Goal: Information Seeking & Learning: Learn about a topic

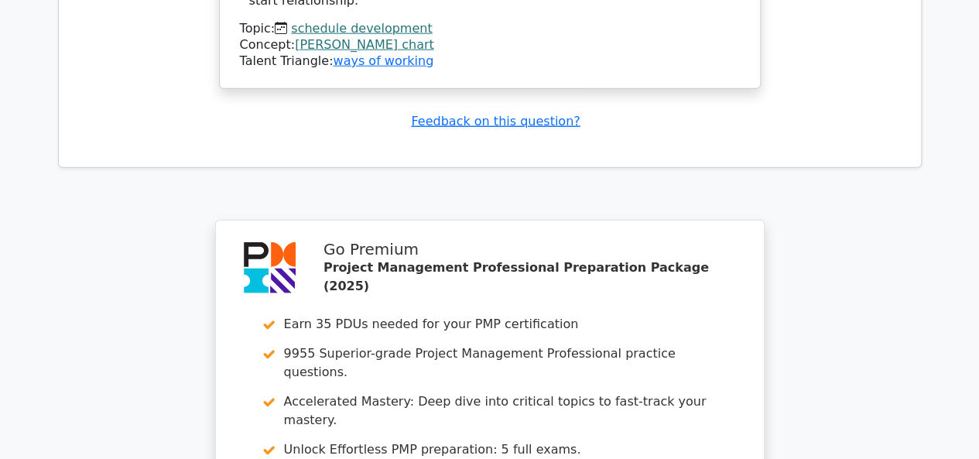
scroll to position [5029, 0]
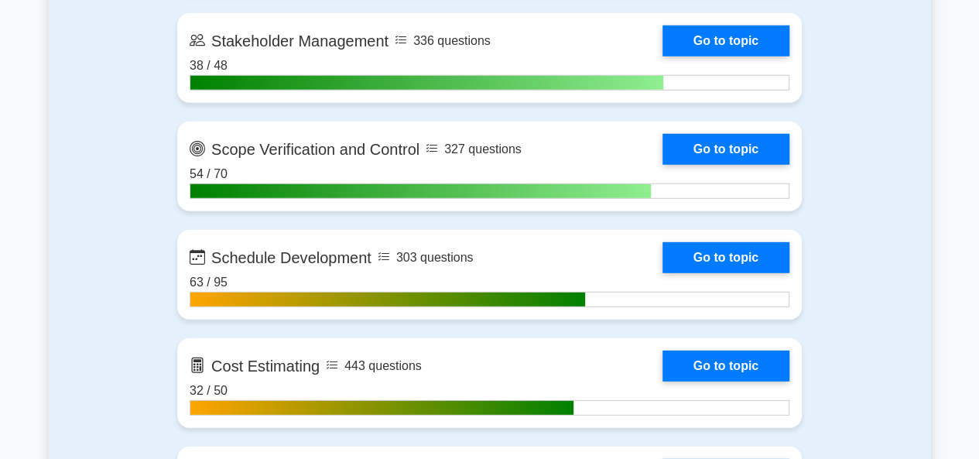
scroll to position [2244, 0]
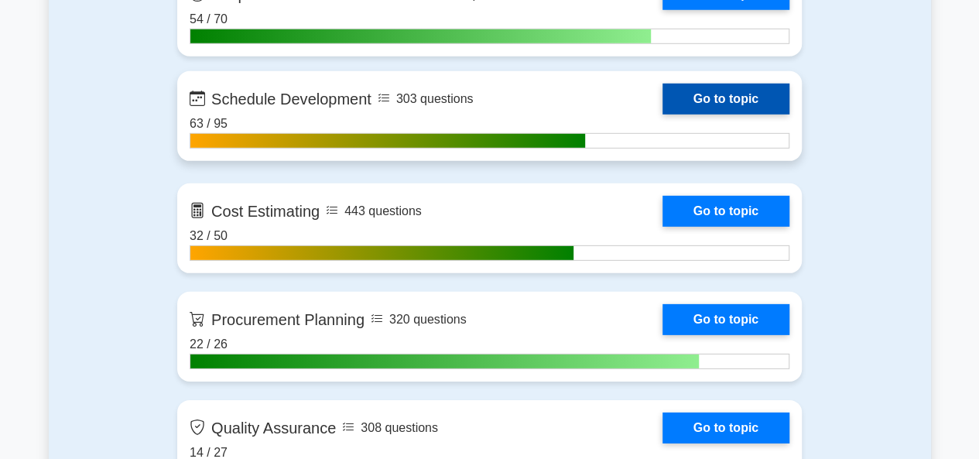
click at [662, 91] on link "Go to topic" at bounding box center [725, 99] width 127 height 31
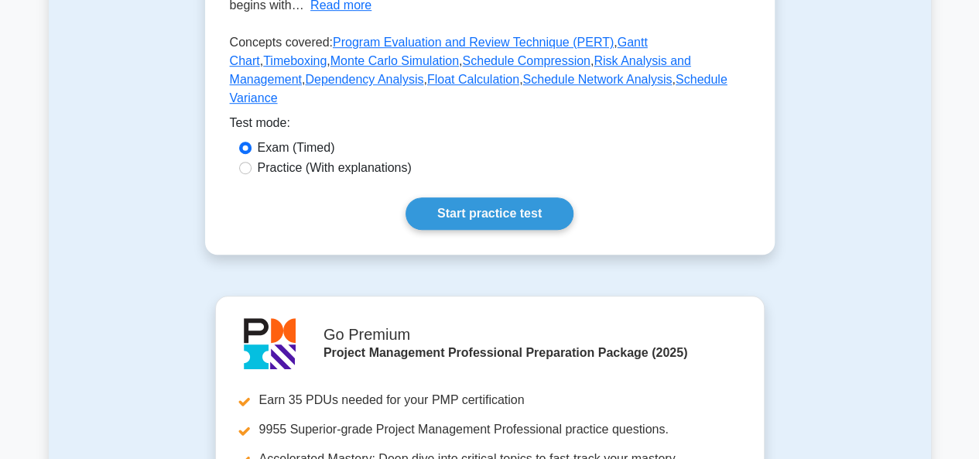
scroll to position [464, 0]
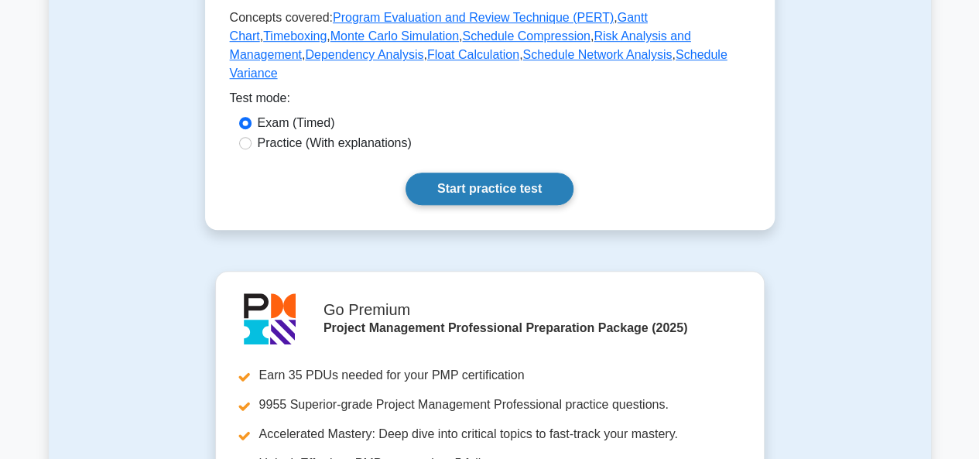
click at [465, 173] on link "Start practice test" at bounding box center [489, 189] width 168 height 32
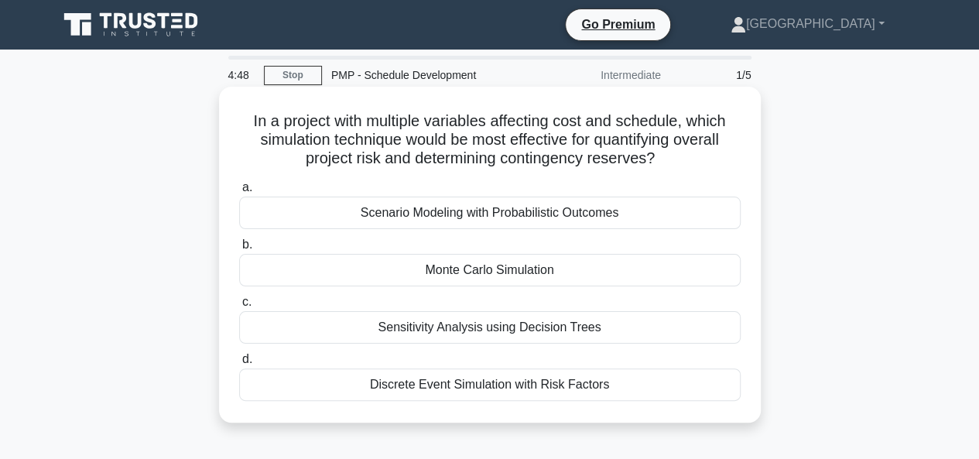
scroll to position [77, 0]
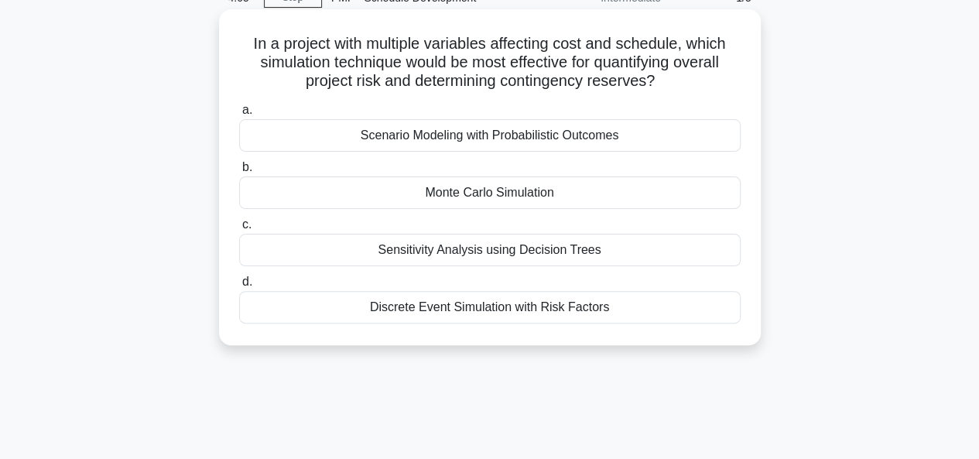
click at [465, 191] on div "Monte Carlo Simulation" at bounding box center [489, 192] width 501 height 32
click at [239, 173] on input "b. Monte Carlo Simulation" at bounding box center [239, 167] width 0 height 10
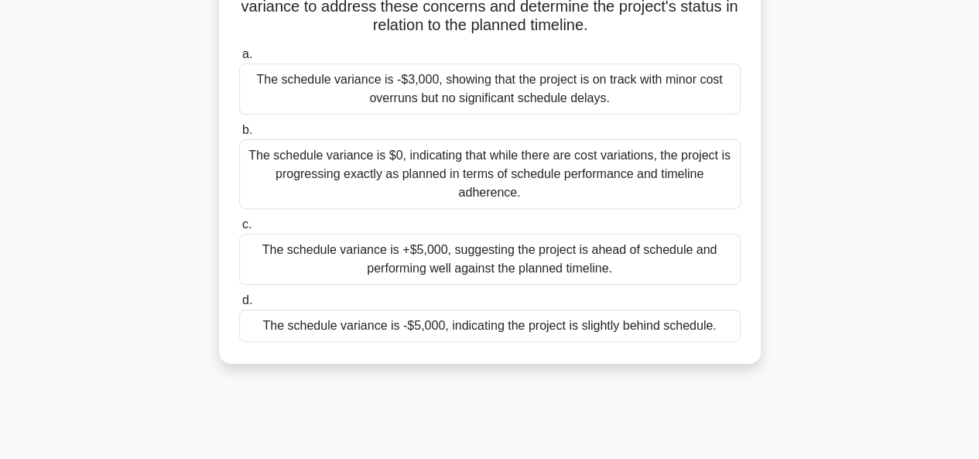
scroll to position [232, 0]
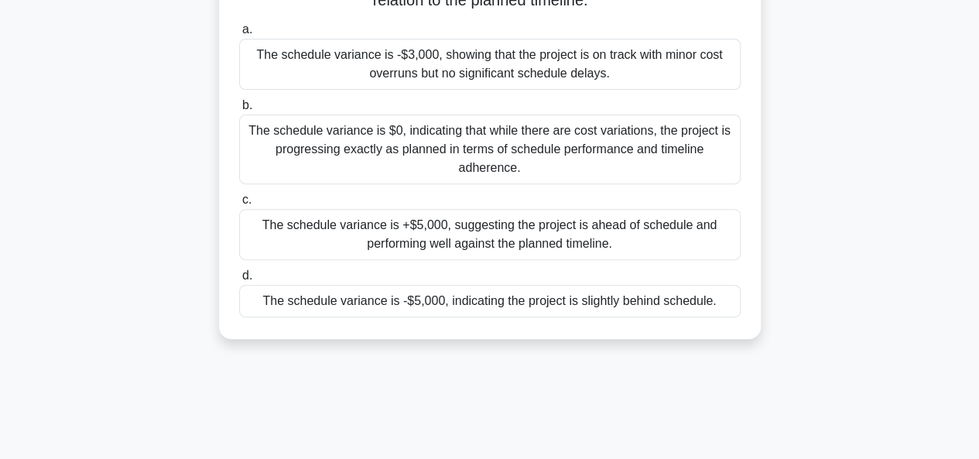
click at [484, 299] on div "The schedule variance is -$5,000, indicating the project is slightly behind sch…" at bounding box center [489, 301] width 501 height 32
click at [239, 281] on input "d. The schedule variance is -$5,000, indicating the project is slightly behind …" at bounding box center [239, 276] width 0 height 10
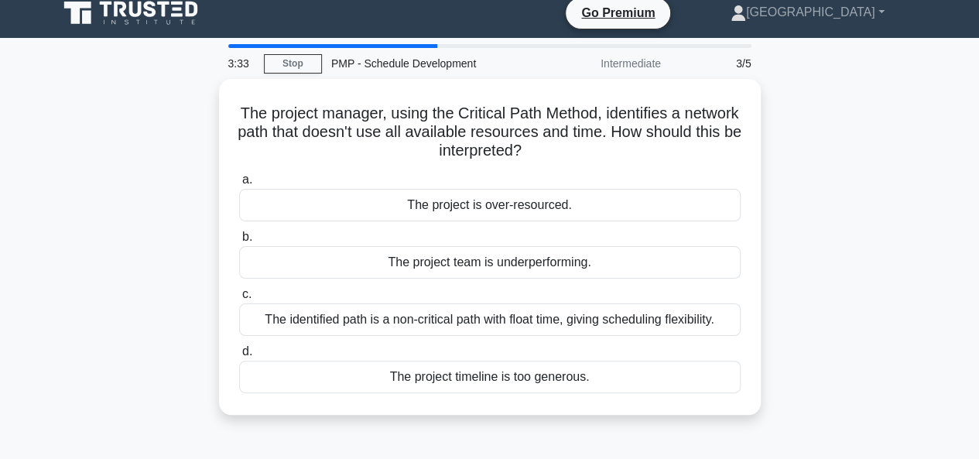
scroll to position [0, 0]
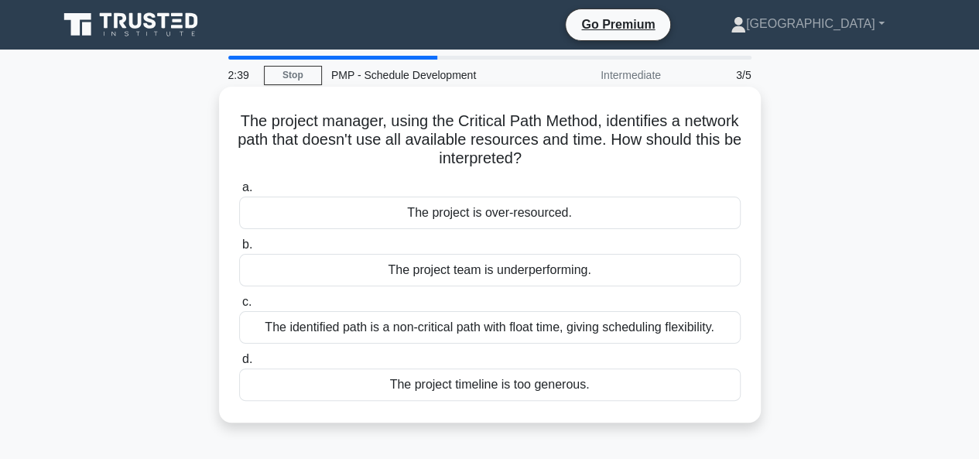
click at [458, 324] on div "The identified path is a non-critical path with float time, giving scheduling f…" at bounding box center [489, 327] width 501 height 32
click at [239, 307] on input "c. The identified path is a non-critical path with float time, giving schedulin…" at bounding box center [239, 302] width 0 height 10
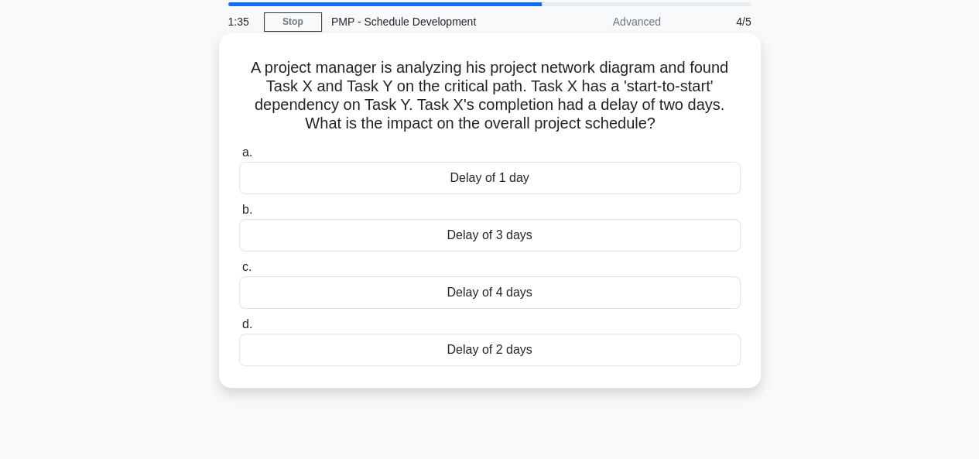
scroll to position [77, 0]
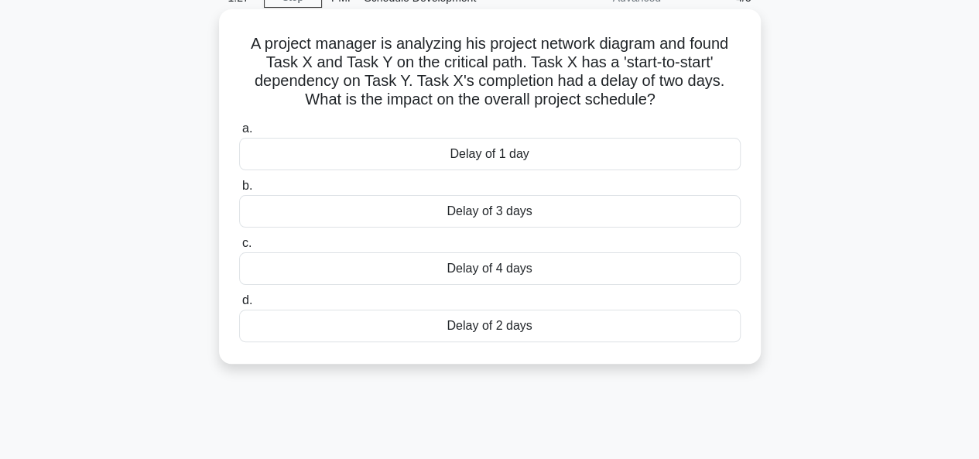
click at [490, 327] on div "Delay of 2 days" at bounding box center [489, 325] width 501 height 32
click at [239, 306] on input "d. Delay of 2 days" at bounding box center [239, 301] width 0 height 10
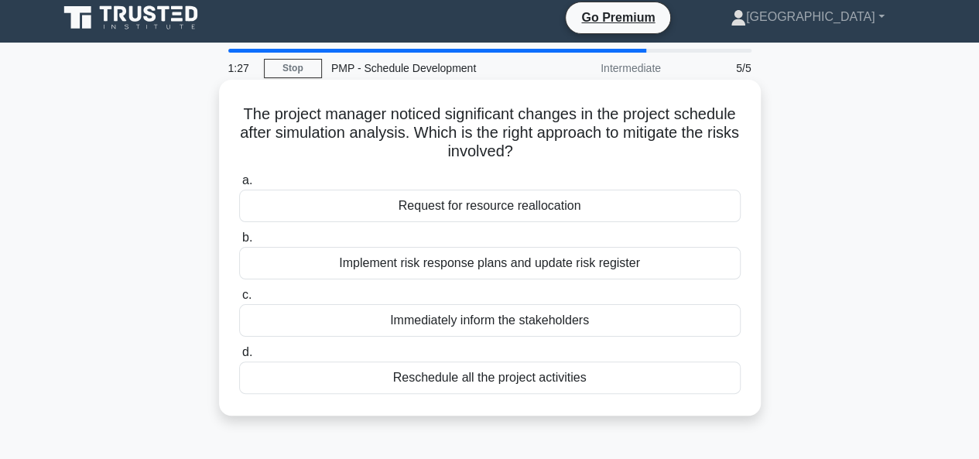
scroll to position [0, 0]
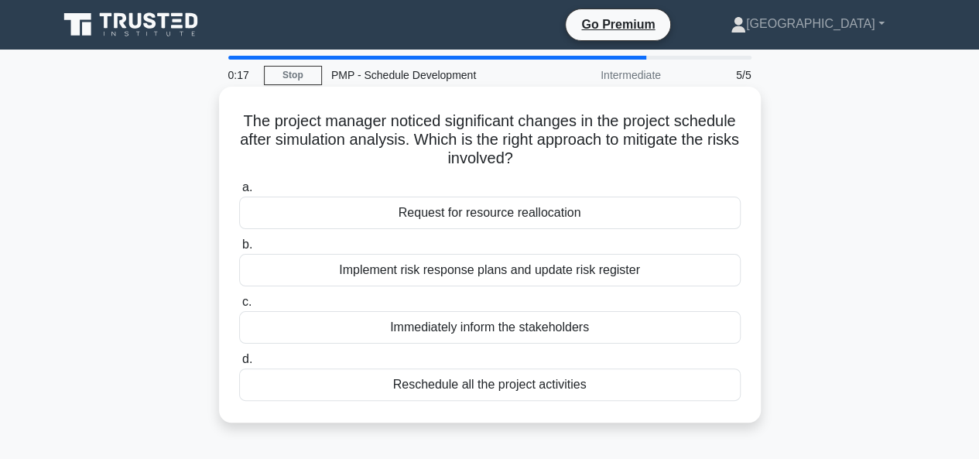
click at [484, 271] on div "Implement risk response plans and update risk register" at bounding box center [489, 270] width 501 height 32
click at [239, 250] on input "b. Implement risk response plans and update risk register" at bounding box center [239, 245] width 0 height 10
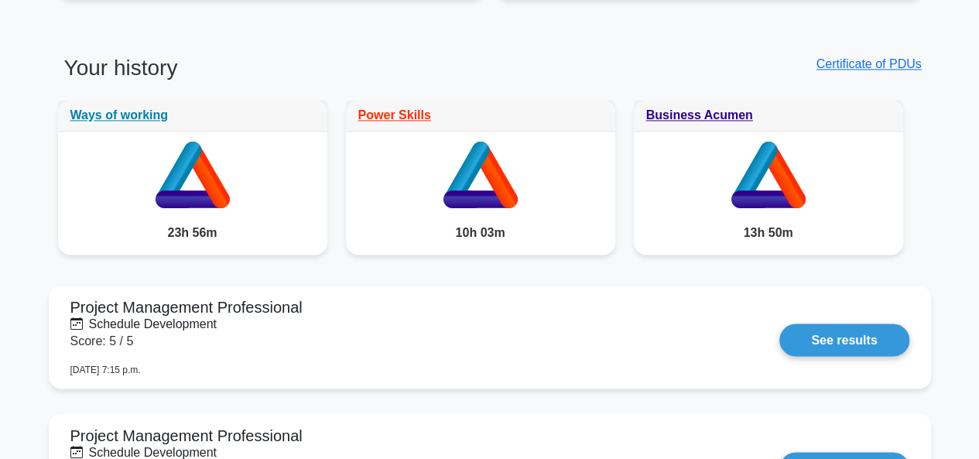
scroll to position [1238, 0]
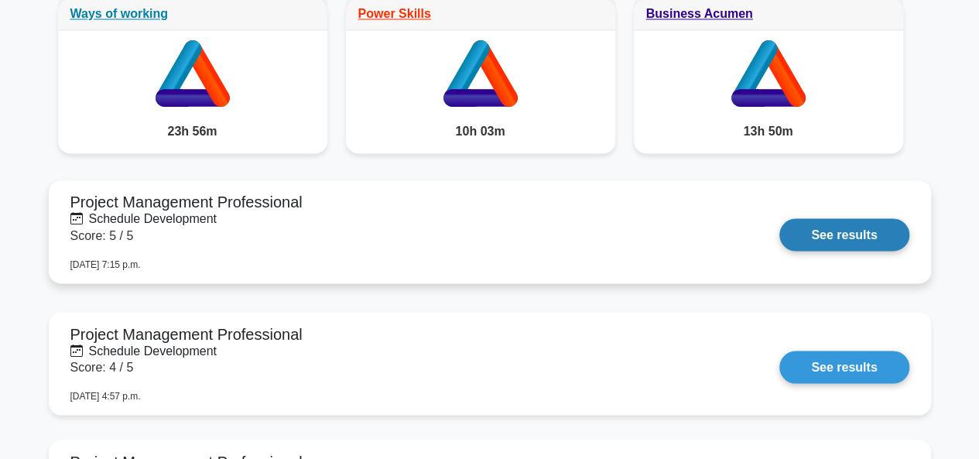
click at [860, 232] on link "See results" at bounding box center [843, 234] width 129 height 32
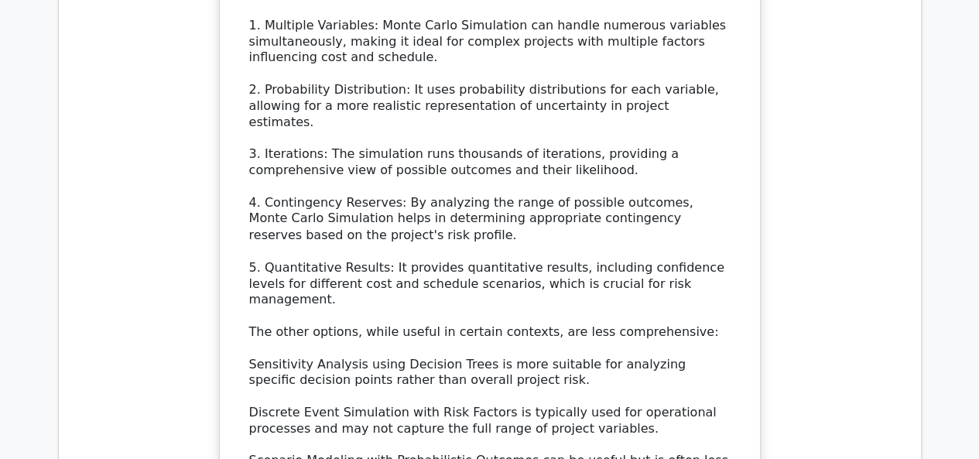
scroll to position [1160, 0]
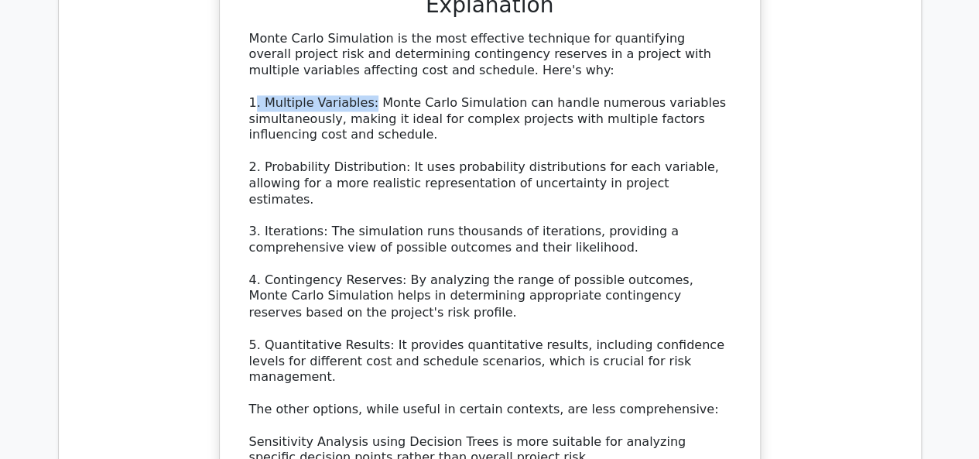
drag, startPoint x: 361, startPoint y: 80, endPoint x: 254, endPoint y: 84, distance: 107.6
click at [254, 84] on div "Monte Carlo Simulation is the most effective technique for quantifying overall …" at bounding box center [489, 304] width 481 height 547
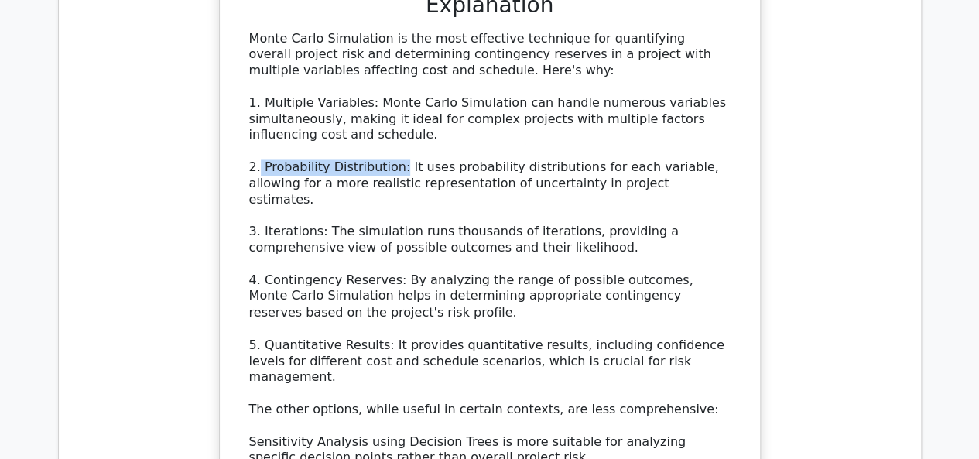
drag, startPoint x: 389, startPoint y: 148, endPoint x: 258, endPoint y: 140, distance: 131.0
click at [258, 140] on div "Monte Carlo Simulation is the most effective technique for quantifying overall …" at bounding box center [489, 304] width 481 height 547
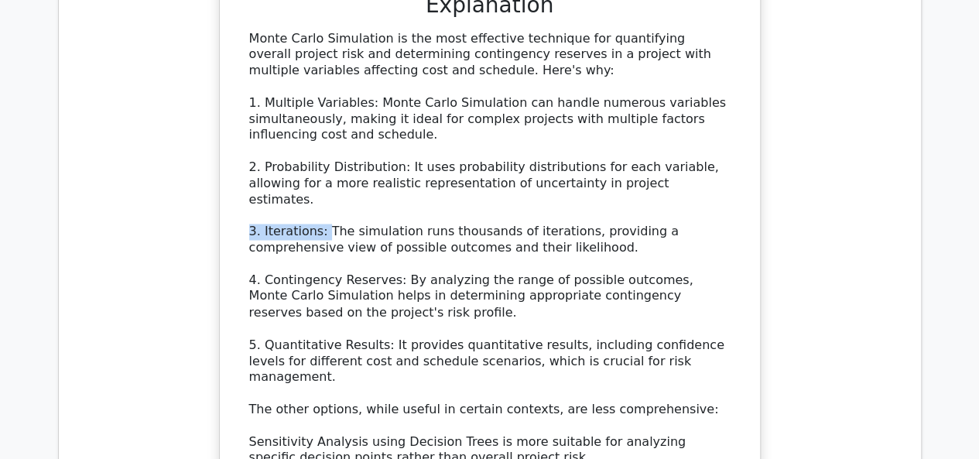
drag, startPoint x: 317, startPoint y: 192, endPoint x: 238, endPoint y: 192, distance: 78.9
click at [238, 192] on div "a. Scenario Modeling with Probabilistic Outcomes b. Monte Carlo Simulation c. d." at bounding box center [489, 201] width 503 height 873
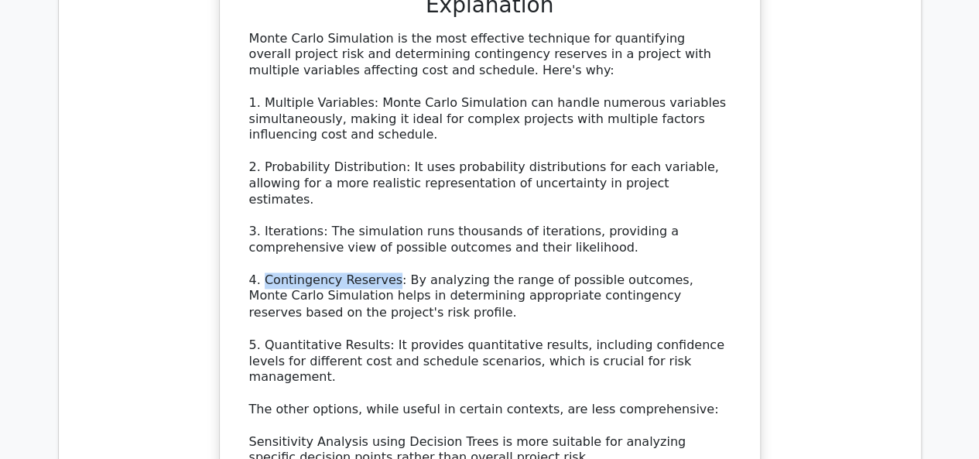
drag, startPoint x: 379, startPoint y: 238, endPoint x: 261, endPoint y: 241, distance: 118.4
click at [261, 241] on div "Monte Carlo Simulation is the most effective technique for quantifying overall …" at bounding box center [489, 304] width 481 height 547
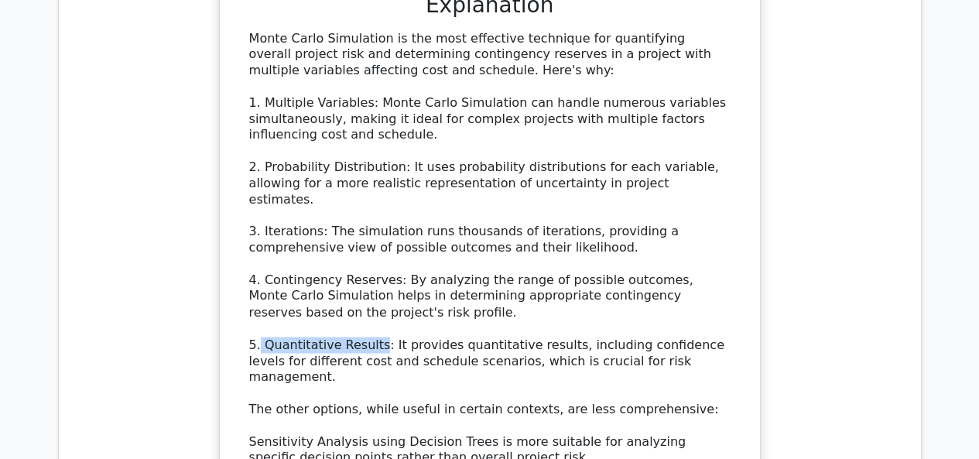
drag, startPoint x: 369, startPoint y: 306, endPoint x: 257, endPoint y: 306, distance: 112.2
click at [257, 306] on div "Monte Carlo Simulation is the most effective technique for quantifying overall …" at bounding box center [489, 304] width 481 height 547
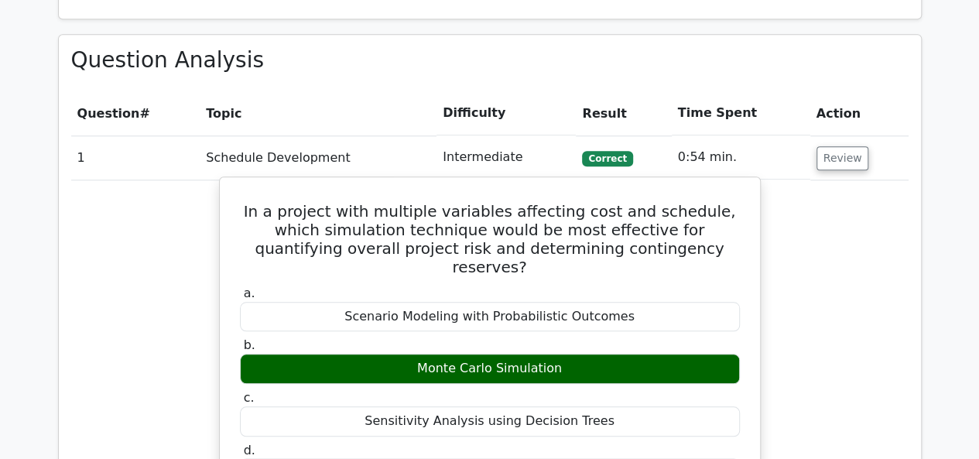
scroll to position [619, 0]
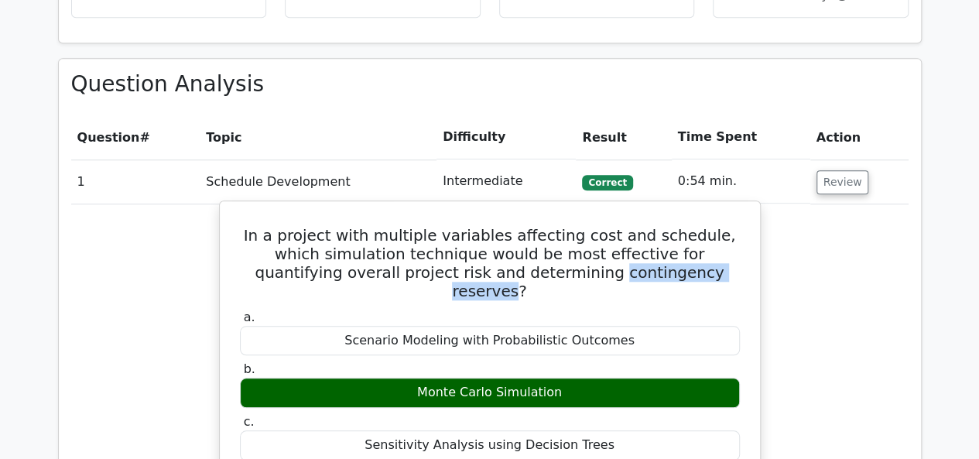
drag, startPoint x: 665, startPoint y: 266, endPoint x: 512, endPoint y: 280, distance: 153.0
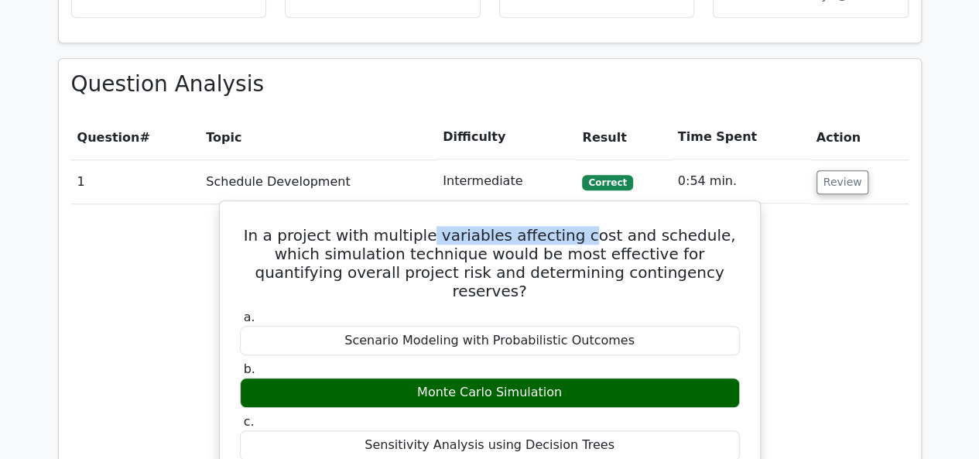
drag, startPoint x: 423, startPoint y: 232, endPoint x: 563, endPoint y: 237, distance: 140.1
click at [563, 237] on h5 "In a project with multiple variables affecting cost and schedule, which simulat…" at bounding box center [489, 263] width 503 height 74
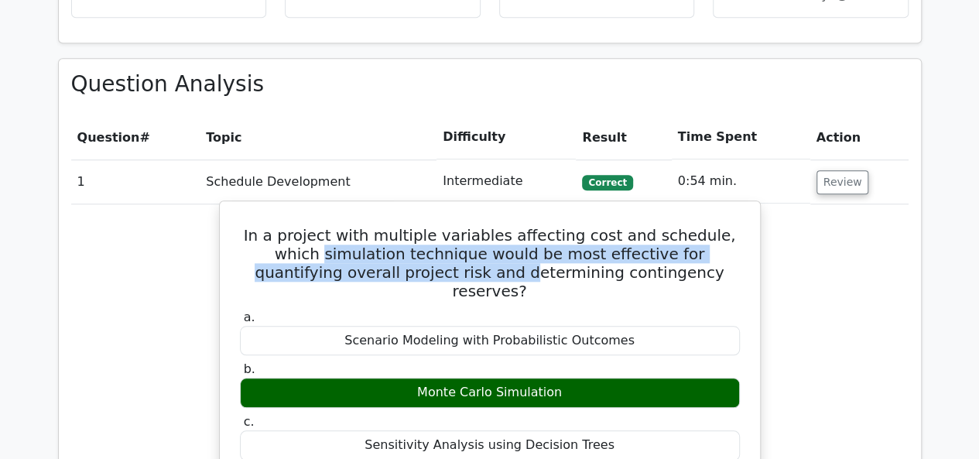
drag, startPoint x: 249, startPoint y: 251, endPoint x: 429, endPoint y: 268, distance: 181.0
click at [429, 268] on h5 "In a project with multiple variables affecting cost and schedule, which simulat…" at bounding box center [489, 263] width 503 height 74
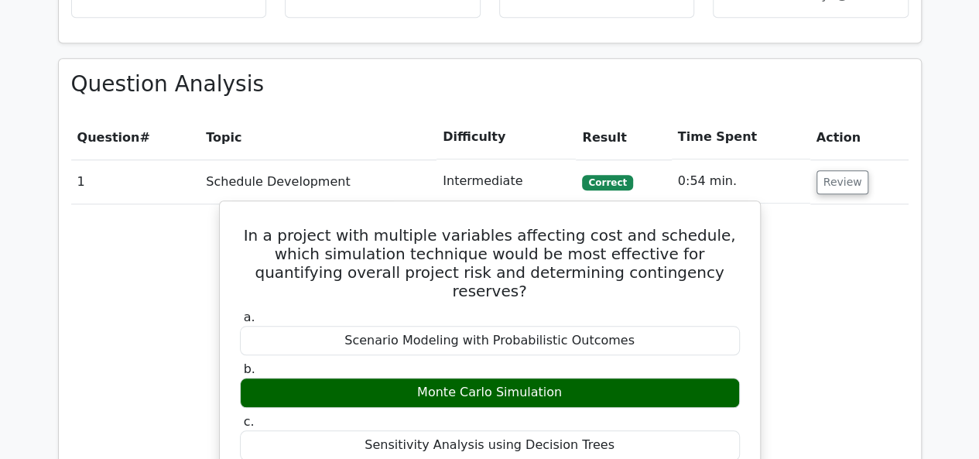
click at [685, 263] on h5 "In a project with multiple variables affecting cost and schedule, which simulat…" at bounding box center [489, 263] width 503 height 74
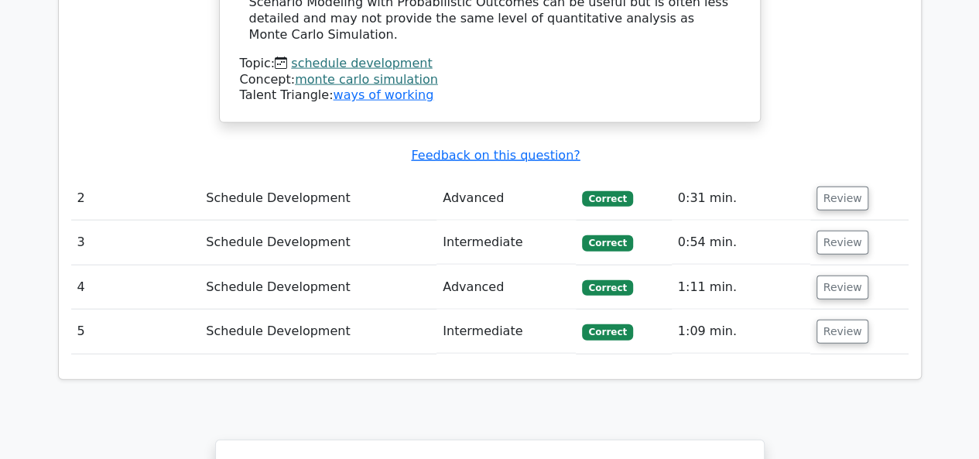
scroll to position [1702, 0]
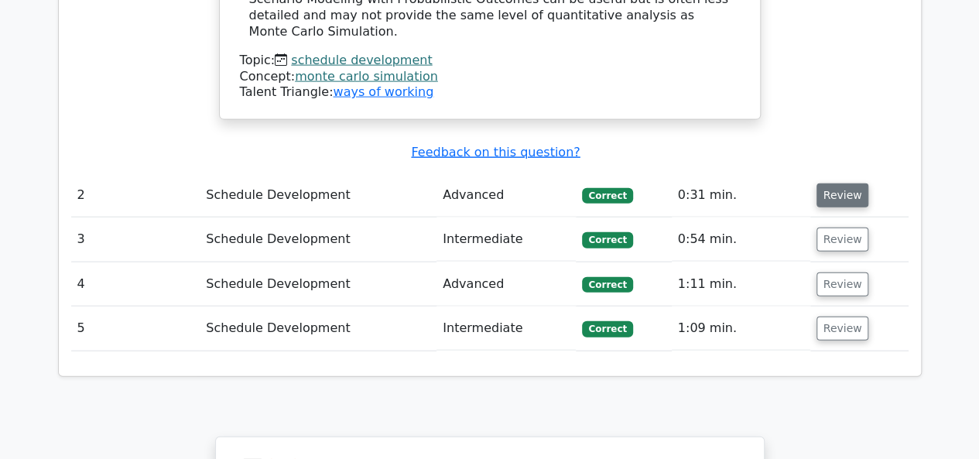
click at [829, 183] on button "Review" at bounding box center [842, 195] width 53 height 24
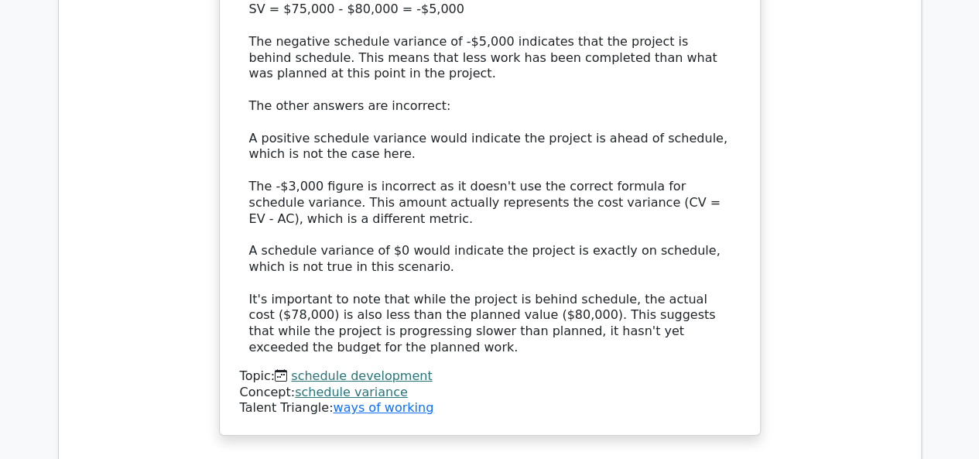
scroll to position [2630, 0]
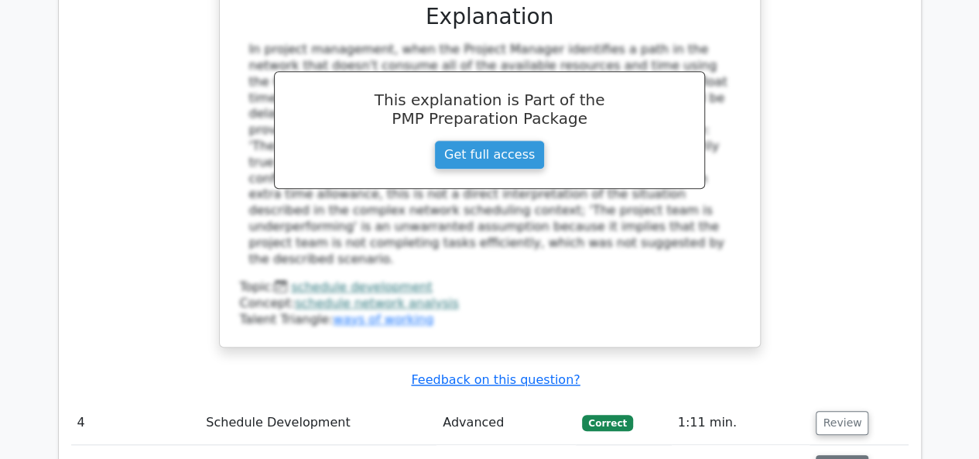
scroll to position [3481, 0]
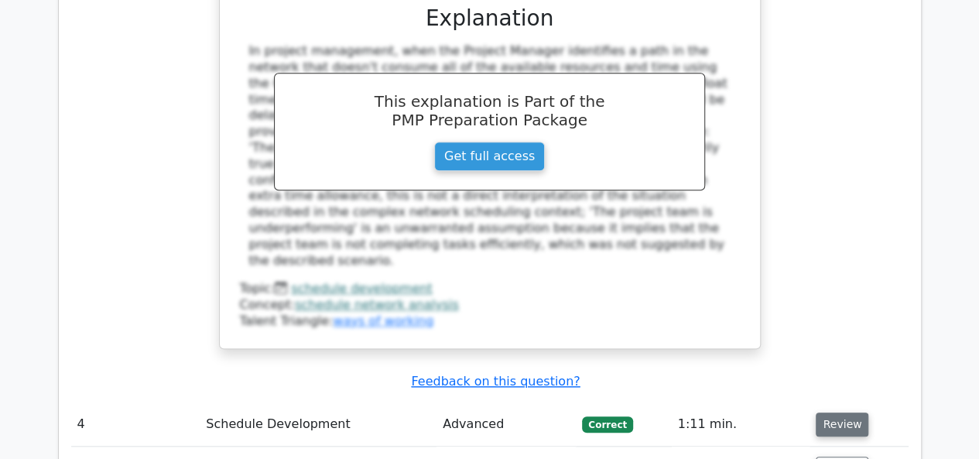
click at [841, 412] on button "Review" at bounding box center [841, 424] width 53 height 24
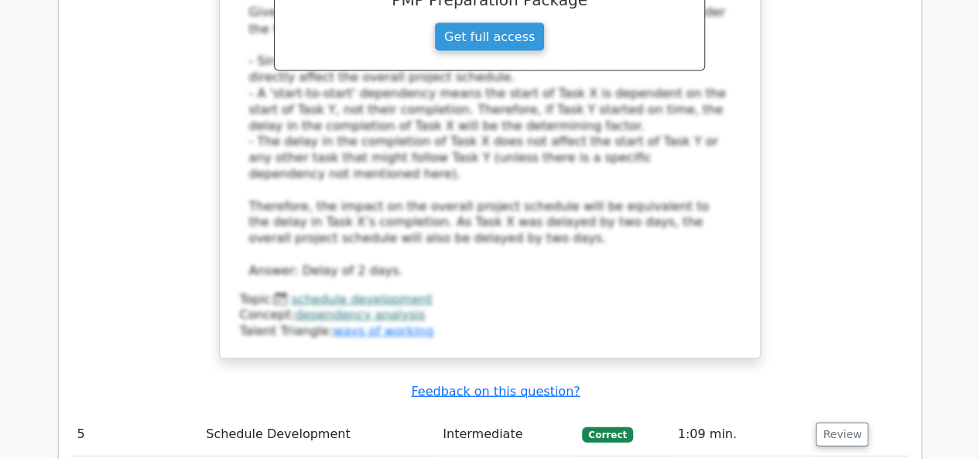
scroll to position [4410, 0]
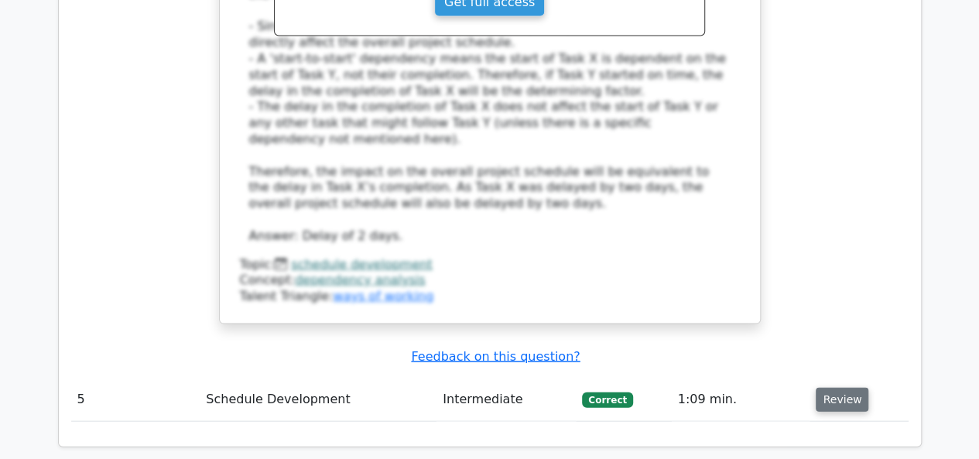
click at [836, 388] on button "Review" at bounding box center [841, 400] width 53 height 24
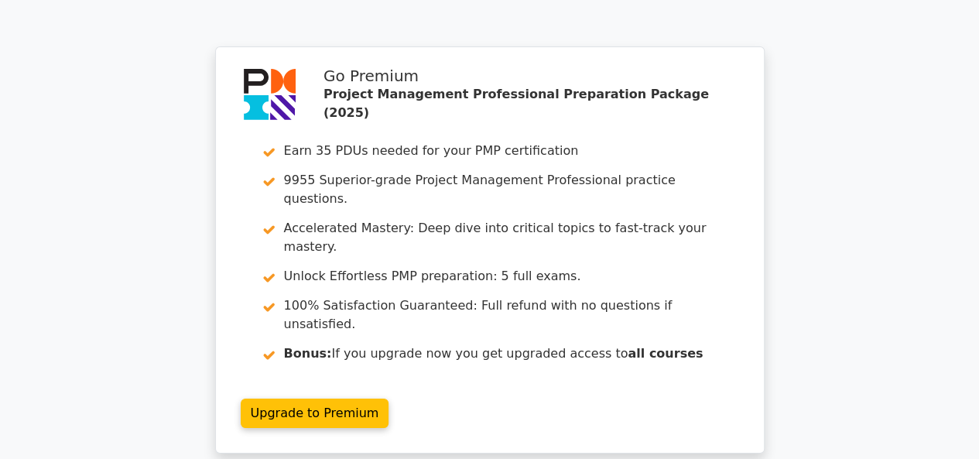
scroll to position [5654, 0]
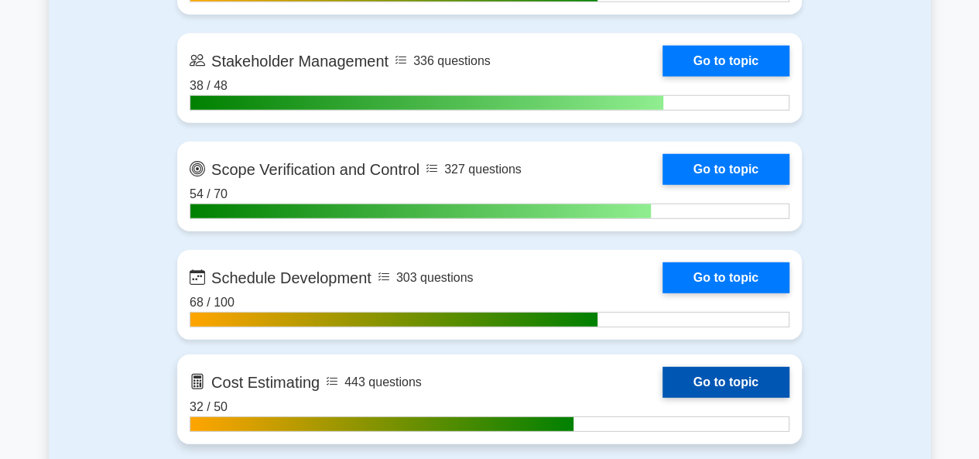
scroll to position [2244, 0]
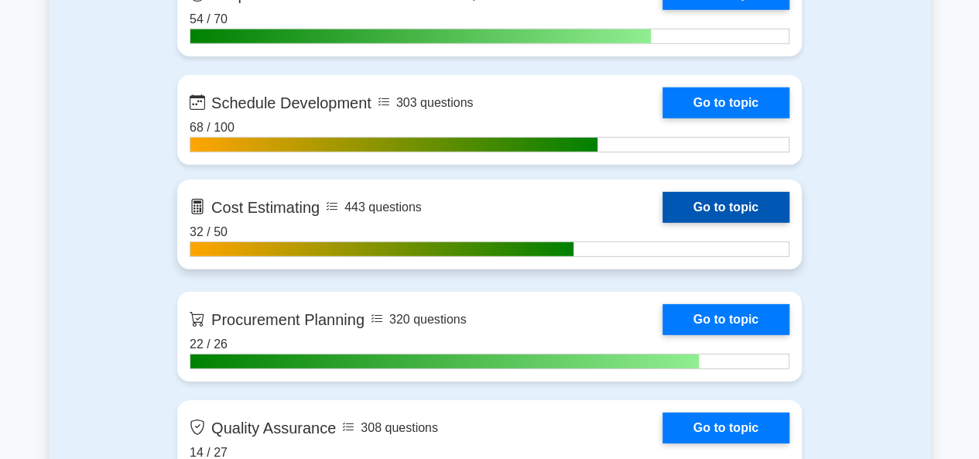
click at [662, 223] on link "Go to topic" at bounding box center [725, 207] width 127 height 31
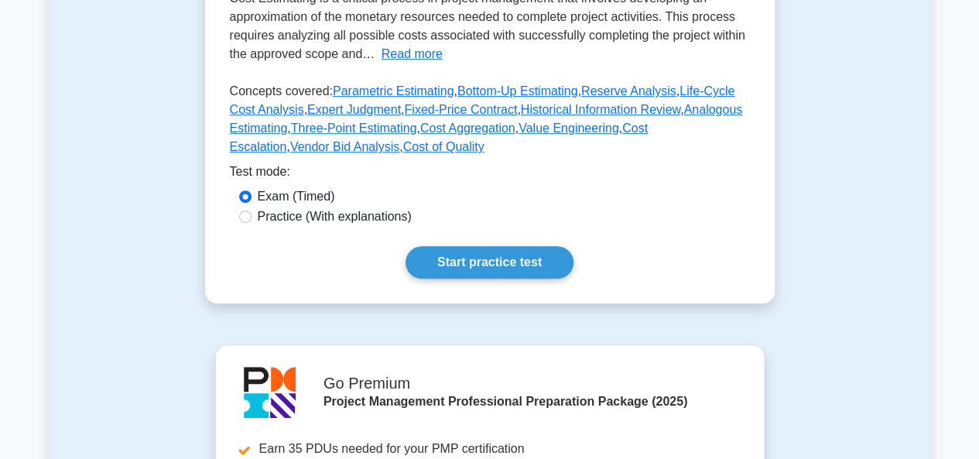
scroll to position [387, 0]
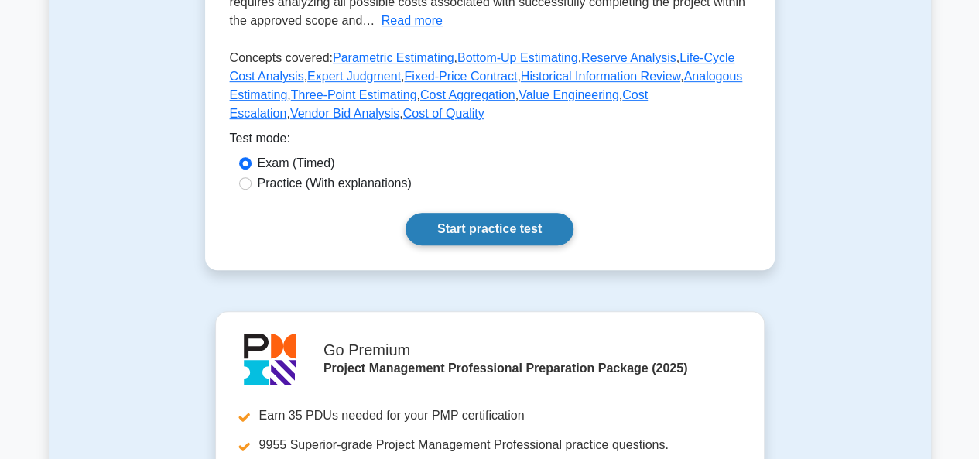
click at [439, 223] on link "Start practice test" at bounding box center [489, 229] width 168 height 32
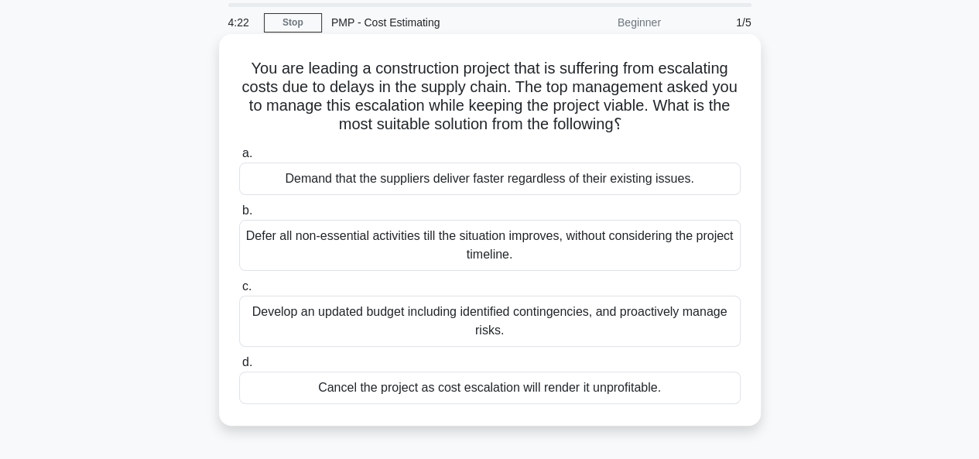
scroll to position [77, 0]
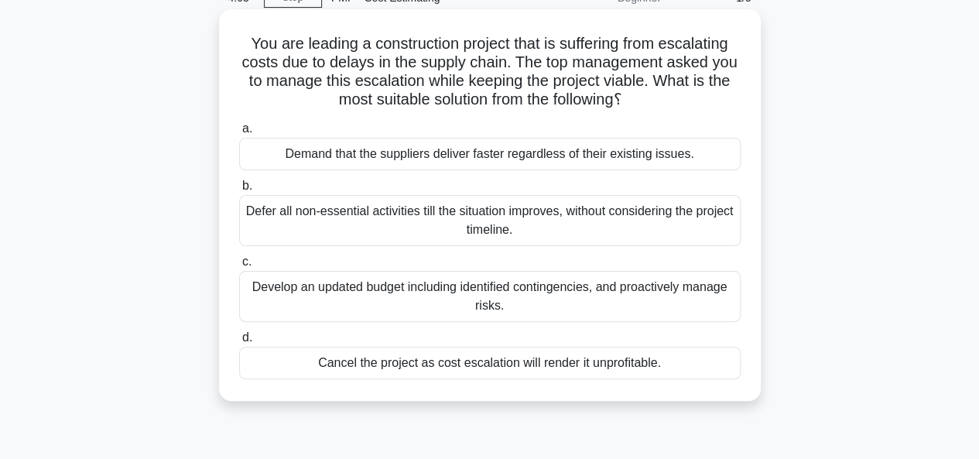
click at [333, 293] on div "Develop an updated budget including identified contingencies, and proactively m…" at bounding box center [489, 296] width 501 height 51
click at [239, 267] on input "c. Develop an updated budget including identified contingencies, and proactivel…" at bounding box center [239, 262] width 0 height 10
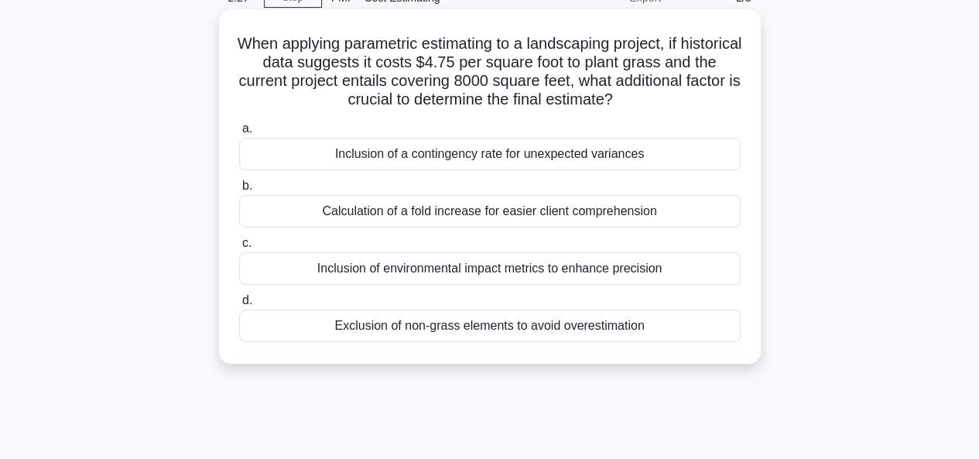
click at [480, 157] on div "Inclusion of a contingency rate for unexpected variances" at bounding box center [489, 154] width 501 height 32
click at [239, 134] on input "a. Inclusion of a contingency rate for unexpected variances" at bounding box center [239, 129] width 0 height 10
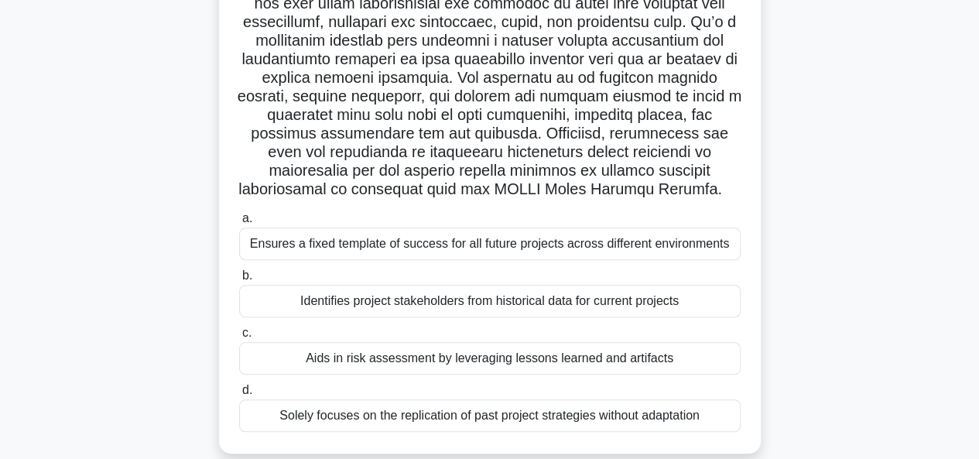
scroll to position [418, 0]
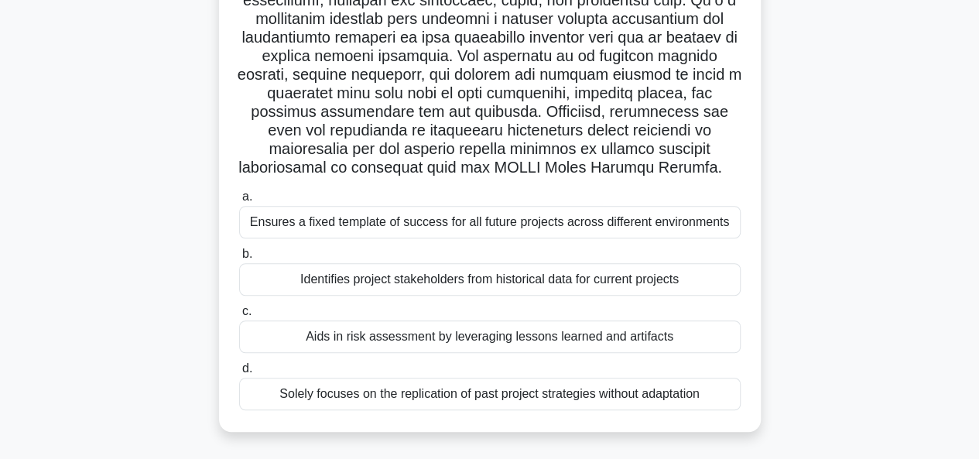
click at [418, 338] on div "Aids in risk assessment by leveraging lessons learned and artifacts" at bounding box center [489, 336] width 501 height 32
click at [239, 316] on input "c. Aids in risk assessment by leveraging lessons learned and artifacts" at bounding box center [239, 311] width 0 height 10
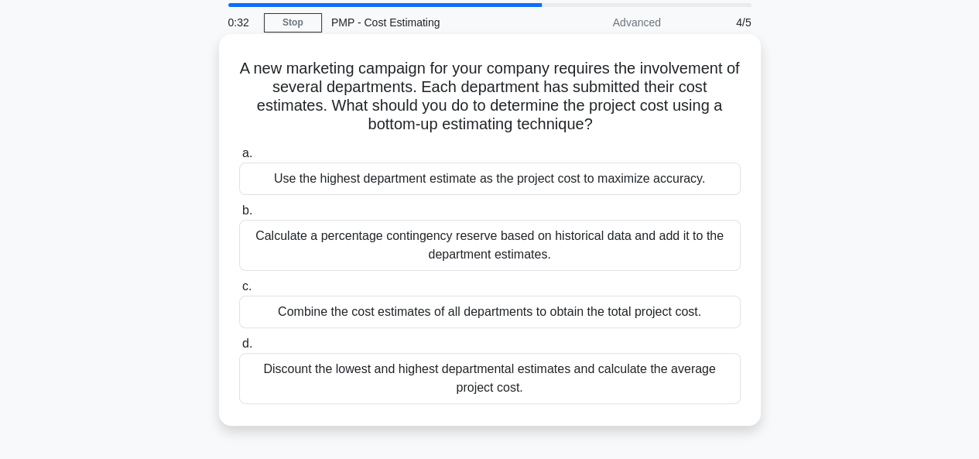
scroll to position [77, 0]
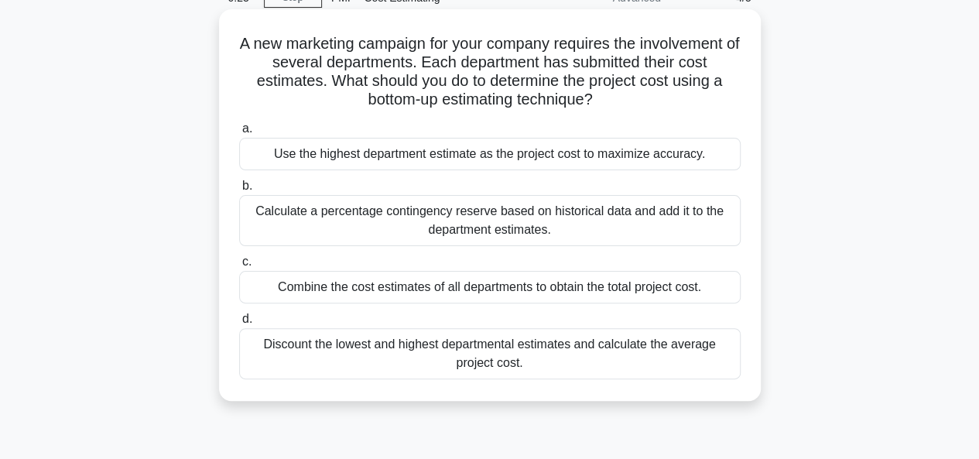
click at [463, 284] on div "Combine the cost estimates of all departments to obtain the total project cost." at bounding box center [489, 287] width 501 height 32
click at [239, 267] on input "c. Combine the cost estimates of all departments to obtain the total project co…" at bounding box center [239, 262] width 0 height 10
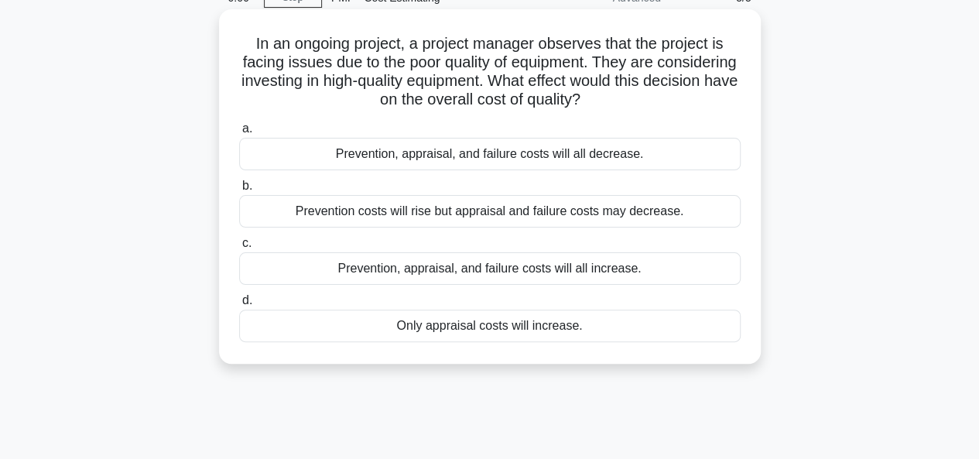
click at [453, 268] on div "Prevention, appraisal, and failure costs will all increase." at bounding box center [489, 268] width 501 height 32
click at [239, 248] on input "c. Prevention, appraisal, and failure costs will all increase." at bounding box center [239, 243] width 0 height 10
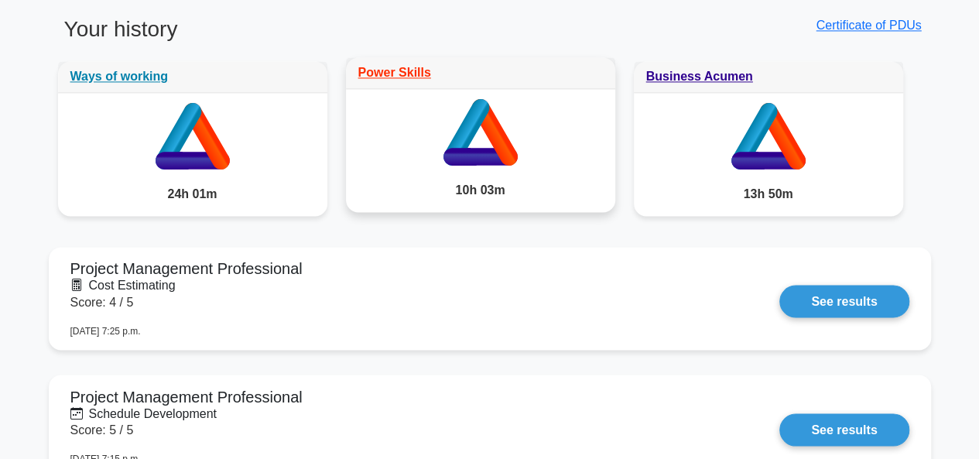
scroll to position [1315, 0]
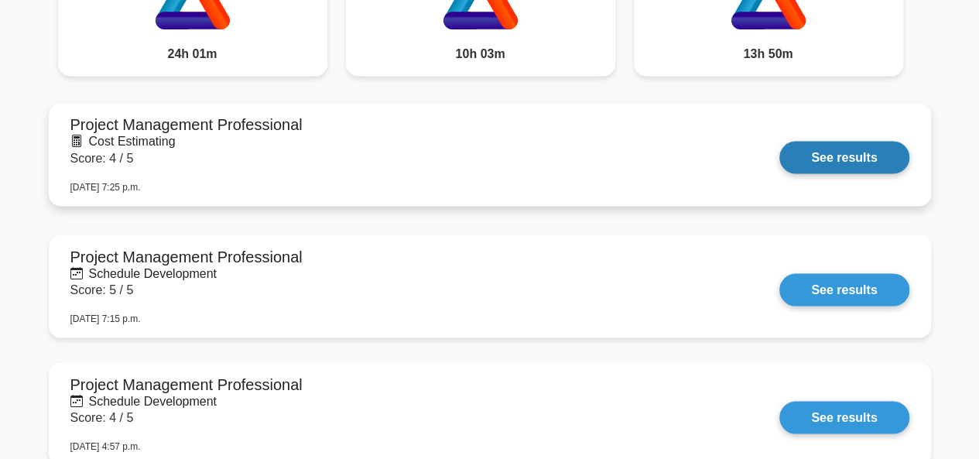
click at [873, 162] on link "See results" at bounding box center [843, 157] width 129 height 32
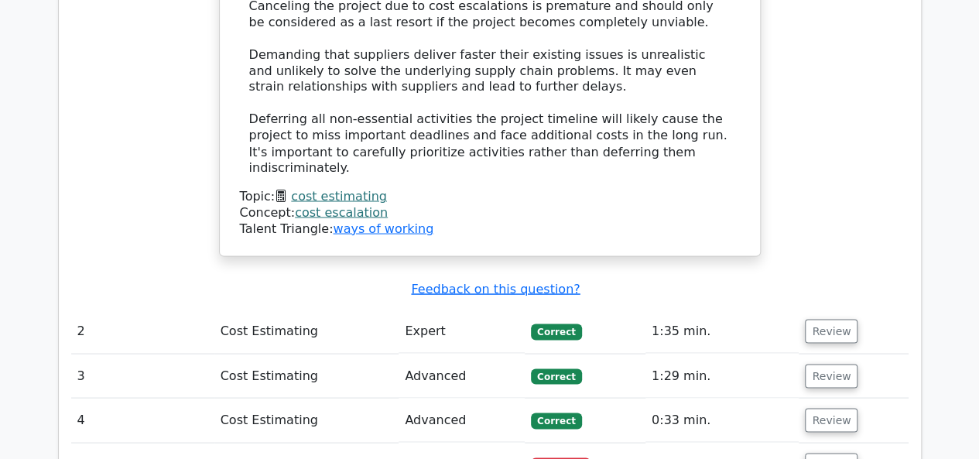
scroll to position [1547, 0]
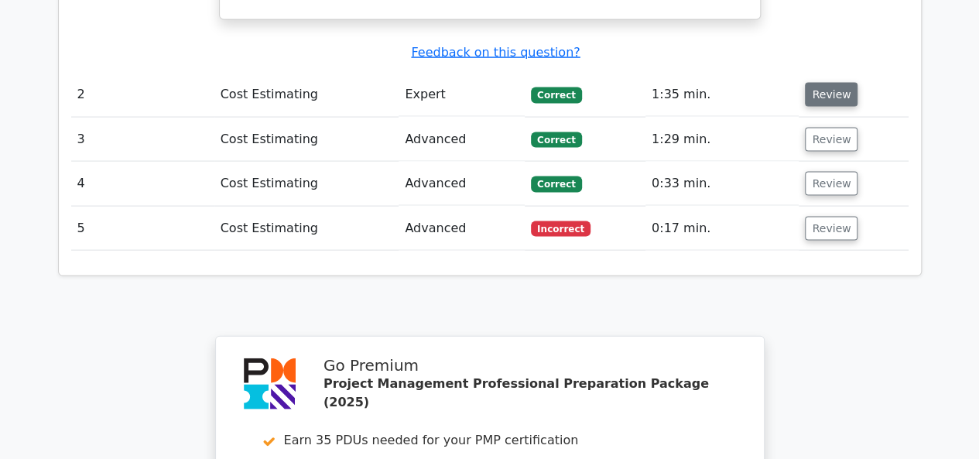
click at [829, 83] on button "Review" at bounding box center [831, 95] width 53 height 24
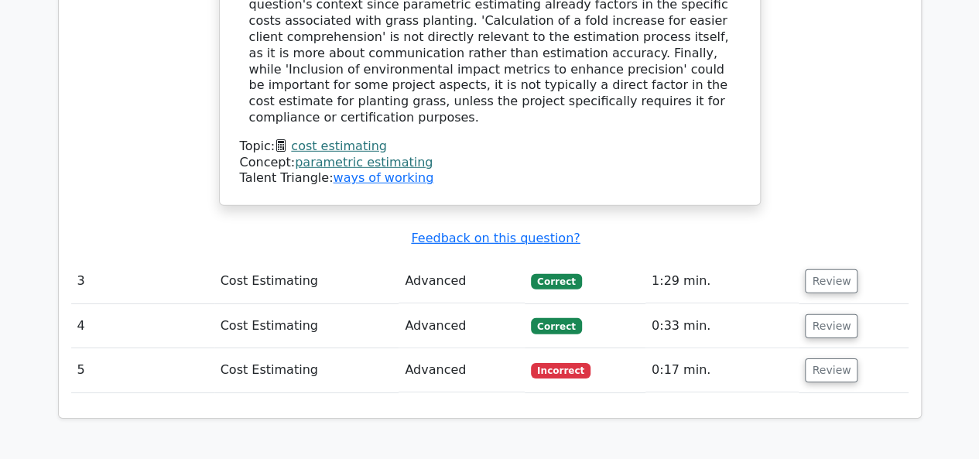
scroll to position [2244, 0]
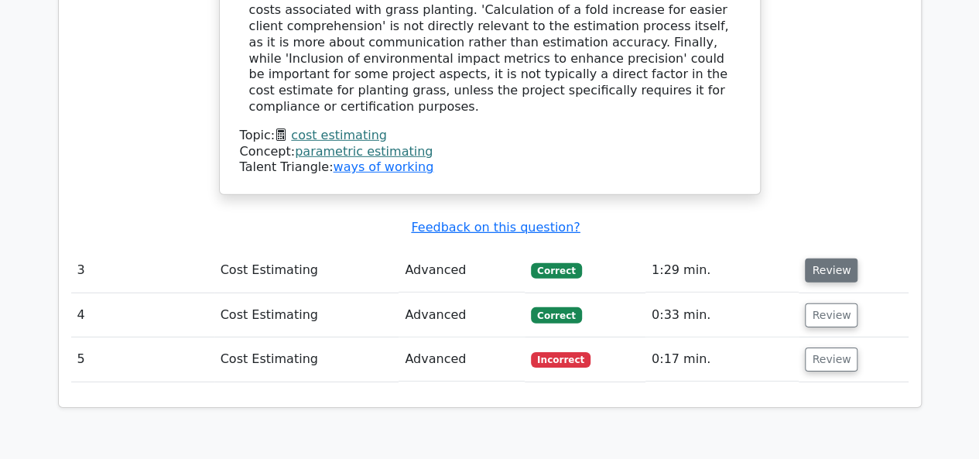
click at [817, 258] on button "Review" at bounding box center [831, 270] width 53 height 24
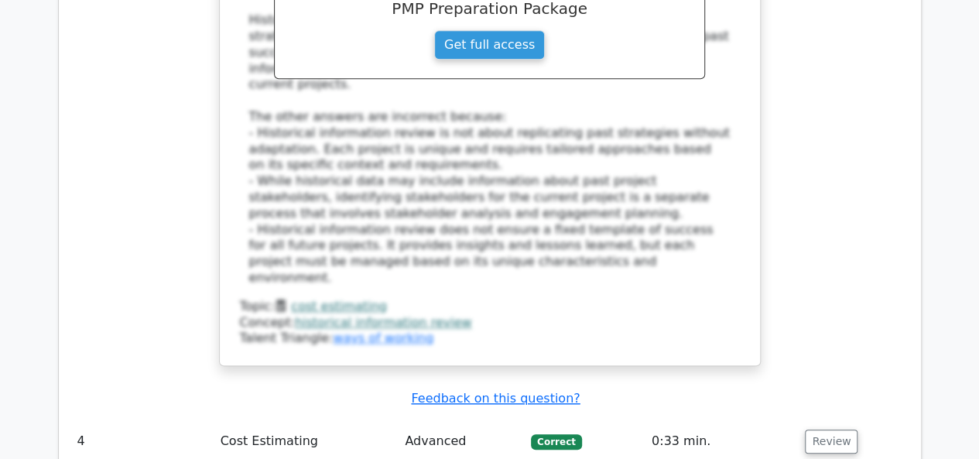
scroll to position [3559, 0]
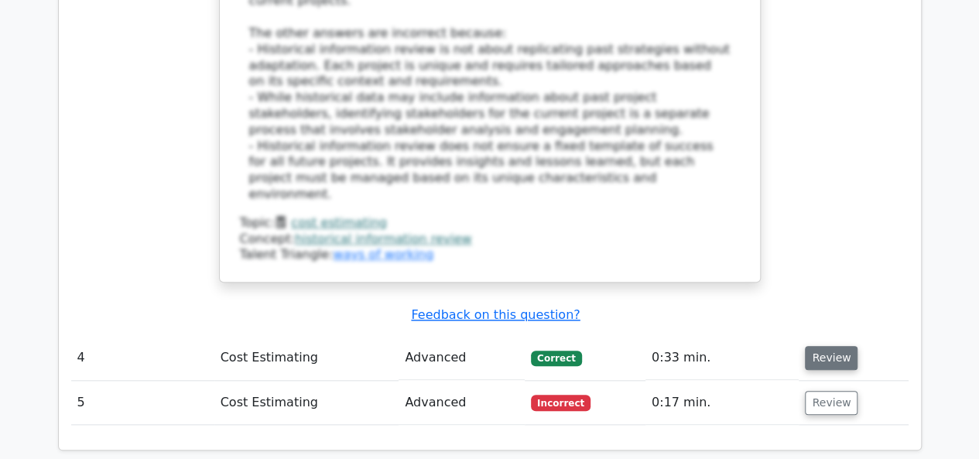
click at [834, 346] on button "Review" at bounding box center [831, 358] width 53 height 24
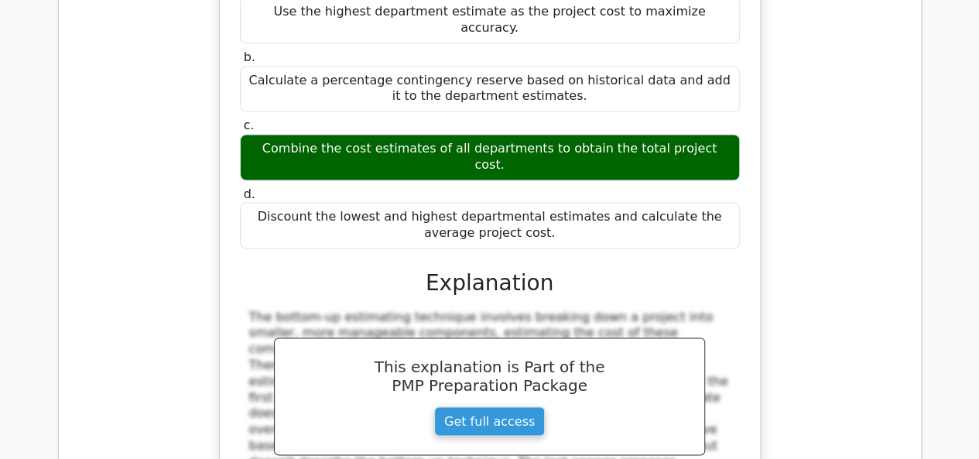
scroll to position [4332, 0]
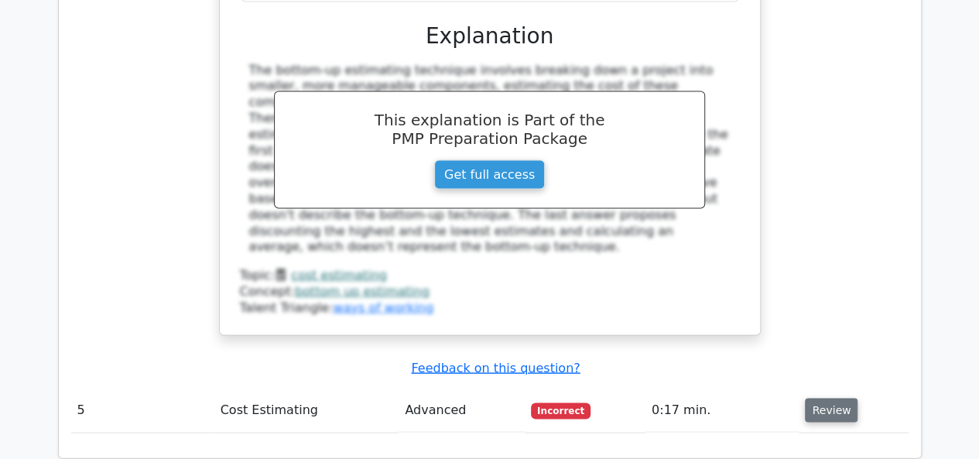
click at [822, 398] on button "Review" at bounding box center [831, 410] width 53 height 24
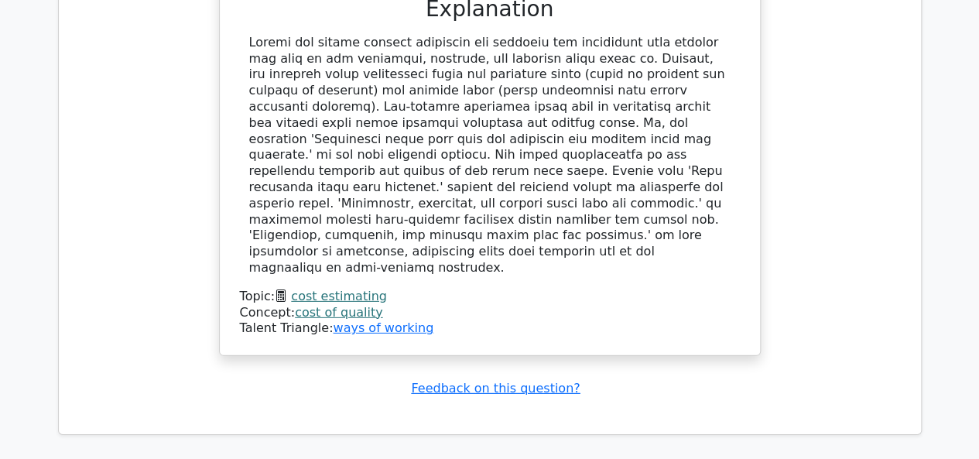
scroll to position [5416, 0]
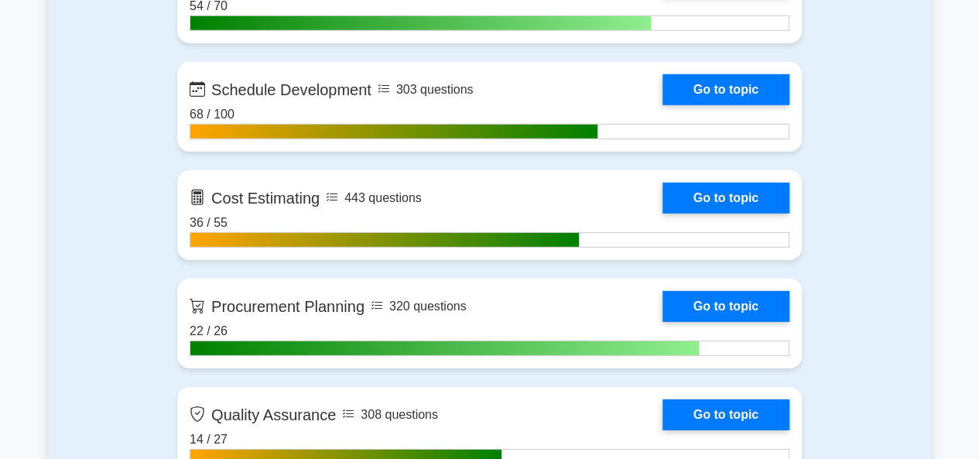
scroll to position [2321, 0]
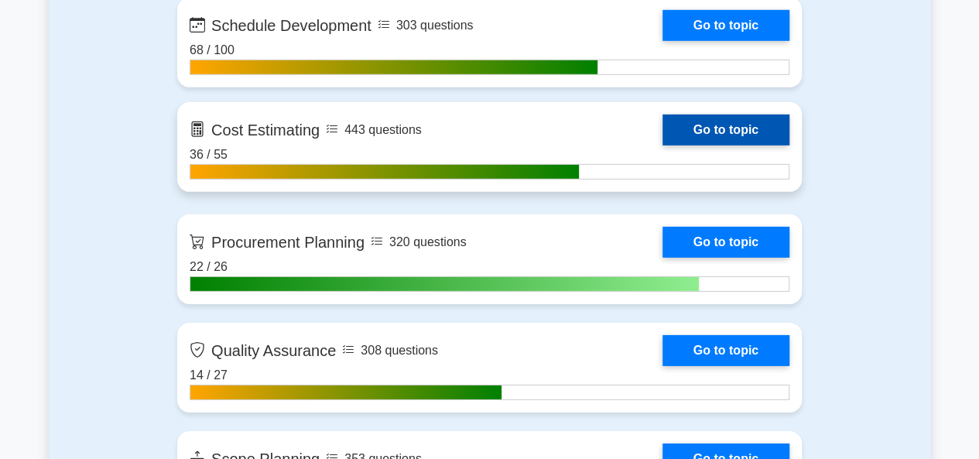
click at [662, 145] on link "Go to topic" at bounding box center [725, 130] width 127 height 31
click at [696, 122] on link "Go to topic" at bounding box center [725, 130] width 127 height 31
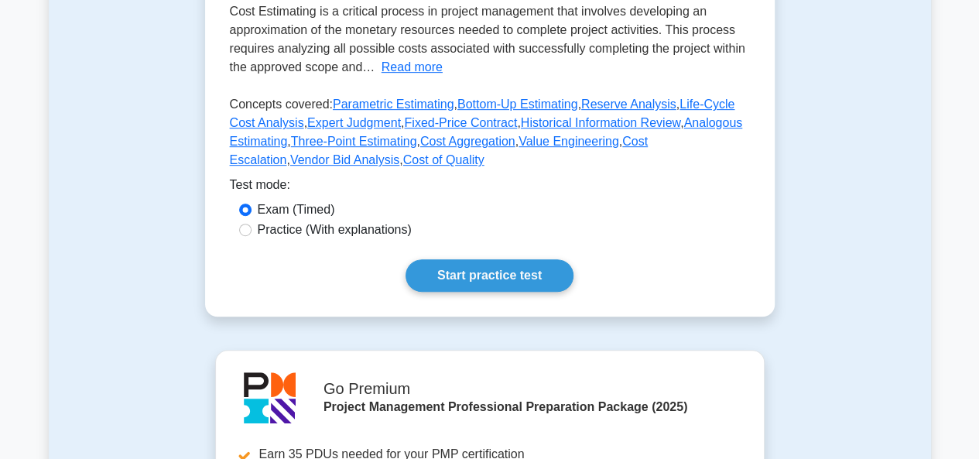
scroll to position [309, 0]
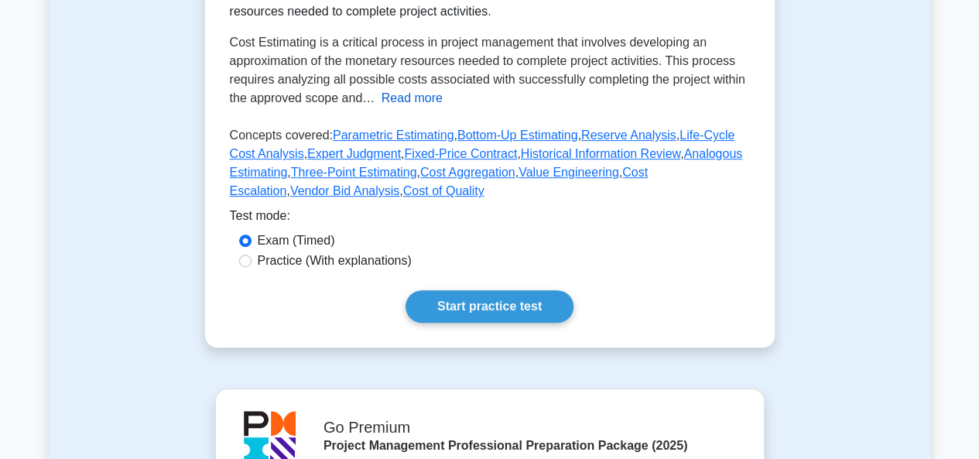
click at [406, 97] on button "Read more" at bounding box center [411, 98] width 61 height 19
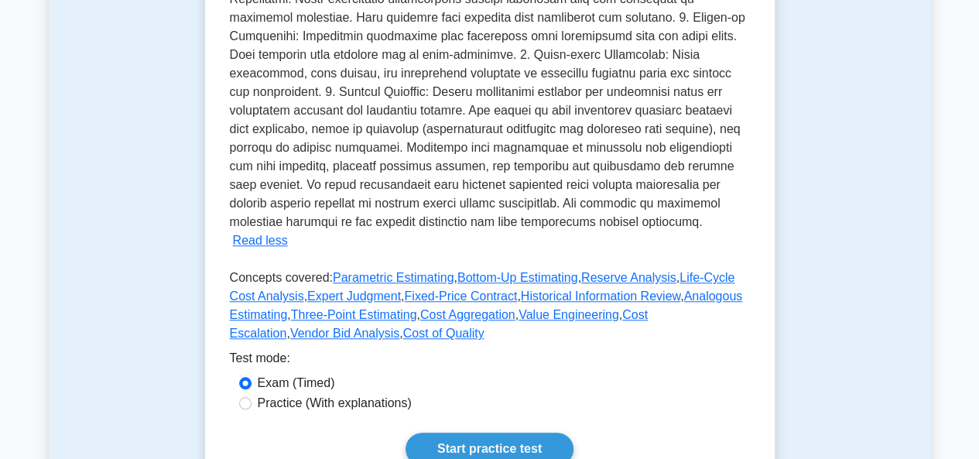
scroll to position [619, 0]
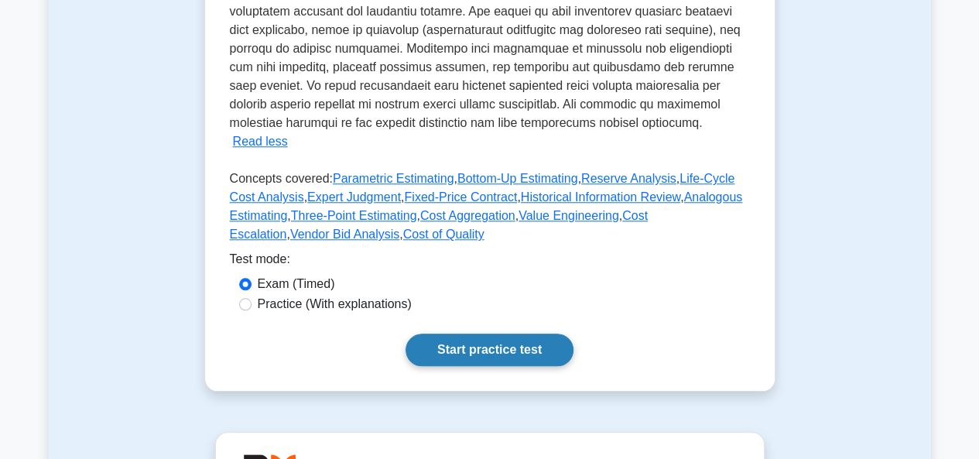
click at [466, 334] on link "Start practice test" at bounding box center [489, 349] width 168 height 32
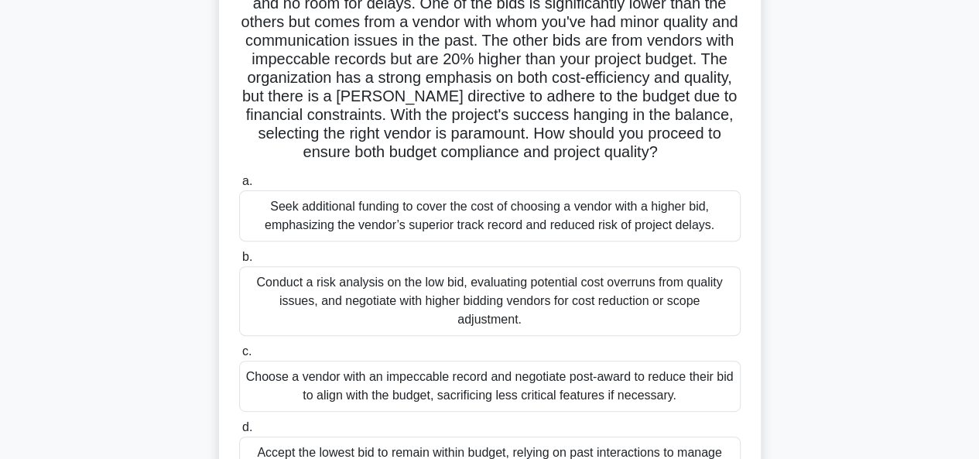
scroll to position [232, 0]
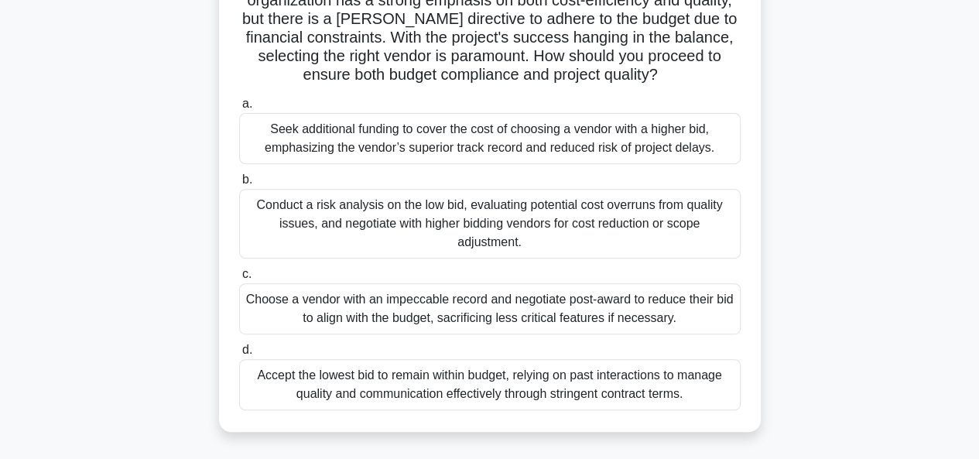
click at [473, 224] on div "Conduct a risk analysis on the low bid, evaluating potential cost overruns from…" at bounding box center [489, 224] width 501 height 70
click at [239, 185] on input "b. Conduct a risk analysis on the low bid, evaluating potential cost overruns f…" at bounding box center [239, 180] width 0 height 10
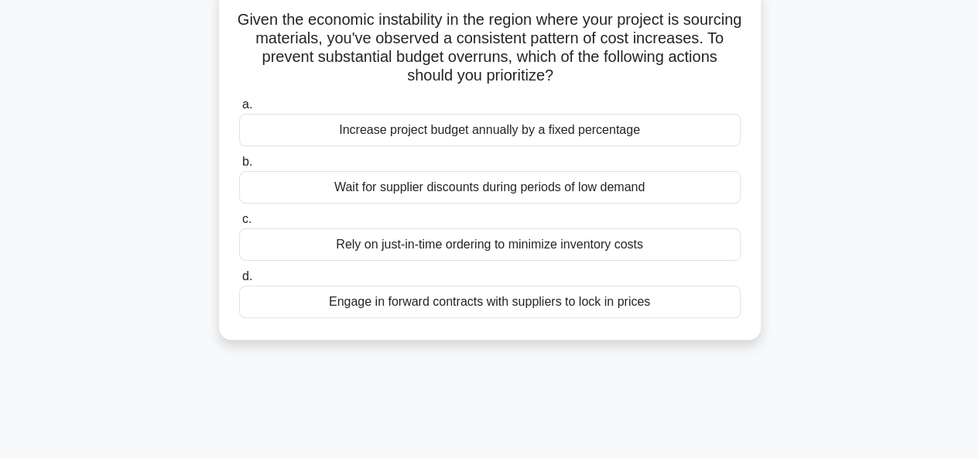
scroll to position [77, 0]
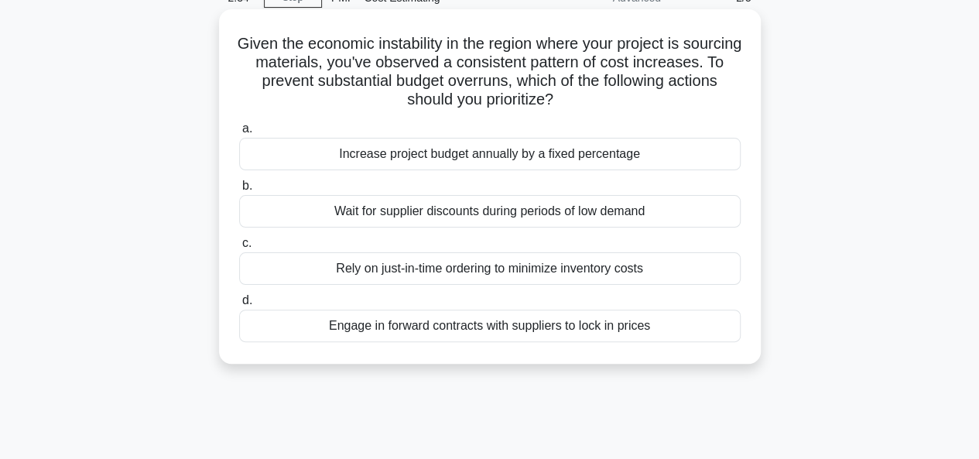
click at [496, 267] on div "Rely on just-in-time ordering to minimize inventory costs" at bounding box center [489, 268] width 501 height 32
click at [239, 248] on input "c. Rely on just-in-time ordering to minimize inventory costs" at bounding box center [239, 243] width 0 height 10
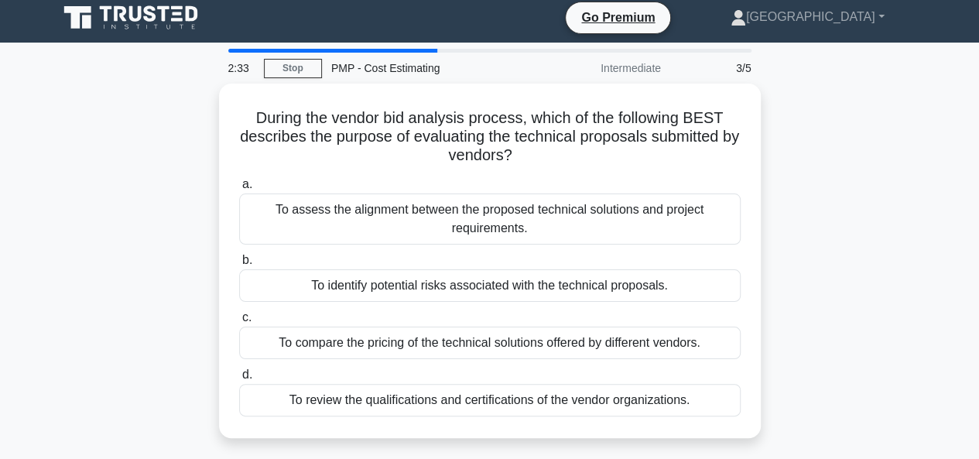
scroll to position [0, 0]
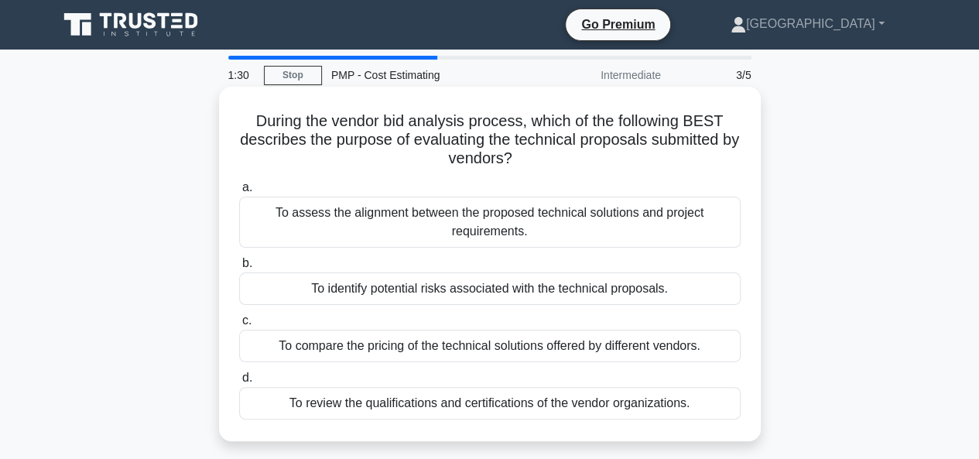
click at [485, 222] on div "To assess the alignment between the proposed technical solutions and project re…" at bounding box center [489, 222] width 501 height 51
click at [239, 193] on input "a. To assess the alignment between the proposed technical solutions and project…" at bounding box center [239, 188] width 0 height 10
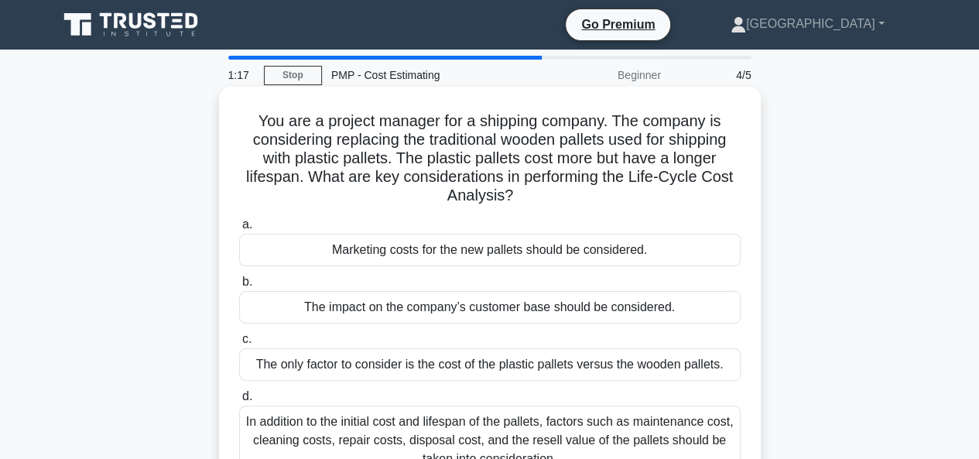
scroll to position [77, 0]
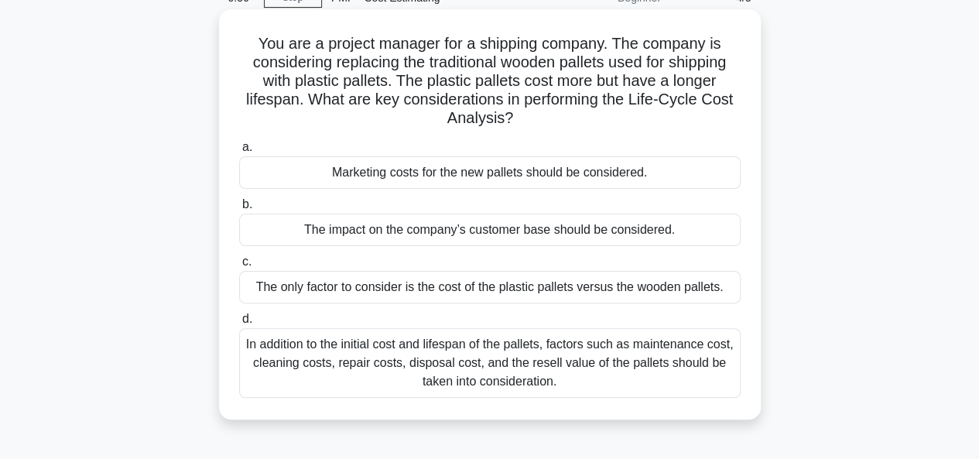
click at [464, 360] on div "In addition to the initial cost and lifespan of the pallets, factors such as ma…" at bounding box center [489, 363] width 501 height 70
click at [239, 324] on input "d. In addition to the initial cost and lifespan of the pallets, factors such as…" at bounding box center [239, 319] width 0 height 10
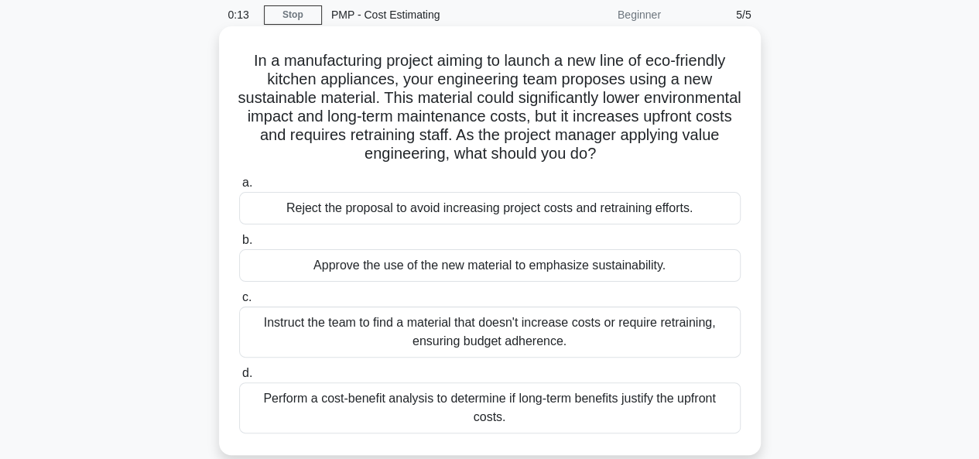
scroll to position [155, 0]
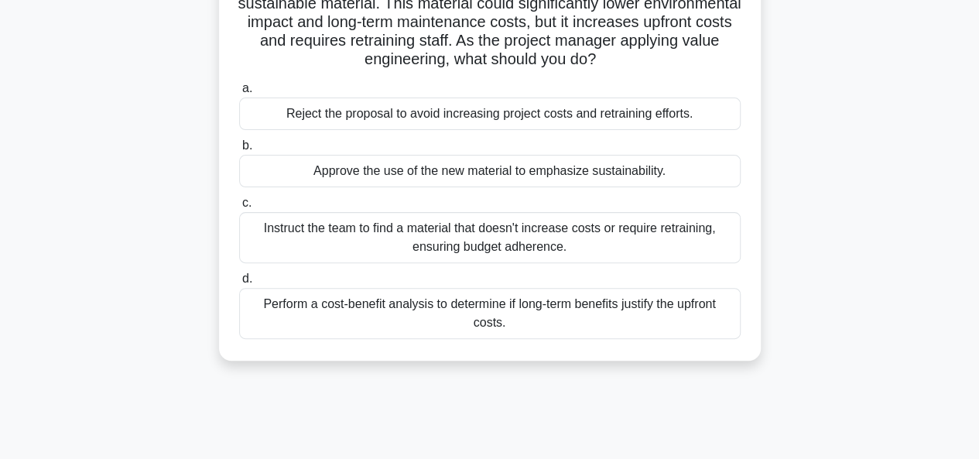
click at [426, 316] on div "Perform a cost-benefit analysis to determine if long-term benefits justify the …" at bounding box center [489, 313] width 501 height 51
click at [239, 284] on input "d. Perform a cost-benefit analysis to determine if long-term benefits justify t…" at bounding box center [239, 279] width 0 height 10
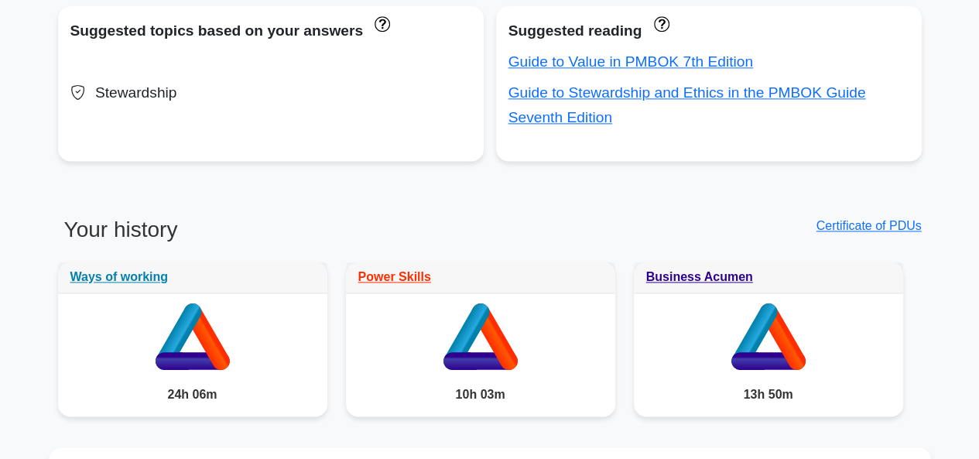
scroll to position [1083, 0]
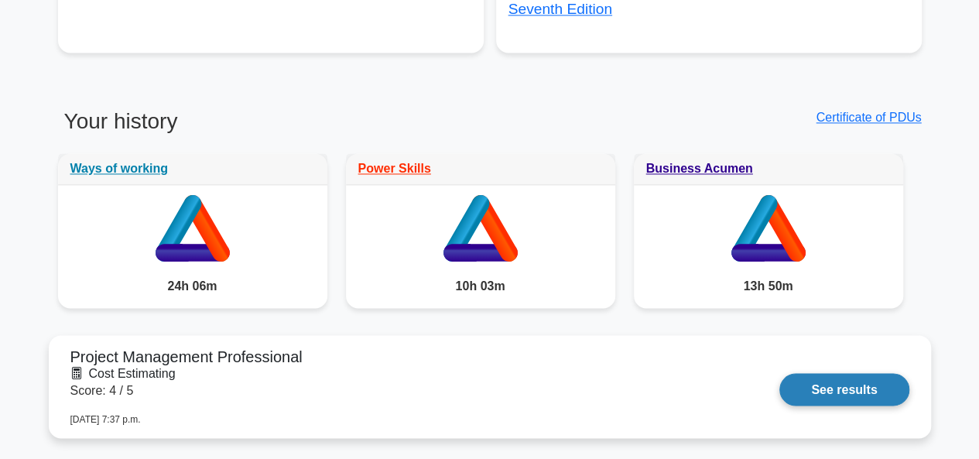
click at [822, 381] on link "See results" at bounding box center [843, 389] width 129 height 32
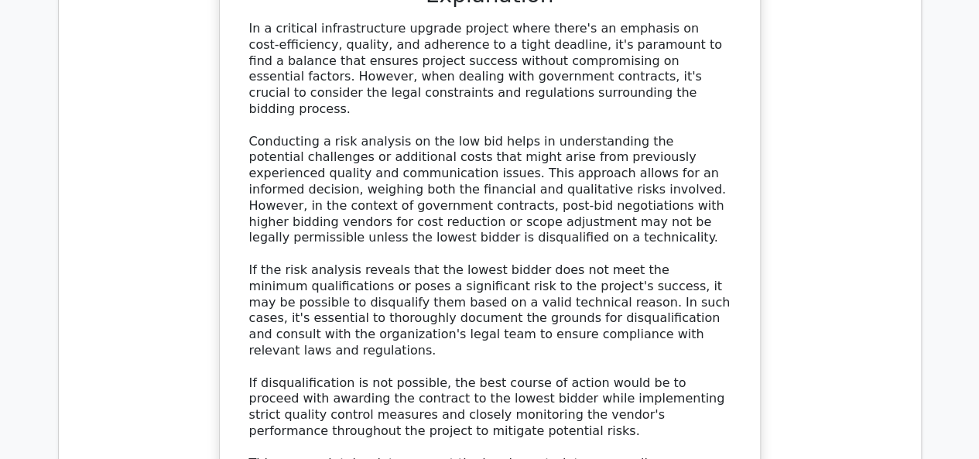
scroll to position [1934, 0]
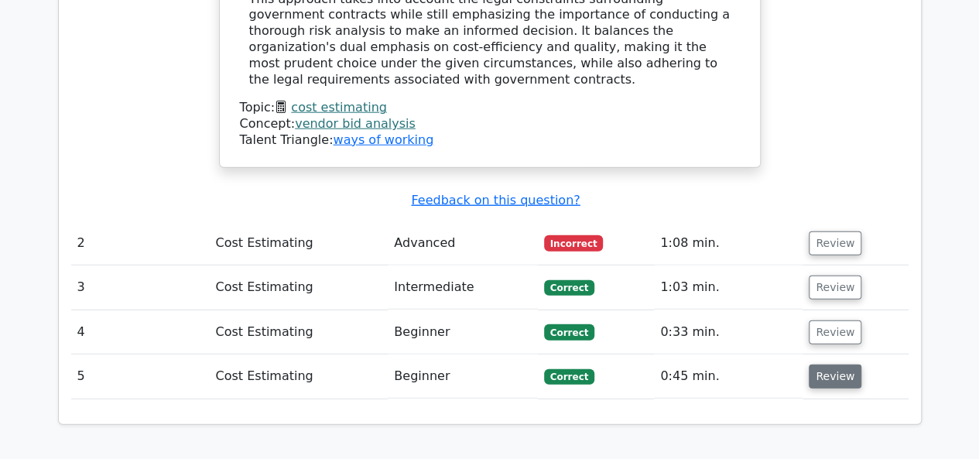
click at [815, 364] on button "Review" at bounding box center [834, 376] width 53 height 24
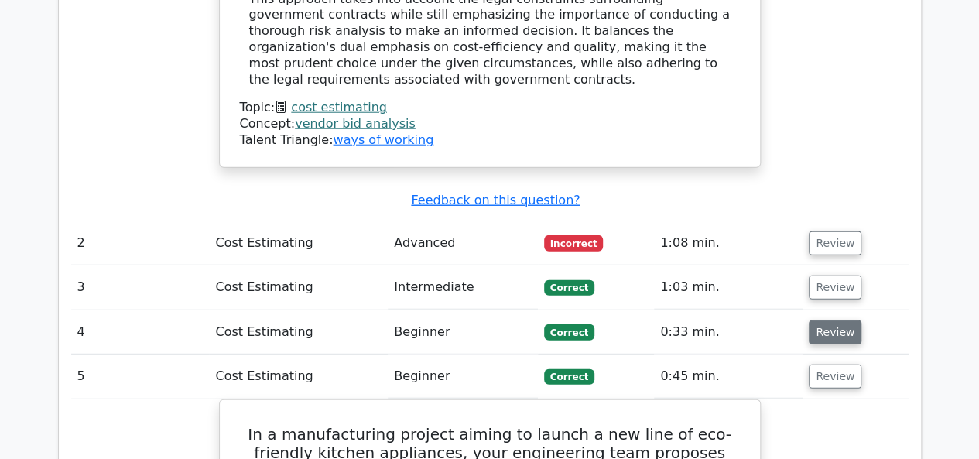
click at [826, 320] on button "Review" at bounding box center [834, 332] width 53 height 24
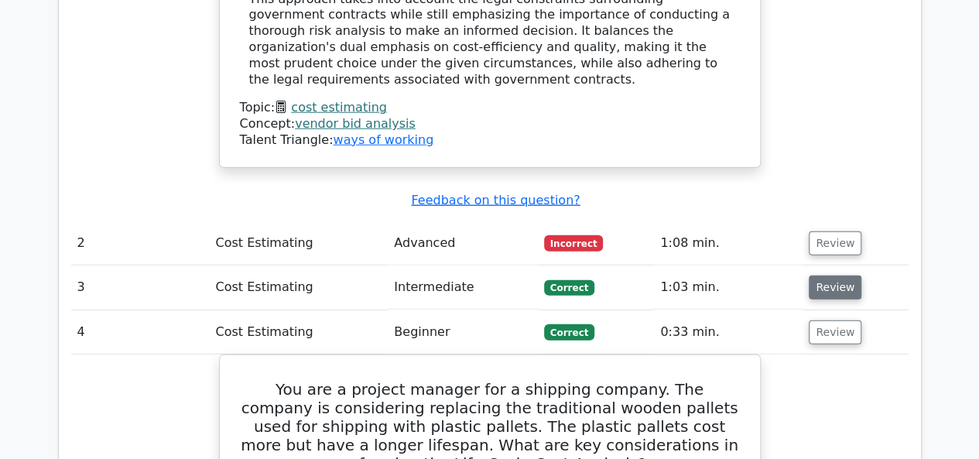
click at [822, 275] on button "Review" at bounding box center [834, 287] width 53 height 24
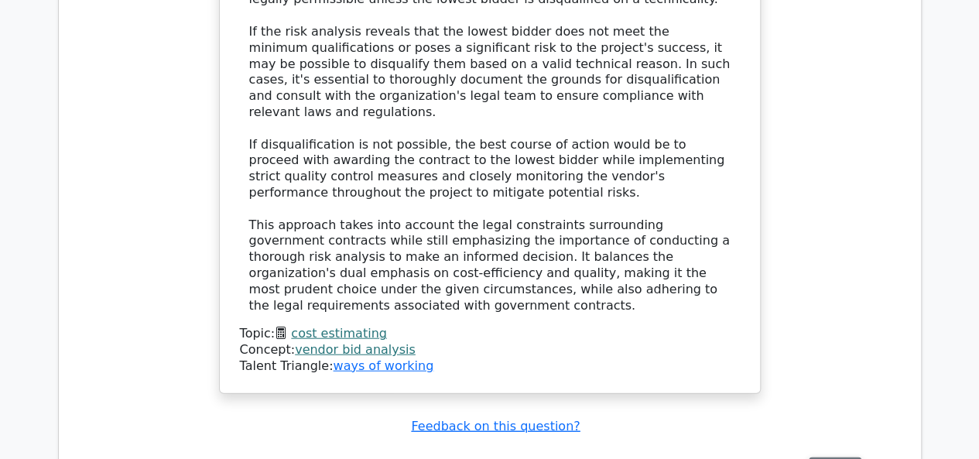
scroll to position [1702, 0]
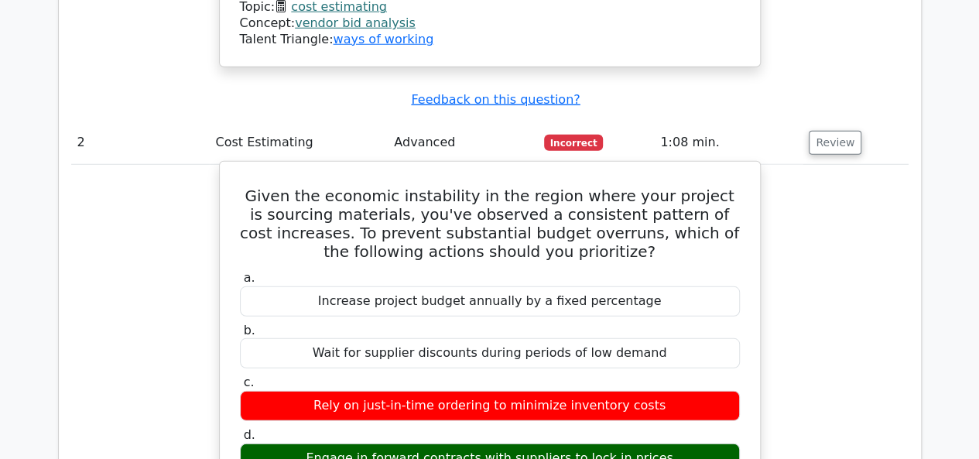
scroll to position [2011, 0]
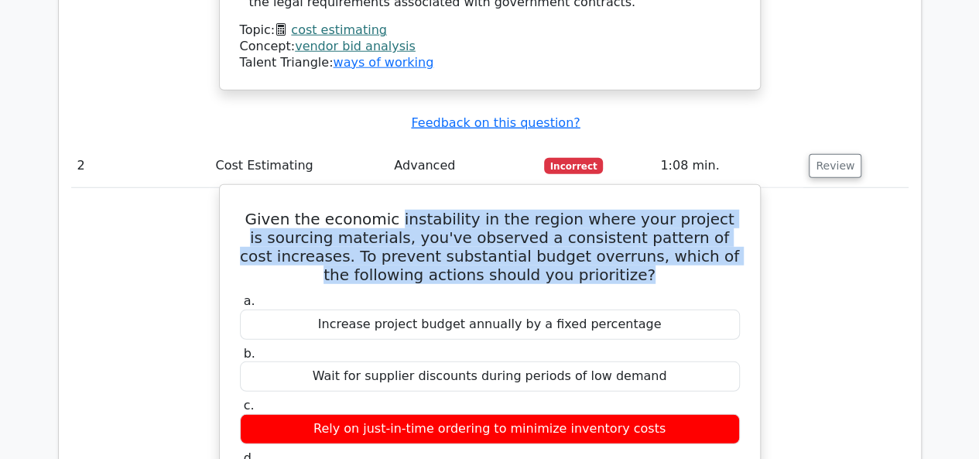
drag, startPoint x: 402, startPoint y: 92, endPoint x: 641, endPoint y: 154, distance: 246.9
click at [641, 210] on h5 "Given the economic instability in the region where your project is sourcing mat…" at bounding box center [489, 247] width 503 height 74
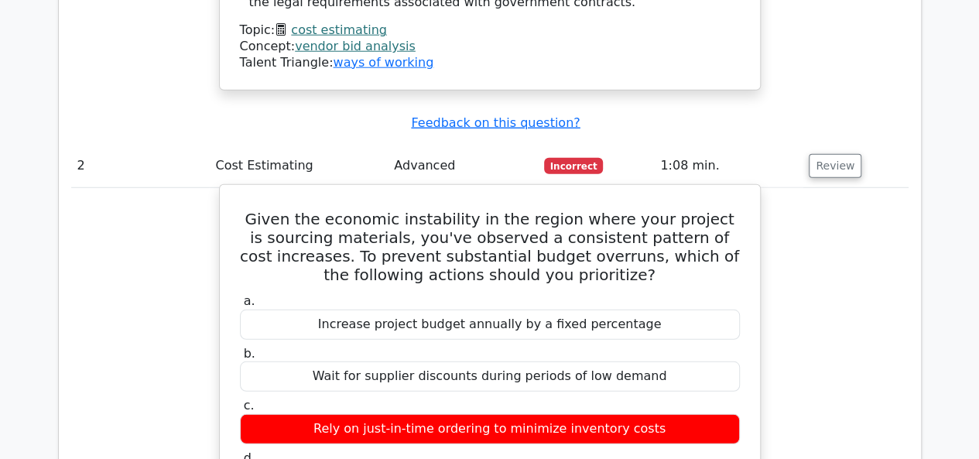
click at [398, 210] on h5 "Given the economic instability in the region where your project is sourcing mat…" at bounding box center [489, 247] width 503 height 74
drag, startPoint x: 395, startPoint y: 94, endPoint x: 494, endPoint y: 101, distance: 99.3
click at [494, 210] on h5 "Given the economic instability in the region where your project is sourcing mat…" at bounding box center [489, 247] width 503 height 74
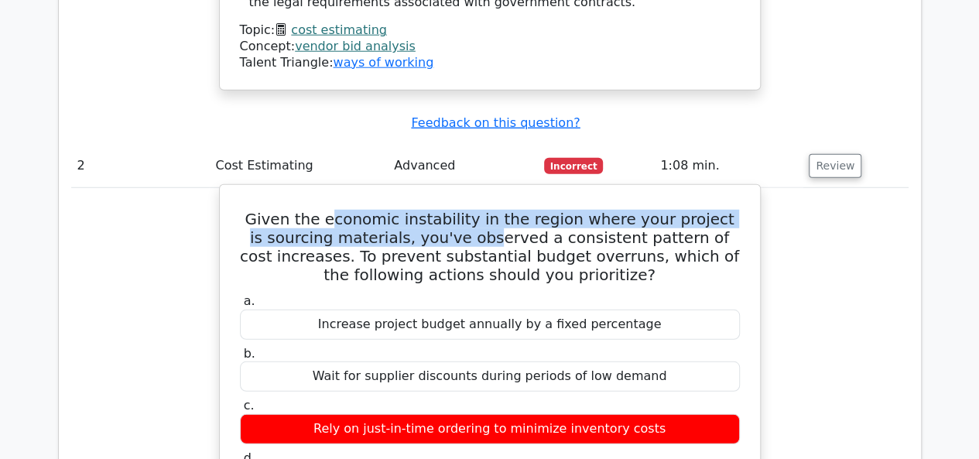
drag, startPoint x: 340, startPoint y: 95, endPoint x: 475, endPoint y: 106, distance: 135.8
click at [475, 210] on h5 "Given the economic instability in the region where your project is sourcing mat…" at bounding box center [489, 247] width 503 height 74
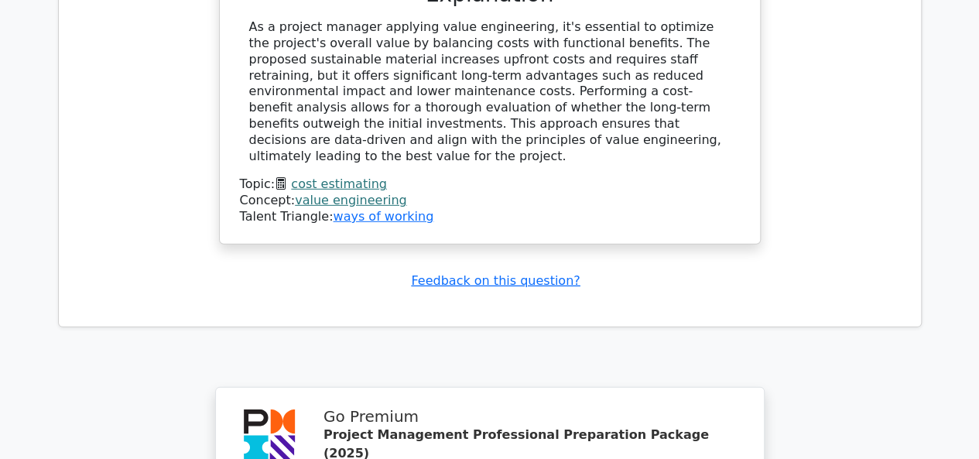
scroll to position [5434, 0]
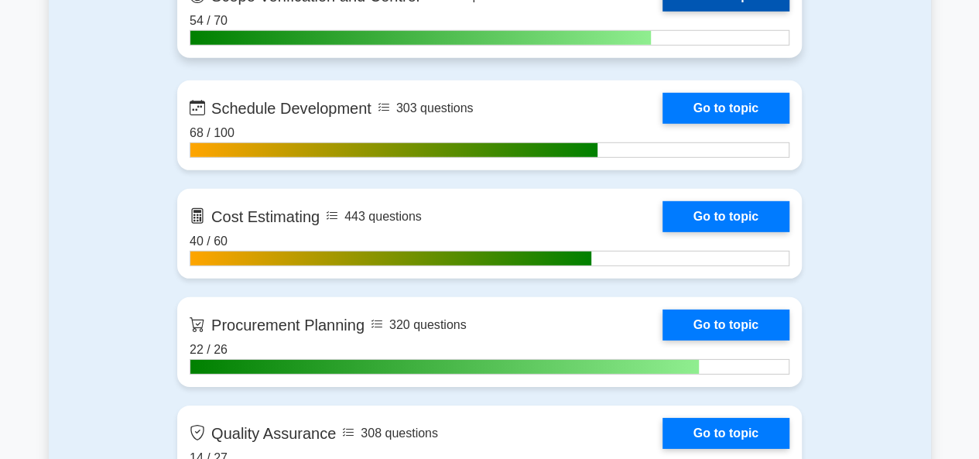
scroll to position [2244, 0]
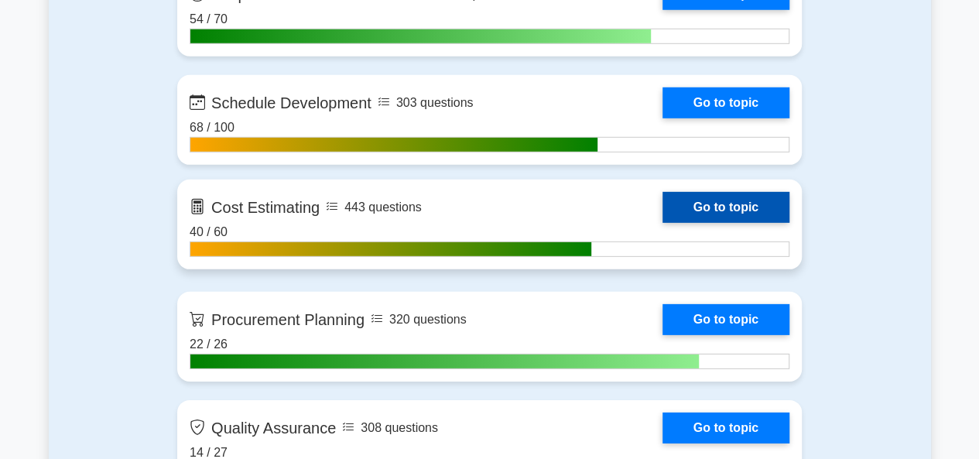
click at [662, 220] on link "Go to topic" at bounding box center [725, 207] width 127 height 31
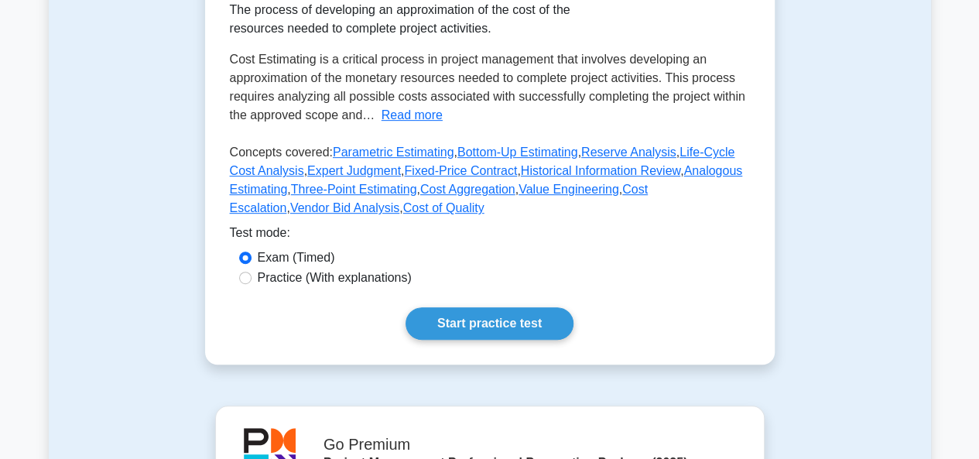
scroll to position [309, 0]
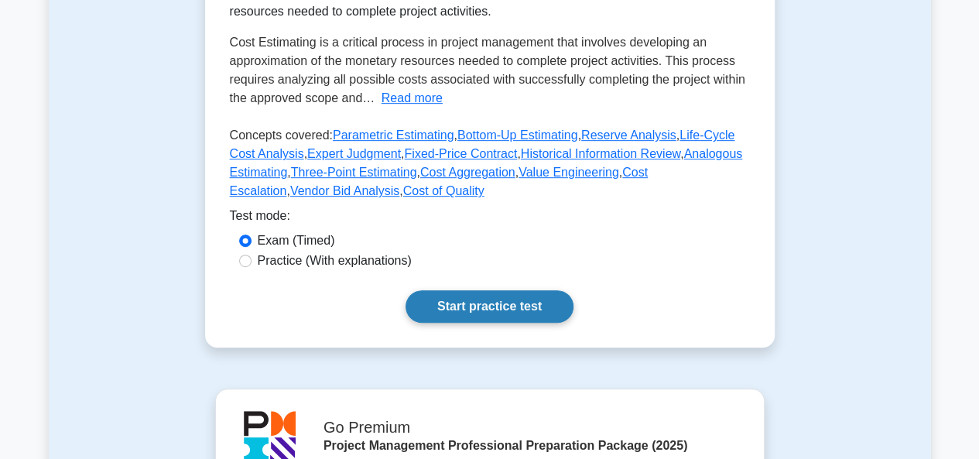
click at [446, 301] on link "Start practice test" at bounding box center [489, 306] width 168 height 32
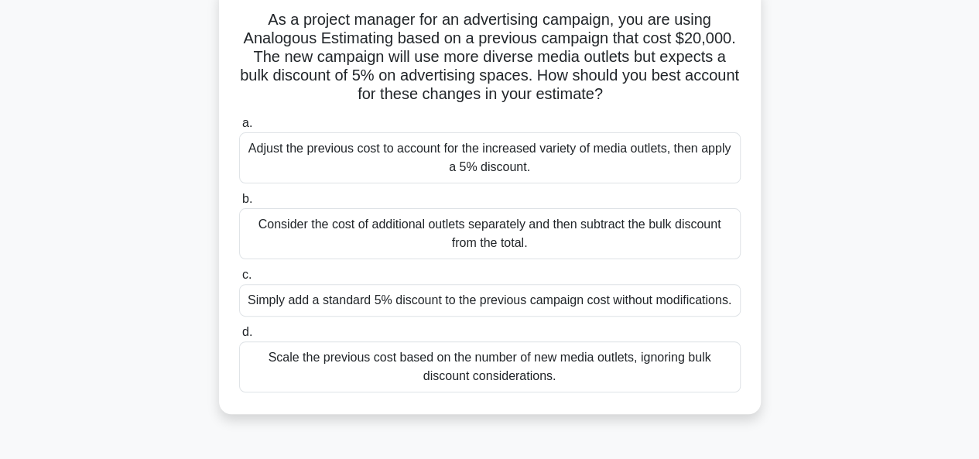
scroll to position [77, 0]
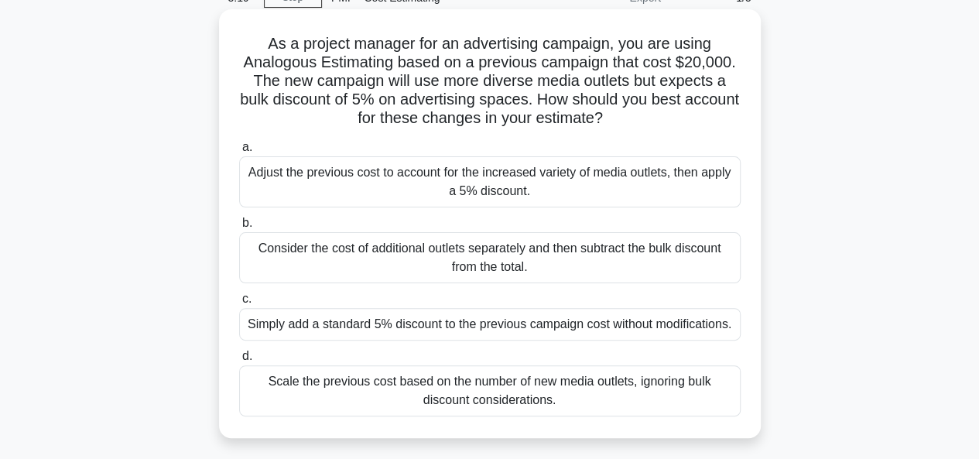
click at [481, 261] on div "Consider the cost of additional outlets separately and then subtract the bulk d…" at bounding box center [489, 257] width 501 height 51
click at [239, 228] on input "b. Consider the cost of additional outlets separately and then subtract the bul…" at bounding box center [239, 223] width 0 height 10
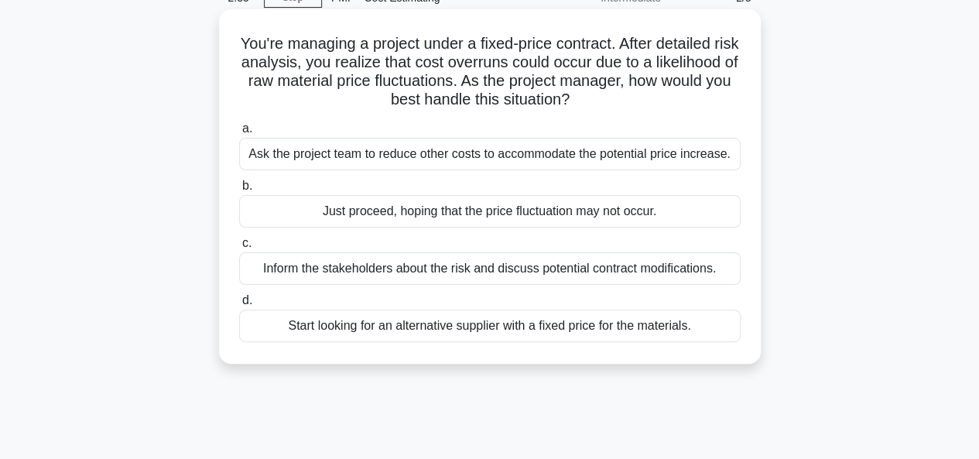
click at [473, 267] on div "Inform the stakeholders about the risk and discuss potential contract modificat…" at bounding box center [489, 268] width 501 height 32
click at [239, 248] on input "c. Inform the stakeholders about the risk and discuss potential contract modifi…" at bounding box center [239, 243] width 0 height 10
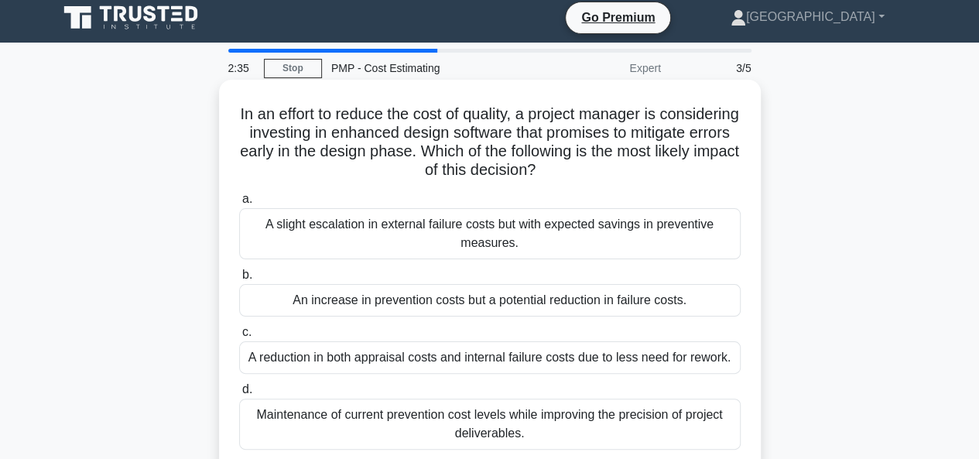
scroll to position [0, 0]
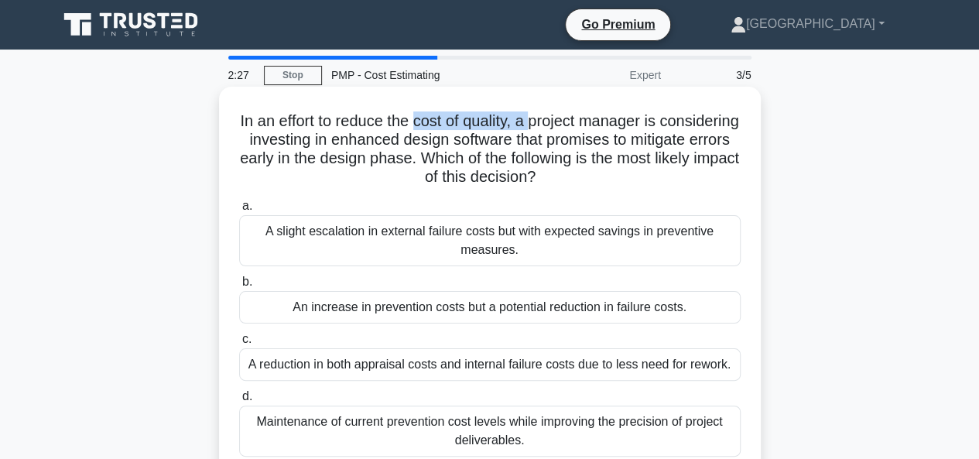
drag, startPoint x: 501, startPoint y: 128, endPoint x: 573, endPoint y: 124, distance: 72.1
click at [573, 124] on h5 "In an effort to reduce the cost of quality, a project manager is considering in…" at bounding box center [490, 149] width 504 height 76
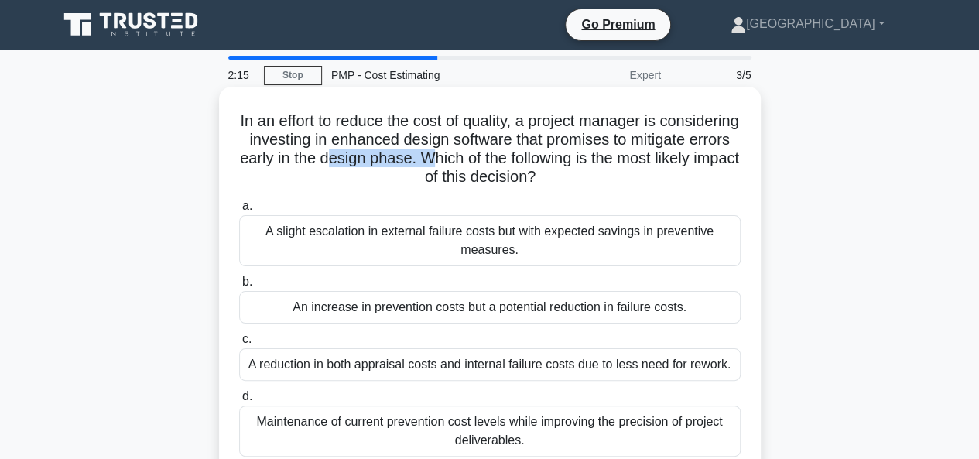
drag, startPoint x: 441, startPoint y: 157, endPoint x: 545, endPoint y: 159, distance: 103.7
click at [545, 159] on h5 "In an effort to reduce the cost of quality, a project manager is considering in…" at bounding box center [490, 149] width 504 height 76
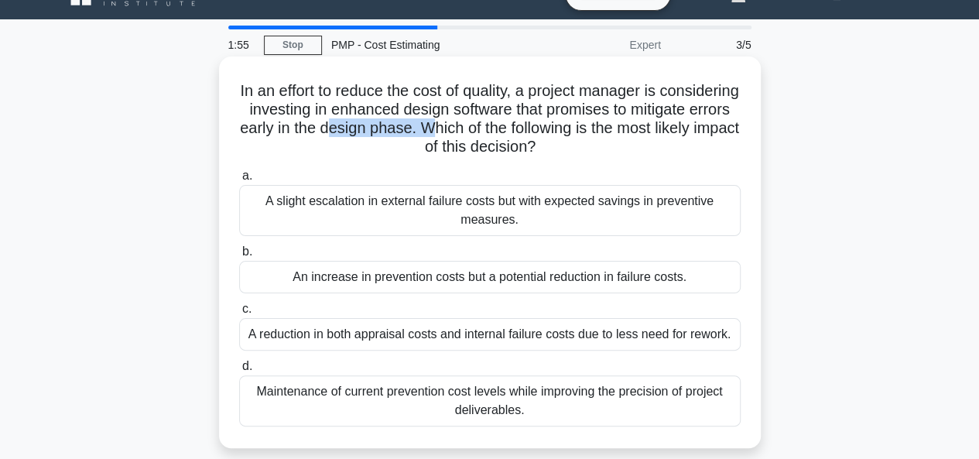
scroll to position [77, 0]
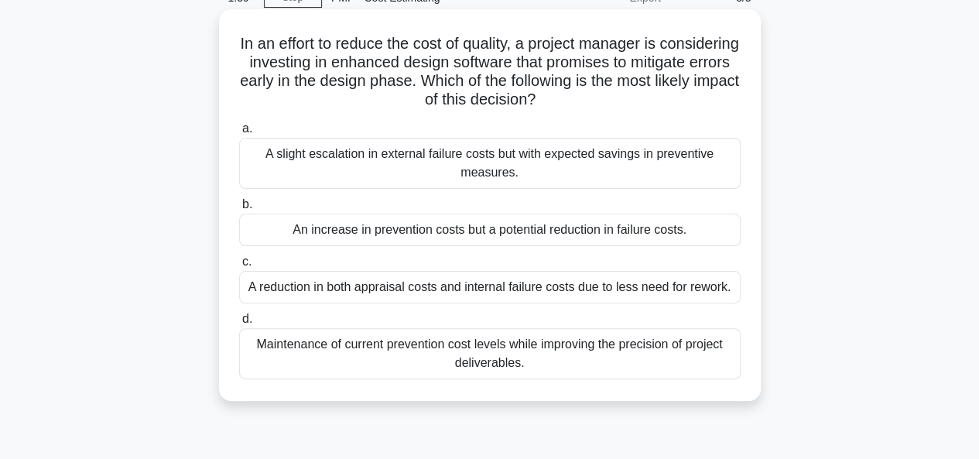
click at [511, 288] on div "A reduction in both appraisal costs and internal failure costs due to less need…" at bounding box center [489, 287] width 501 height 32
click at [239, 267] on input "c. A reduction in both appraisal costs and internal failure costs due to less n…" at bounding box center [239, 262] width 0 height 10
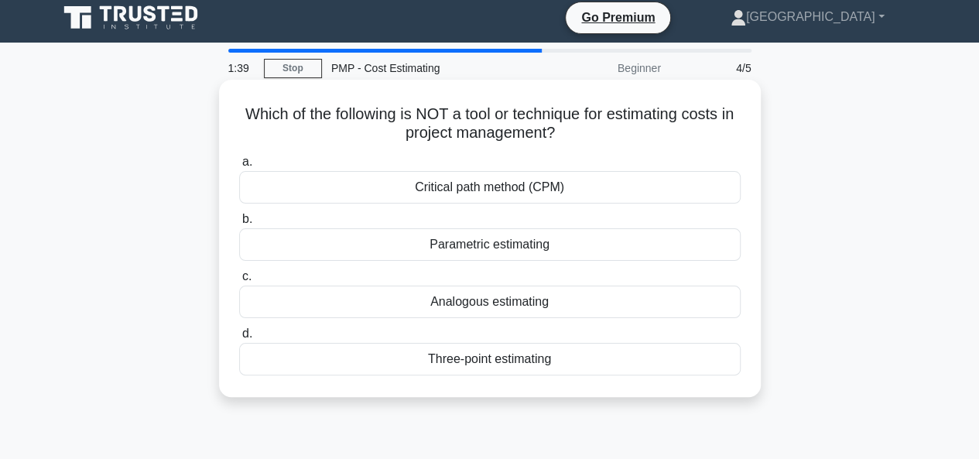
scroll to position [0, 0]
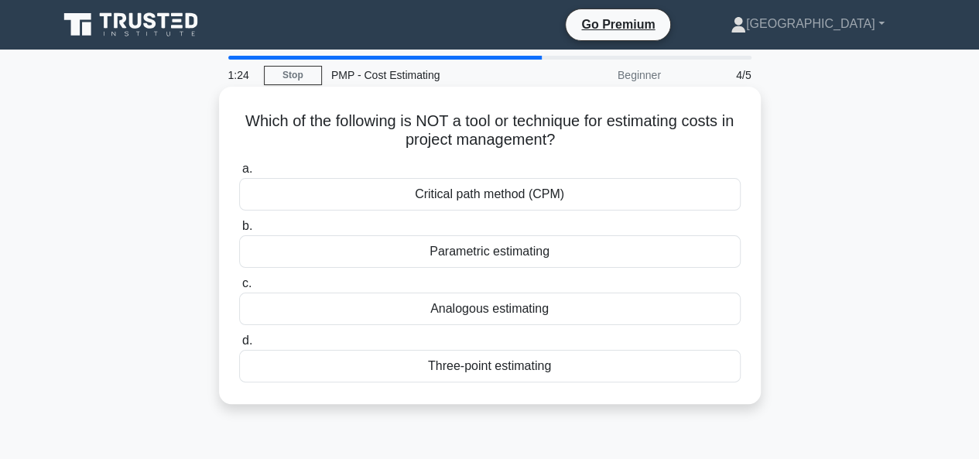
click at [462, 197] on div "Critical path method (CPM)" at bounding box center [489, 194] width 501 height 32
click at [239, 174] on input "a. Critical path method (CPM)" at bounding box center [239, 169] width 0 height 10
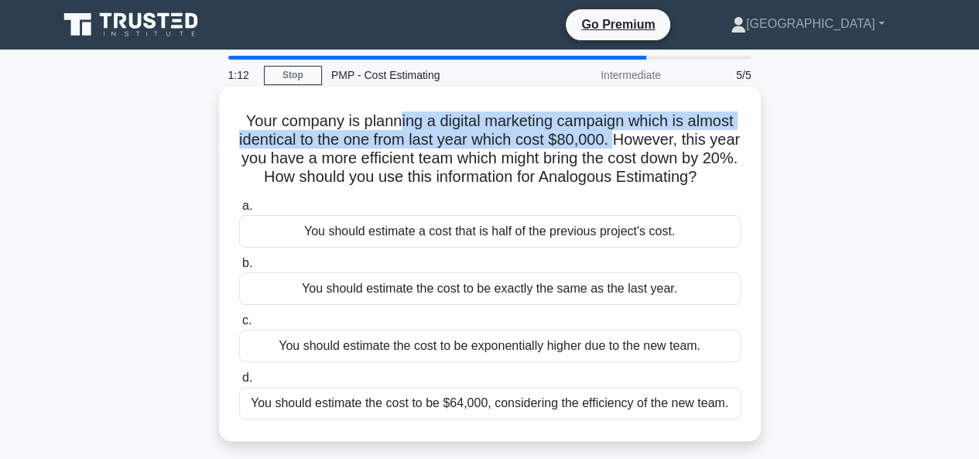
drag, startPoint x: 630, startPoint y: 145, endPoint x: 401, endPoint y: 125, distance: 229.8
click at [396, 125] on h5 "Your company is planning a digital marketing campaign which is almost identical…" at bounding box center [490, 149] width 504 height 76
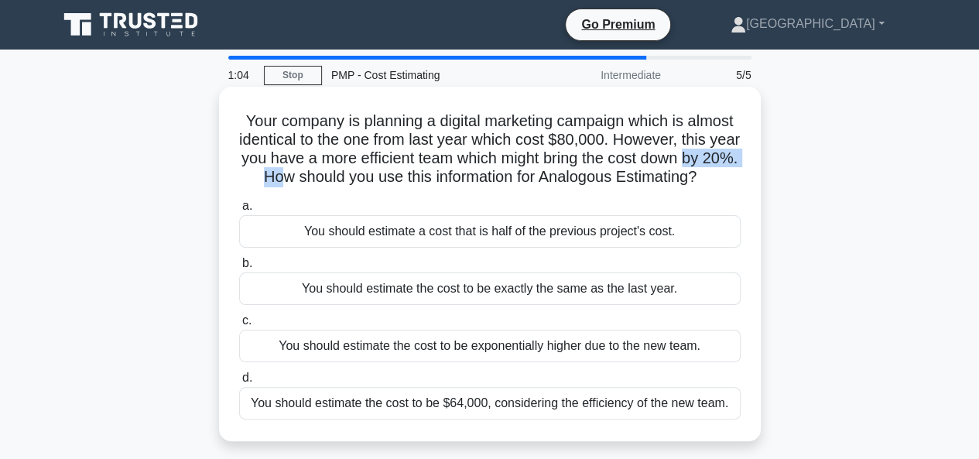
drag, startPoint x: 278, startPoint y: 173, endPoint x: 361, endPoint y: 178, distance: 83.7
click at [361, 178] on h5 "Your company is planning a digital marketing campaign which is almost identical…" at bounding box center [490, 149] width 504 height 76
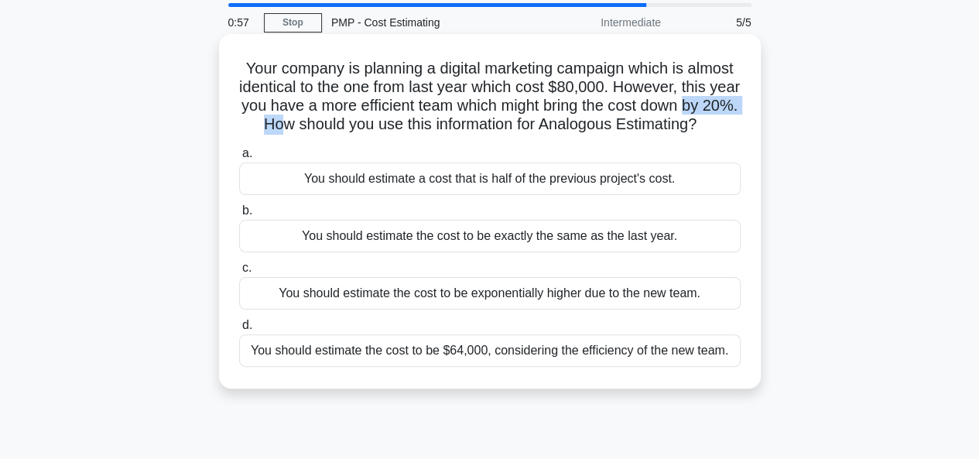
scroll to position [77, 0]
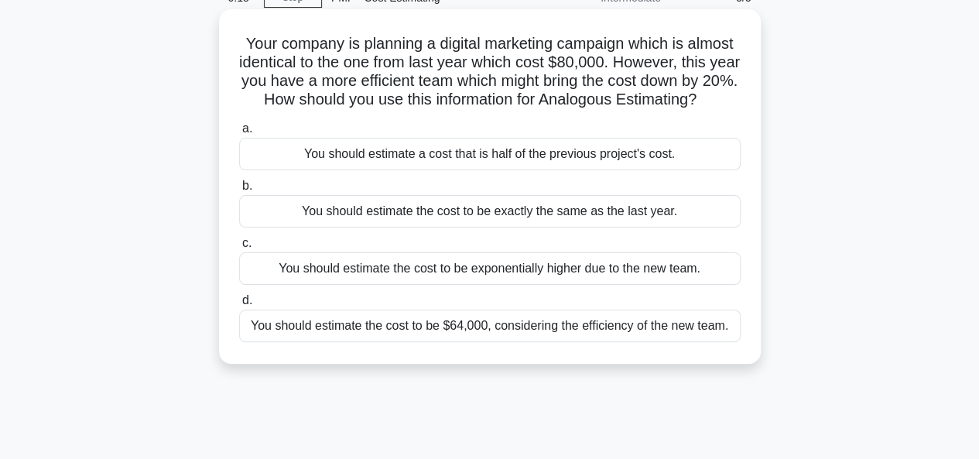
click at [462, 340] on div "You should estimate the cost to be $64,000, considering the efficiency of the n…" at bounding box center [489, 325] width 501 height 32
click at [239, 306] on input "d. You should estimate the cost to be $64,000, considering the efficiency of th…" at bounding box center [239, 301] width 0 height 10
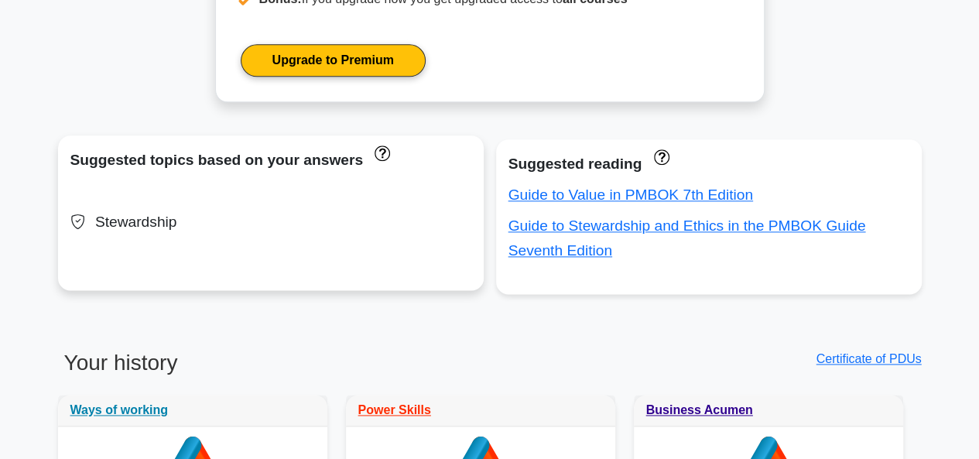
scroll to position [1160, 0]
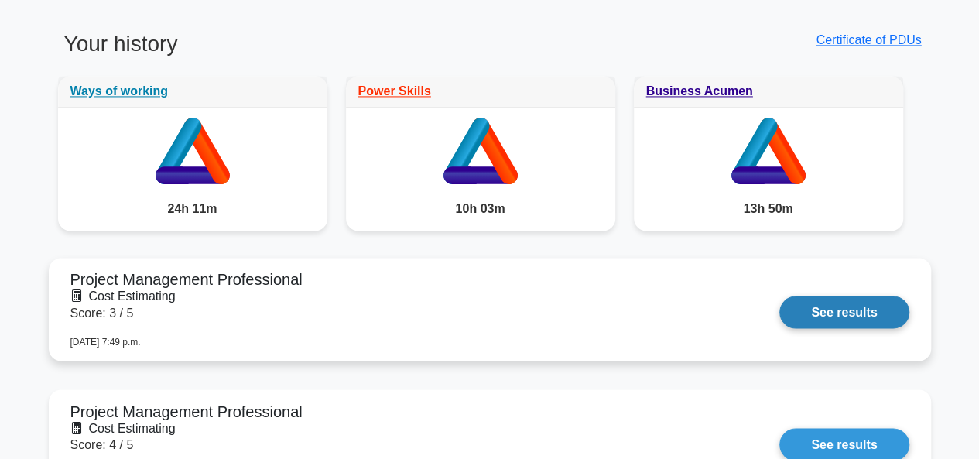
click at [822, 313] on link "See results" at bounding box center [843, 312] width 129 height 32
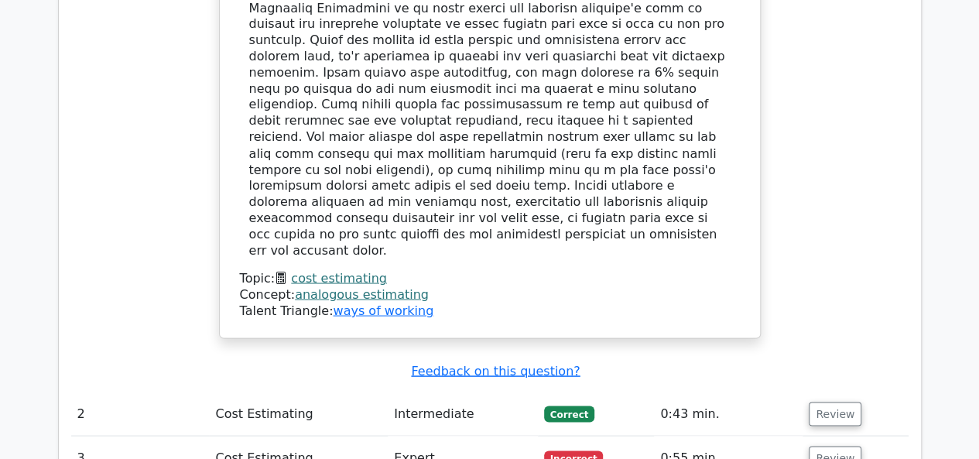
scroll to position [1470, 0]
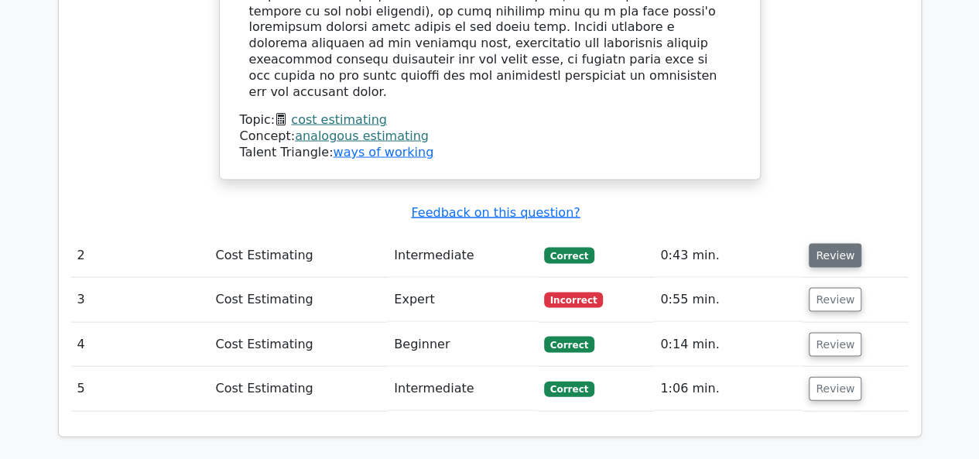
click at [821, 244] on button "Review" at bounding box center [834, 256] width 53 height 24
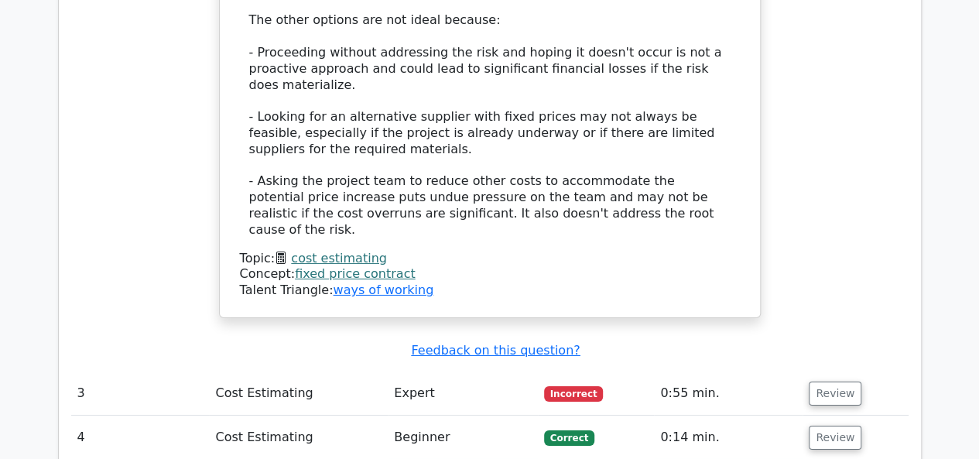
scroll to position [2398, 0]
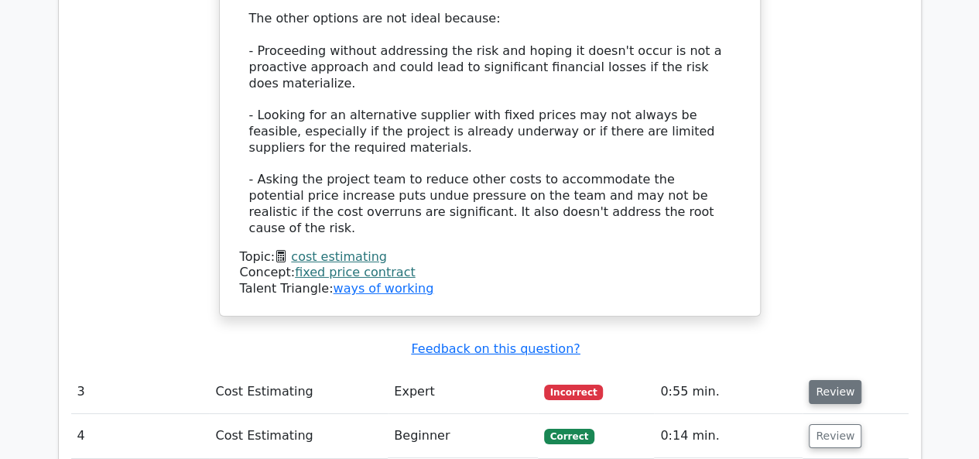
click at [821, 380] on button "Review" at bounding box center [834, 392] width 53 height 24
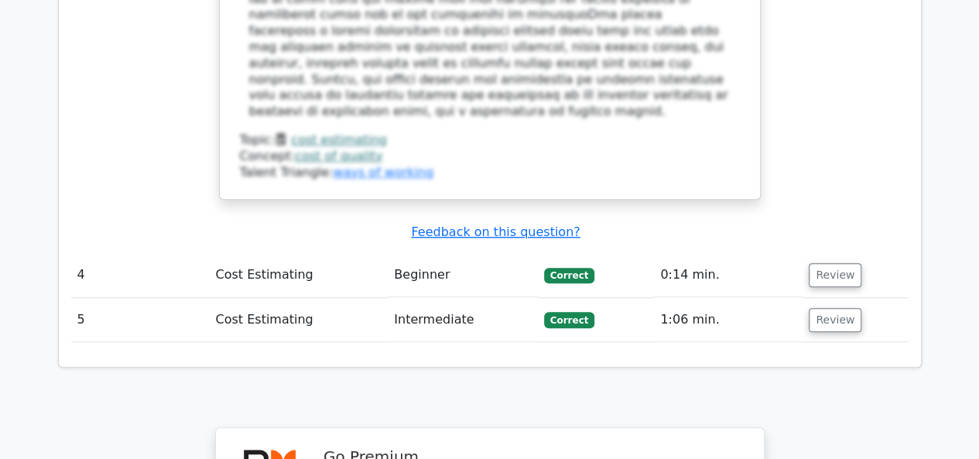
scroll to position [3404, 0]
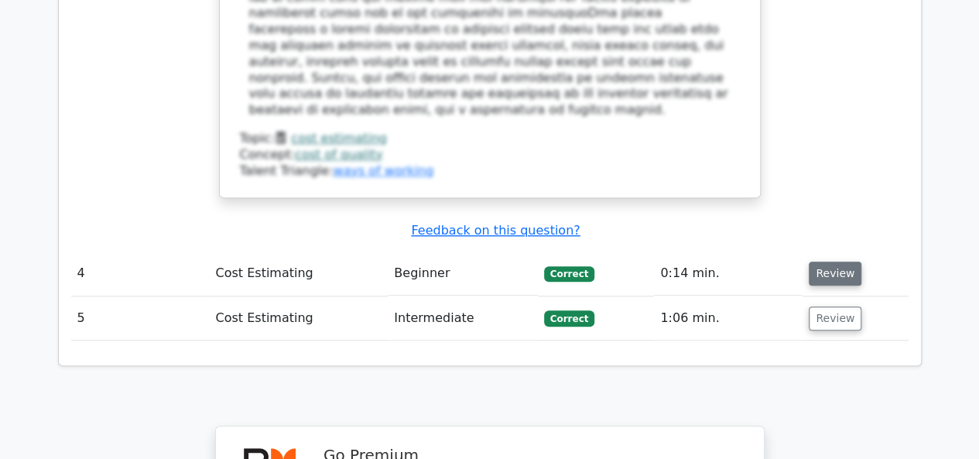
click at [818, 261] on button "Review" at bounding box center [834, 273] width 53 height 24
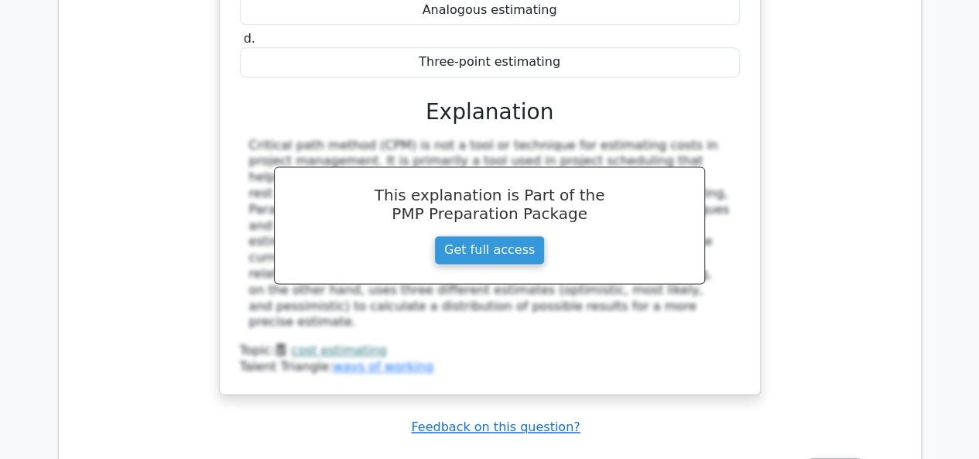
scroll to position [4100, 0]
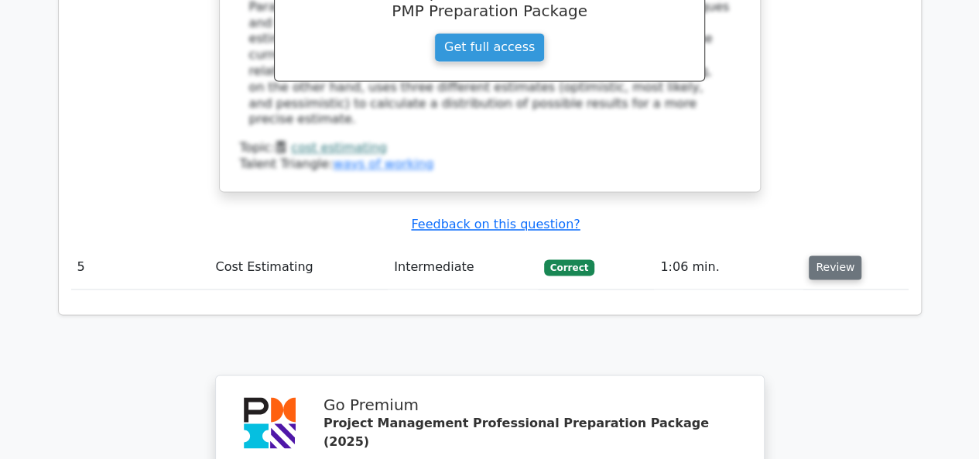
click at [822, 255] on button "Review" at bounding box center [834, 267] width 53 height 24
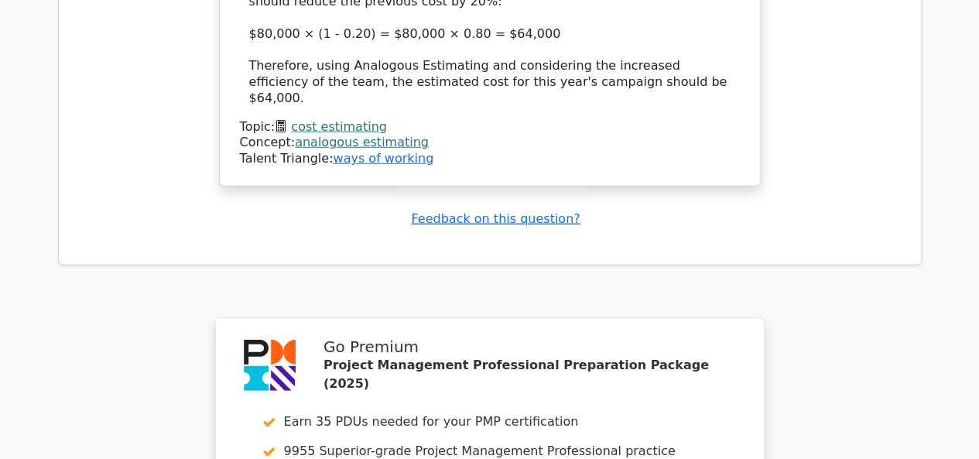
scroll to position [5183, 0]
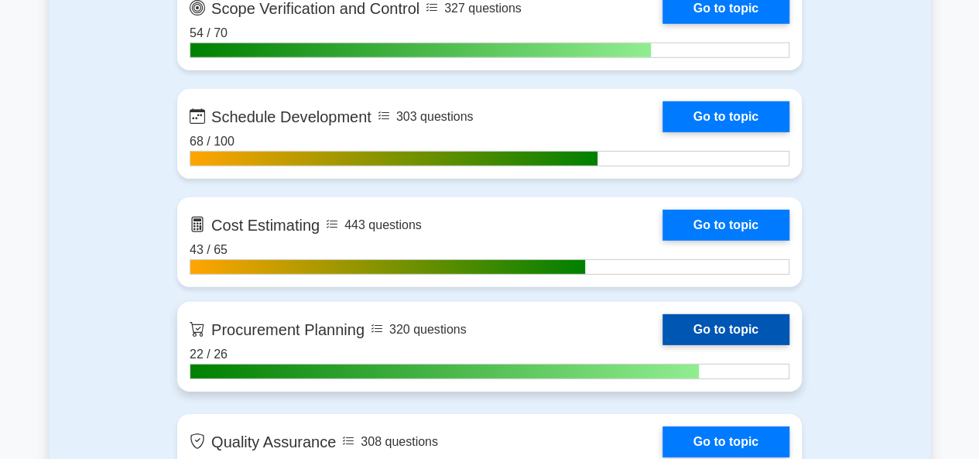
scroll to position [2244, 0]
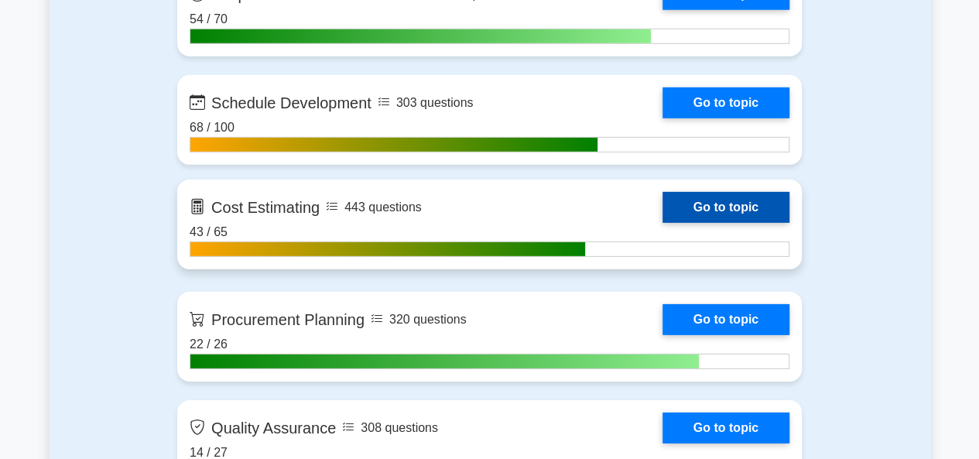
click at [667, 203] on link "Go to topic" at bounding box center [725, 207] width 127 height 31
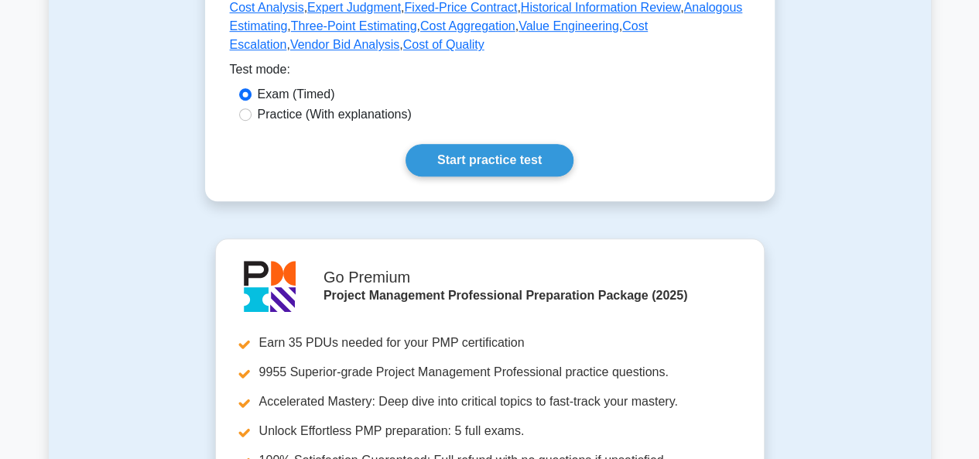
scroll to position [464, 0]
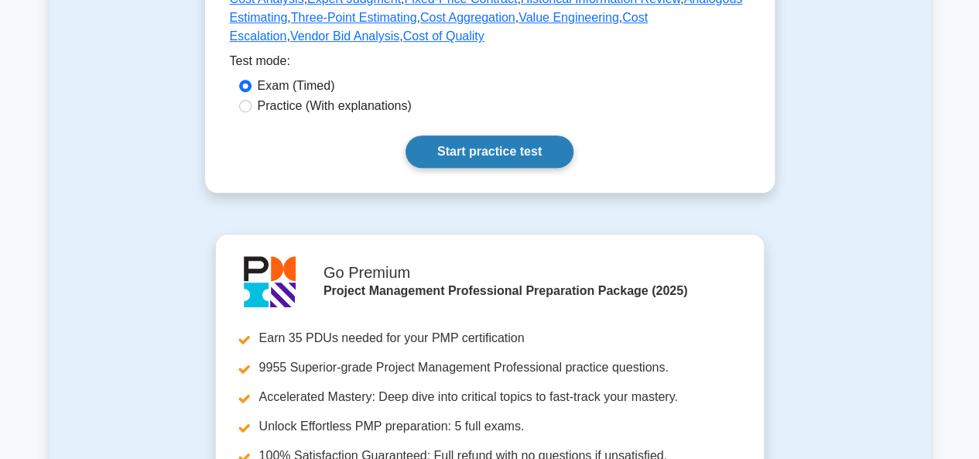
click at [467, 142] on link "Start practice test" at bounding box center [489, 151] width 168 height 32
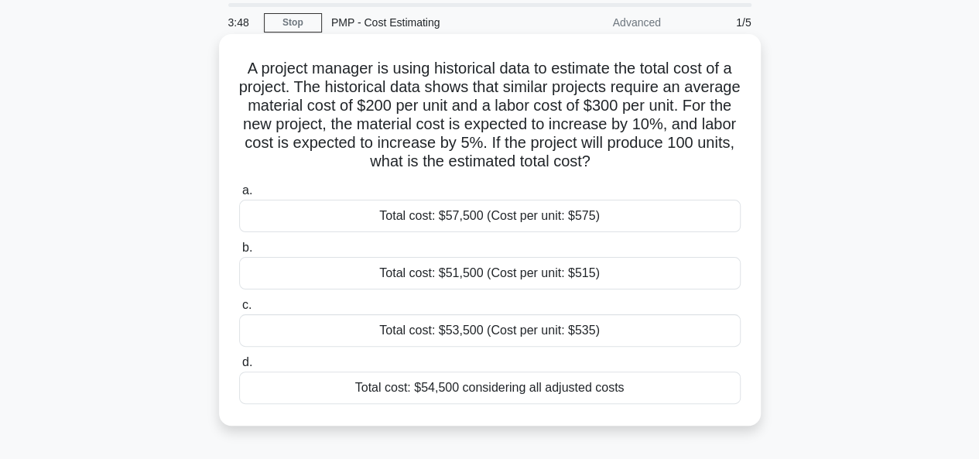
scroll to position [77, 0]
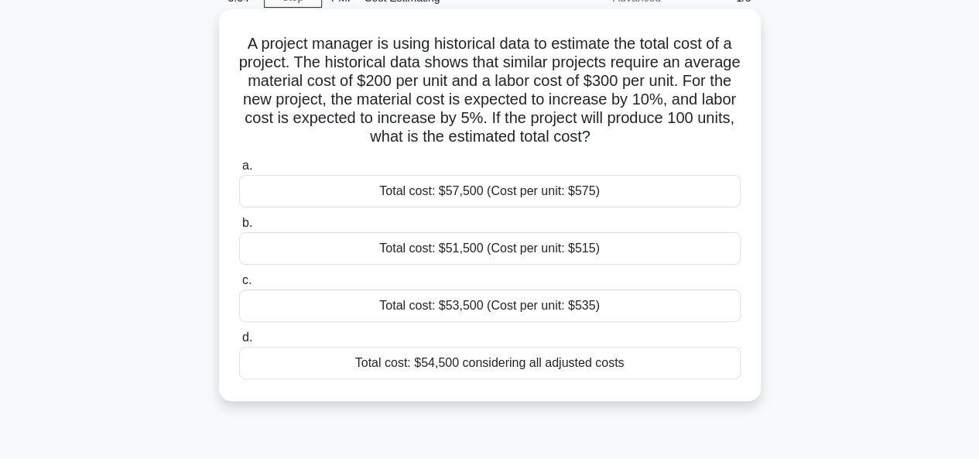
click at [455, 364] on div "Total cost: $54,500 considering all adjusted costs" at bounding box center [489, 363] width 501 height 32
click at [239, 343] on input "d. Total cost: $54,500 considering all adjusted costs" at bounding box center [239, 338] width 0 height 10
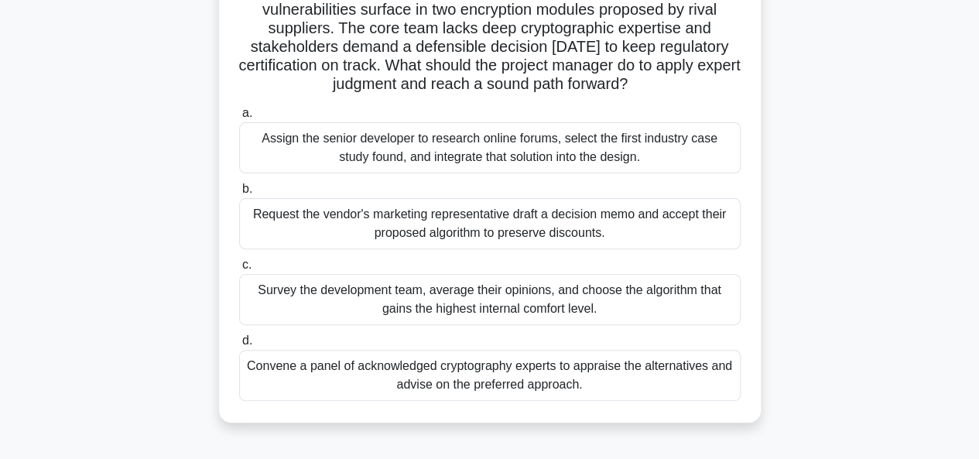
scroll to position [155, 0]
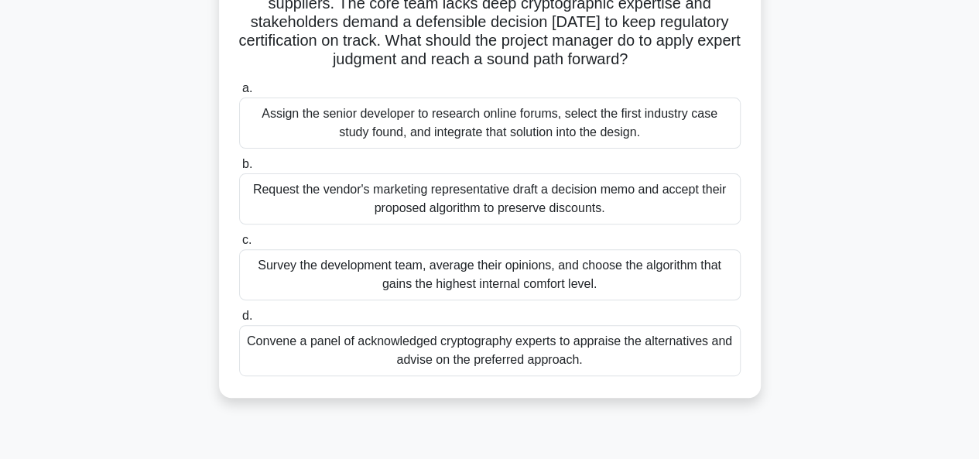
click at [449, 349] on div "Convene a panel of acknowledged cryptography experts to appraise the alternativ…" at bounding box center [489, 350] width 501 height 51
click at [239, 321] on input "d. Convene a panel of acknowledged cryptography experts to appraise the alterna…" at bounding box center [239, 316] width 0 height 10
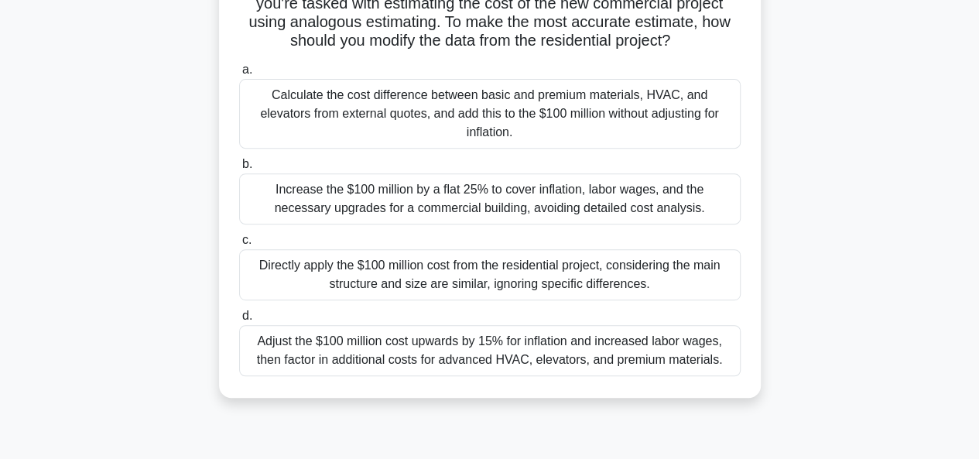
scroll to position [309, 0]
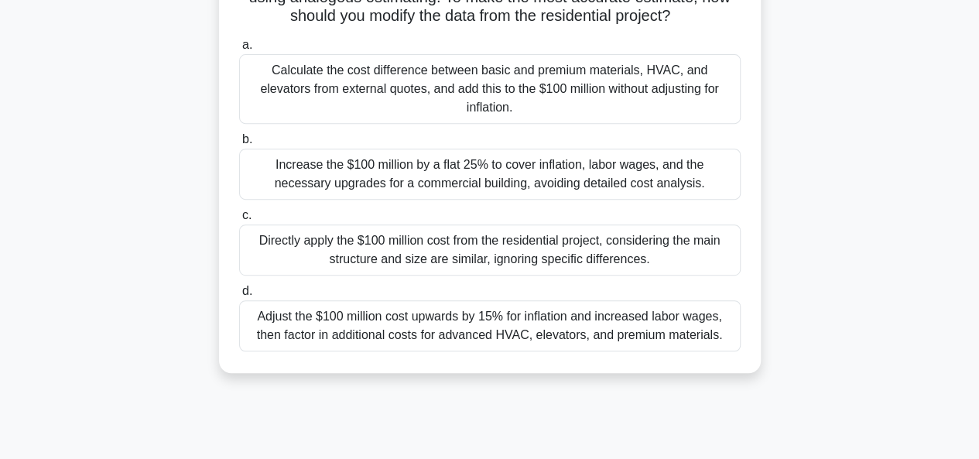
click at [489, 326] on div "Adjust the $100 million cost upwards by 15% for inflation and increased labor w…" at bounding box center [489, 325] width 501 height 51
click at [239, 296] on input "d. Adjust the $100 million cost upwards by 15% for inflation and increased labo…" at bounding box center [239, 291] width 0 height 10
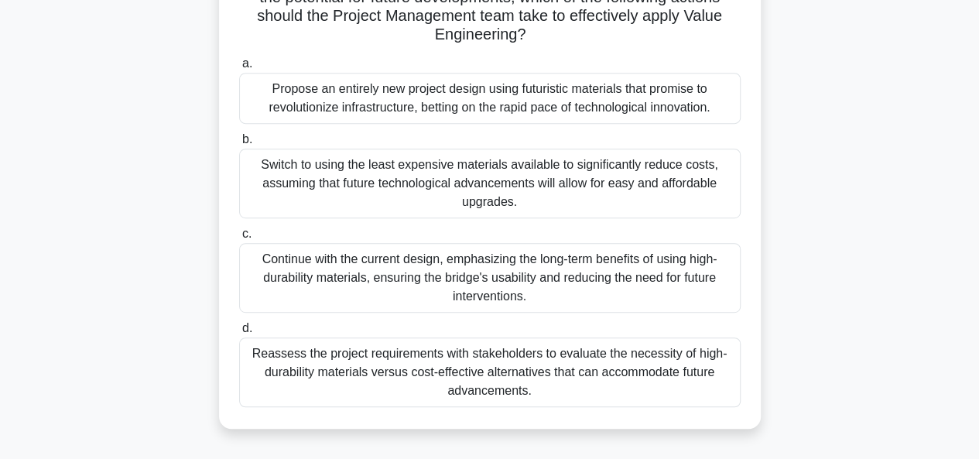
click at [402, 369] on div "Reassess the project requirements with stakeholders to evaluate the necessity o…" at bounding box center [489, 372] width 501 height 70
click at [239, 333] on input "d. Reassess the project requirements with stakeholders to evaluate the necessit…" at bounding box center [239, 328] width 0 height 10
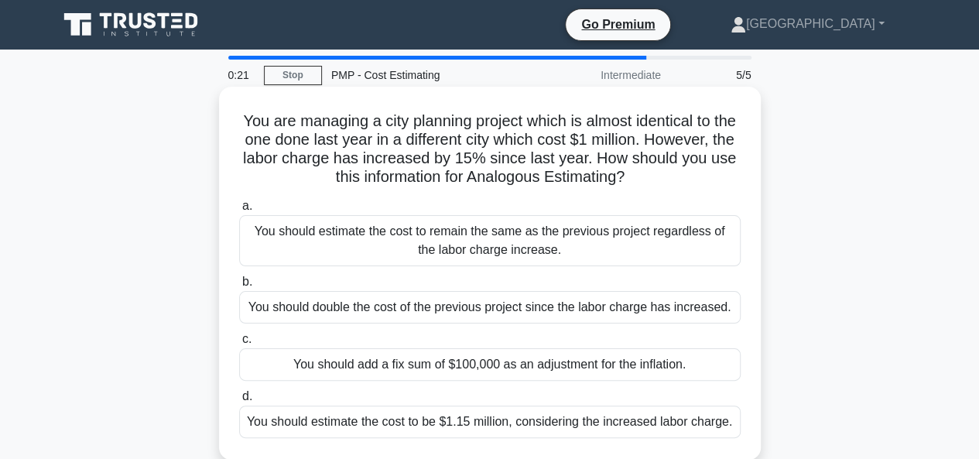
scroll to position [77, 0]
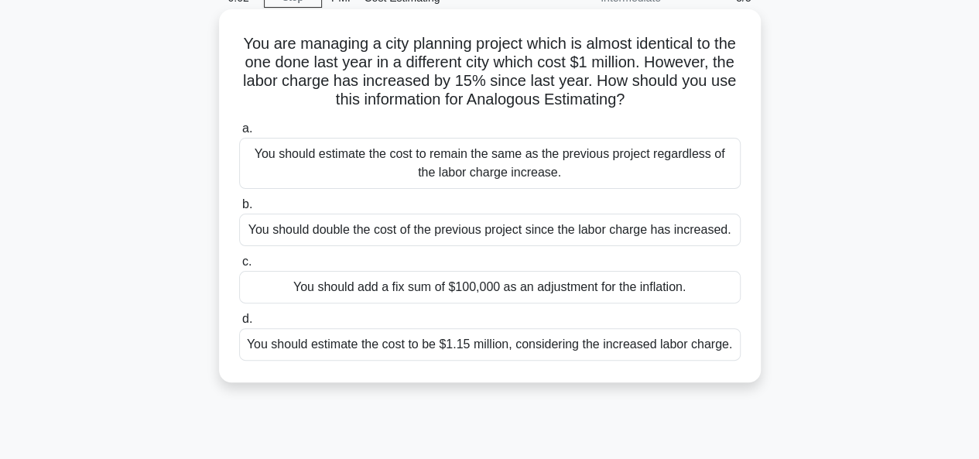
click at [458, 340] on div "You should estimate the cost to be $1.15 million, considering the increased lab…" at bounding box center [489, 344] width 501 height 32
click at [239, 324] on input "d. You should estimate the cost to be $1.15 million, considering the increased …" at bounding box center [239, 319] width 0 height 10
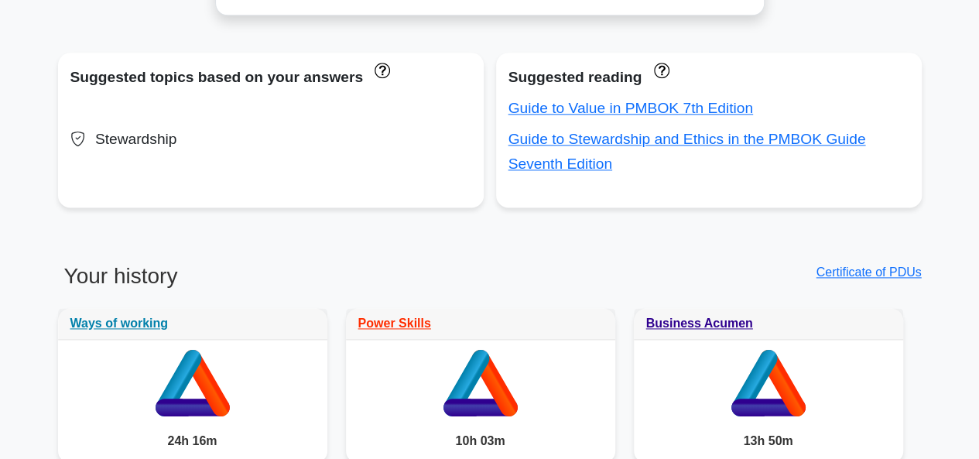
scroll to position [1238, 0]
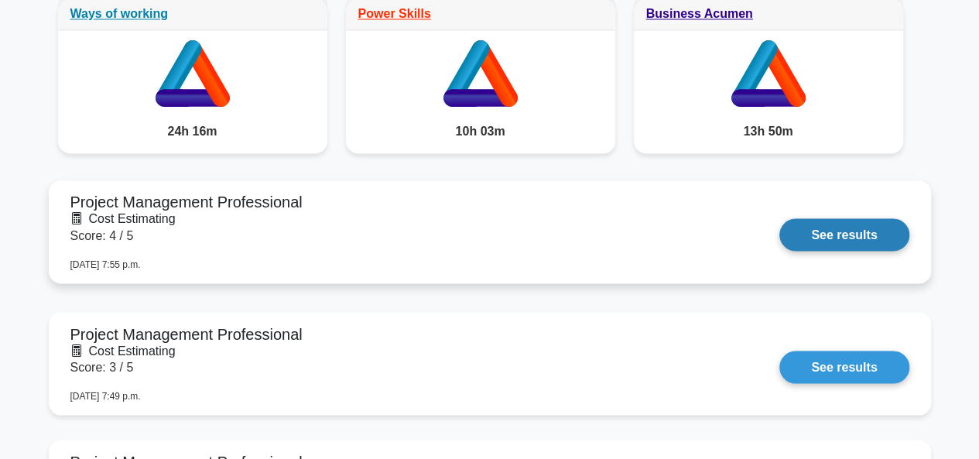
click at [848, 229] on link "See results" at bounding box center [843, 234] width 129 height 32
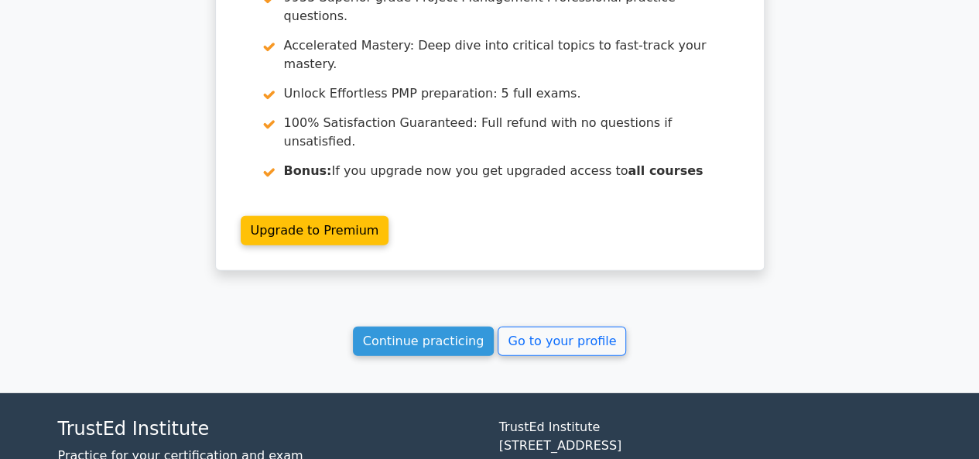
scroll to position [1625, 0]
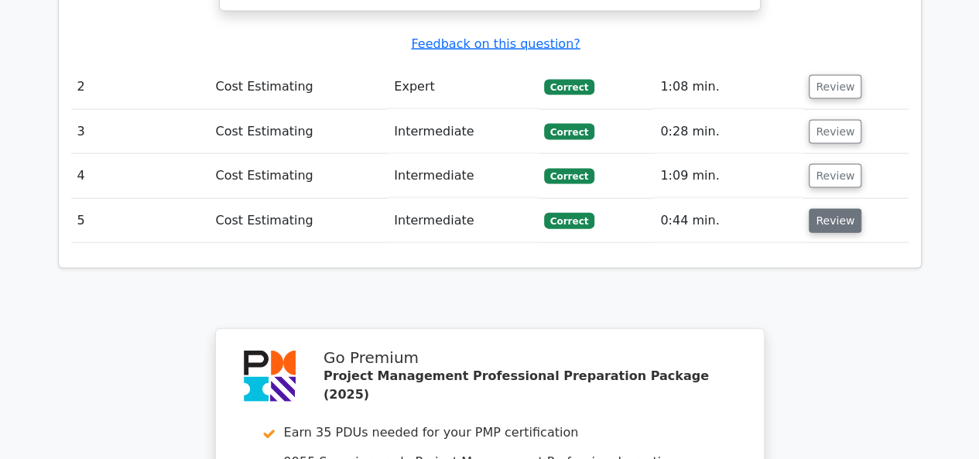
click at [828, 209] on button "Review" at bounding box center [834, 221] width 53 height 24
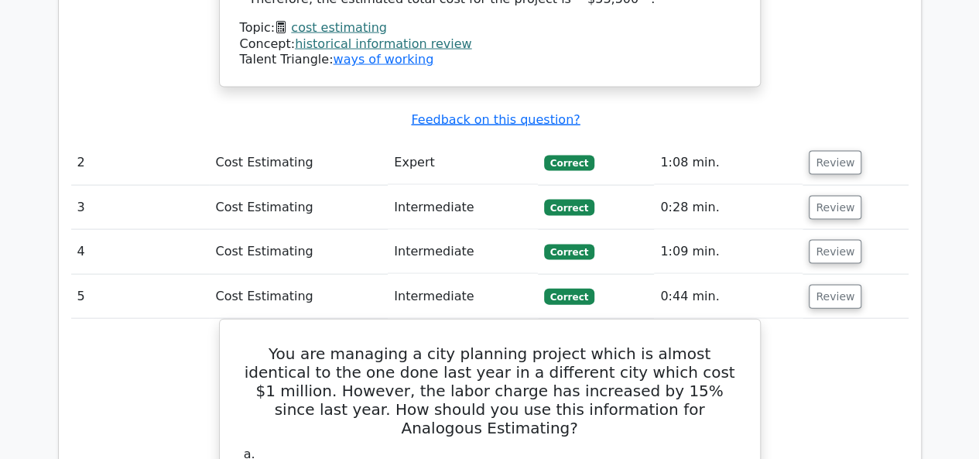
scroll to position [1547, 0]
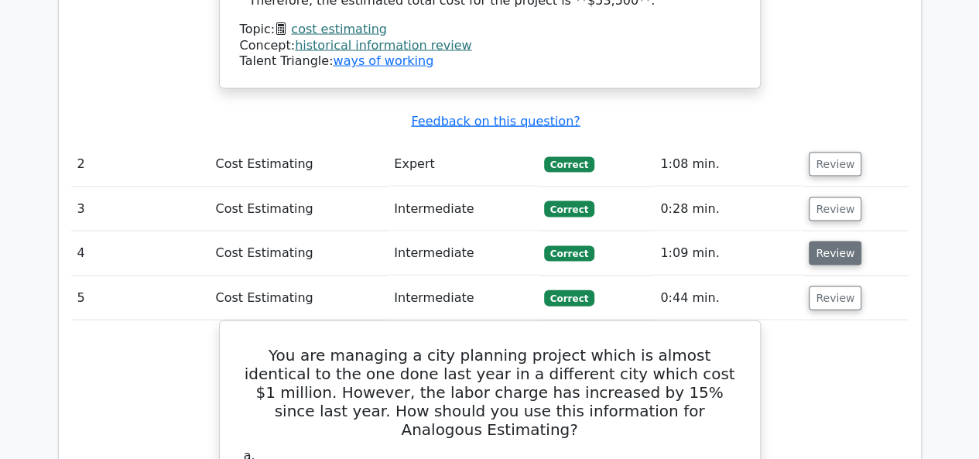
click at [822, 241] on button "Review" at bounding box center [834, 253] width 53 height 24
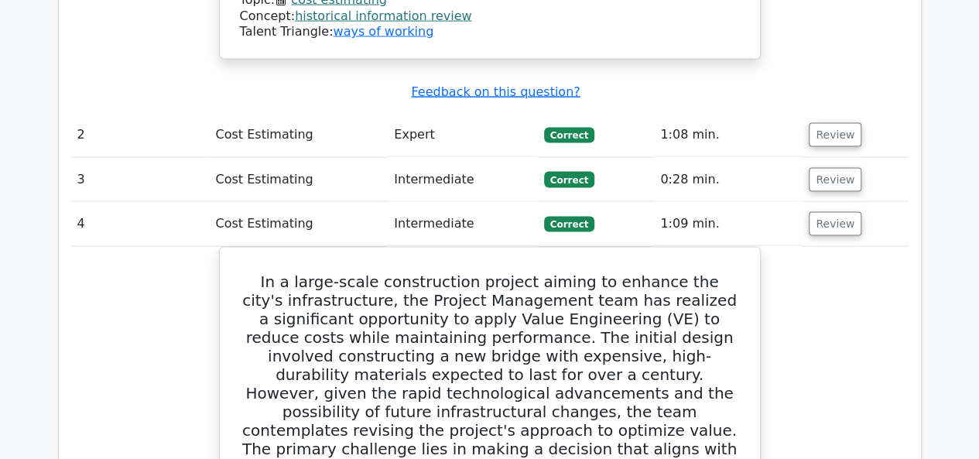
scroll to position [1470, 0]
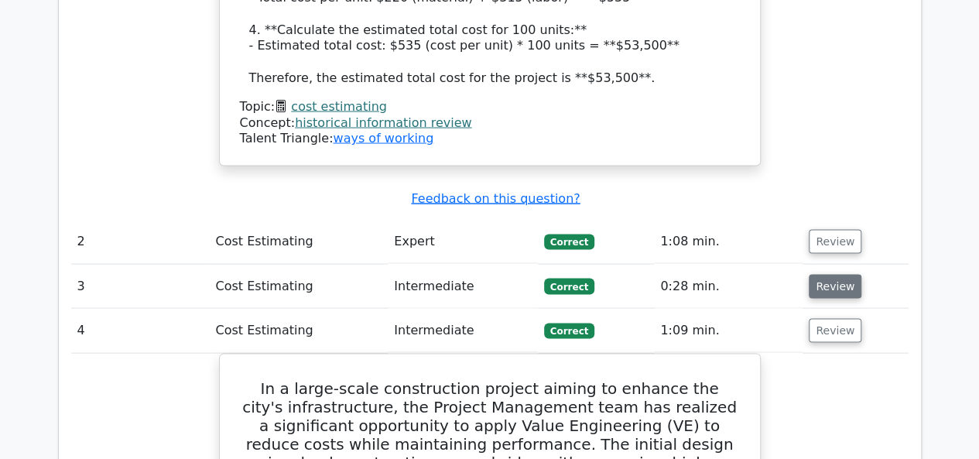
click at [820, 275] on button "Review" at bounding box center [834, 287] width 53 height 24
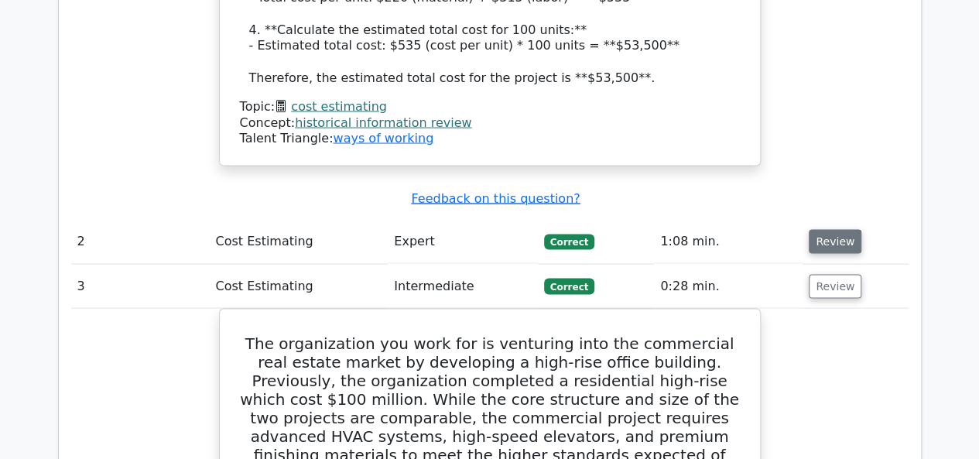
click at [836, 230] on button "Review" at bounding box center [834, 242] width 53 height 24
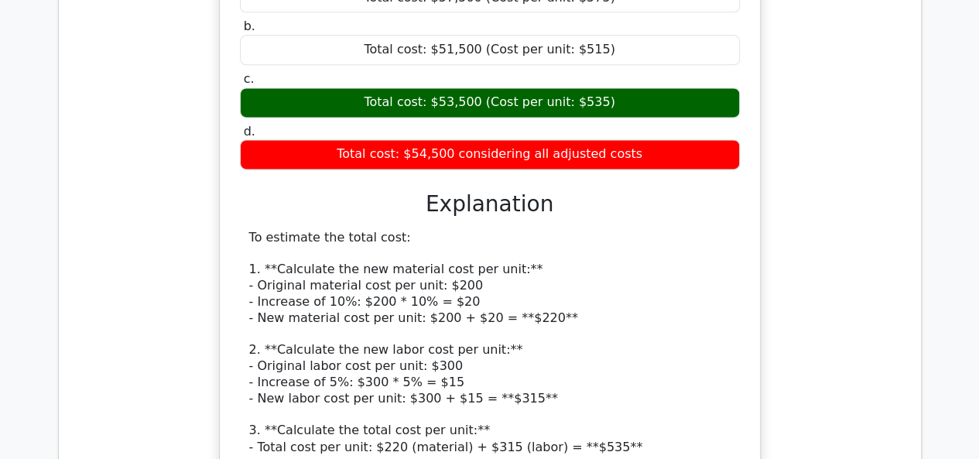
scroll to position [1006, 0]
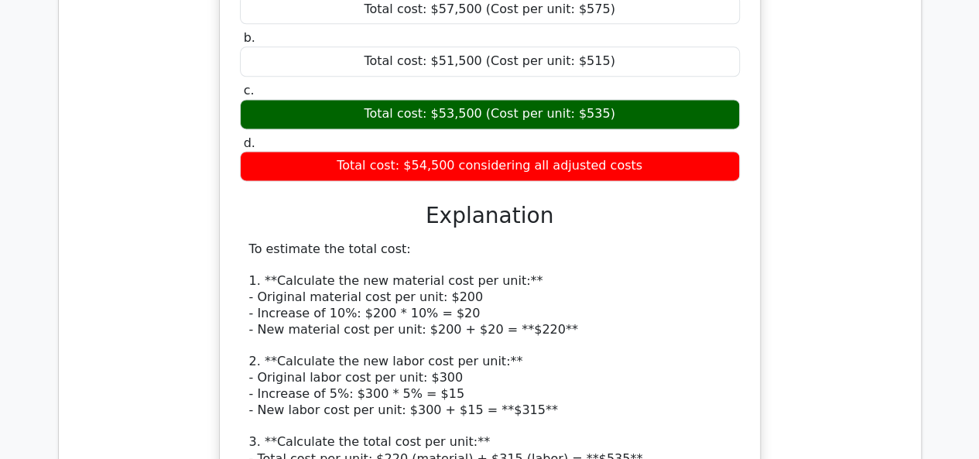
drag, startPoint x: 439, startPoint y: 92, endPoint x: 632, endPoint y: 93, distance: 192.6
click at [632, 99] on div "Total cost: $53,500 (Cost per unit: $535)" at bounding box center [490, 114] width 500 height 30
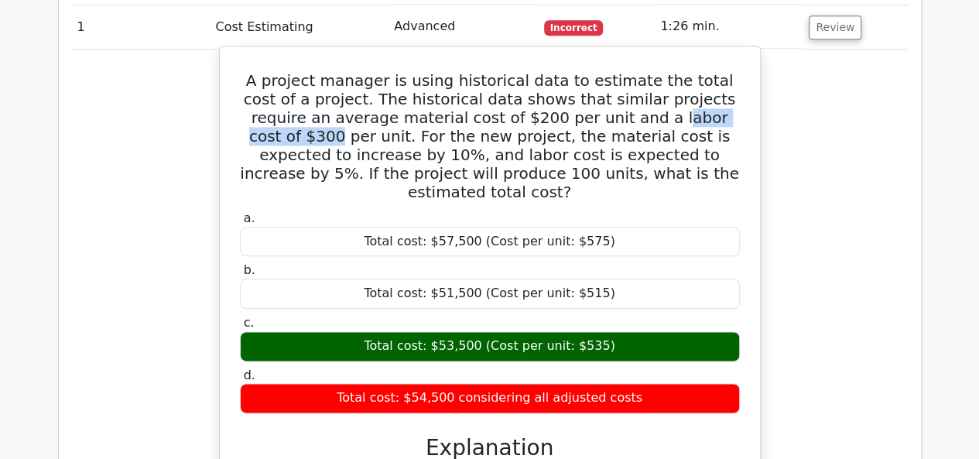
drag, startPoint x: 573, startPoint y: 116, endPoint x: 696, endPoint y: 118, distance: 123.8
click at [696, 118] on h5 "A project manager is using historical data to estimate the total cost of a proj…" at bounding box center [489, 136] width 503 height 130
drag, startPoint x: 558, startPoint y: 156, endPoint x: 602, endPoint y: 157, distance: 44.1
click at [602, 158] on h5 "A project manager is using historical data to estimate the total cost of a proj…" at bounding box center [489, 136] width 503 height 130
click at [692, 115] on h5 "A project manager is using historical data to estimate the total cost of a proj…" at bounding box center [489, 136] width 503 height 130
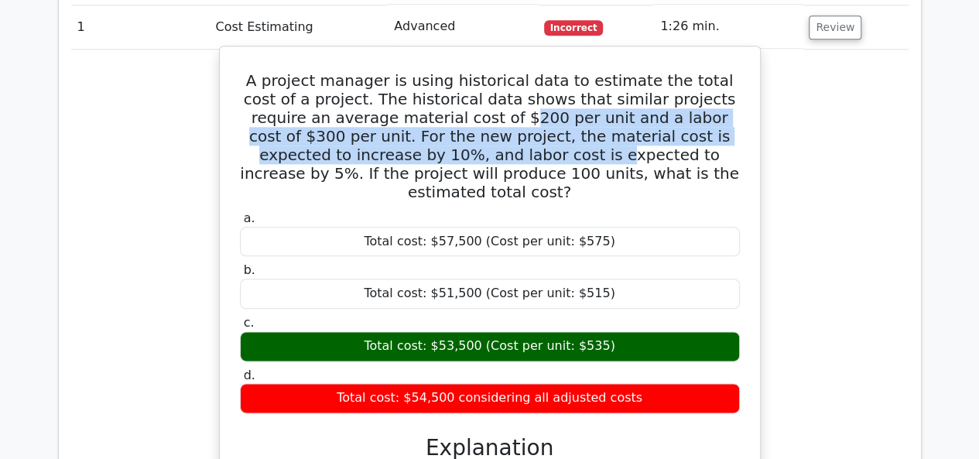
drag, startPoint x: 433, startPoint y: 111, endPoint x: 415, endPoint y: 152, distance: 44.3
click at [415, 152] on h5 "A project manager is using historical data to estimate the total cost of a proj…" at bounding box center [489, 136] width 503 height 130
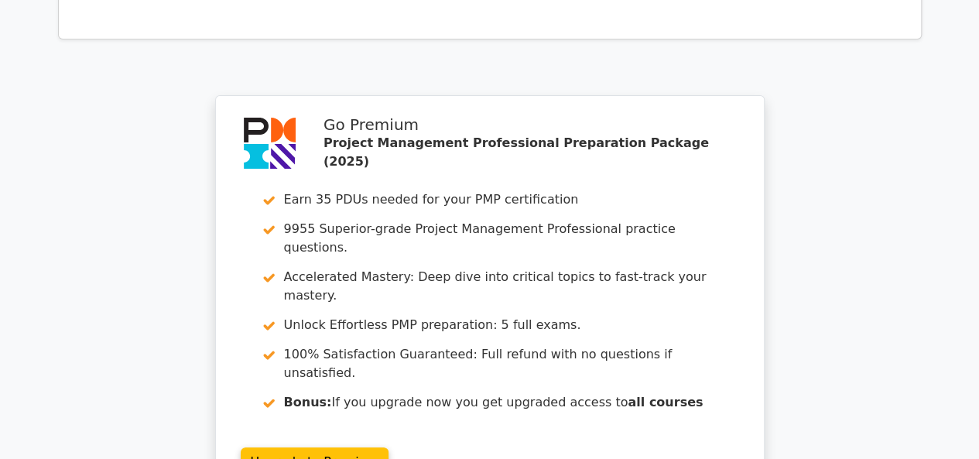
scroll to position [5917, 0]
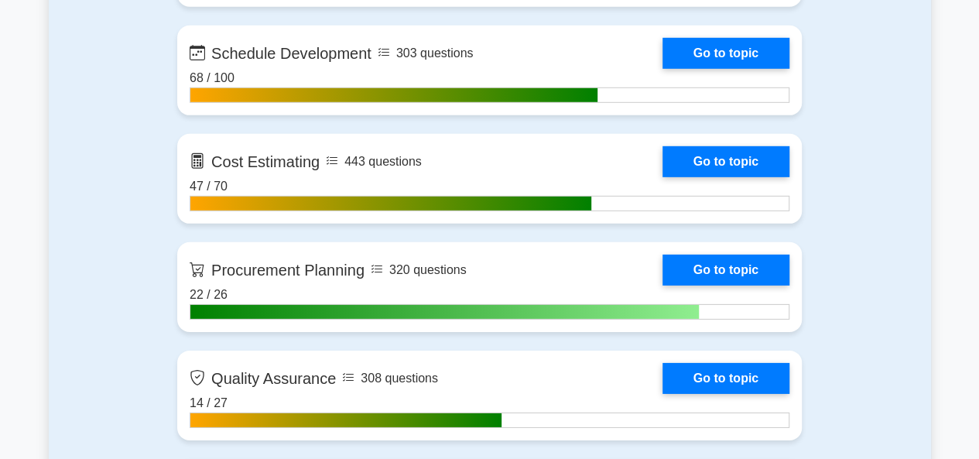
scroll to position [2321, 0]
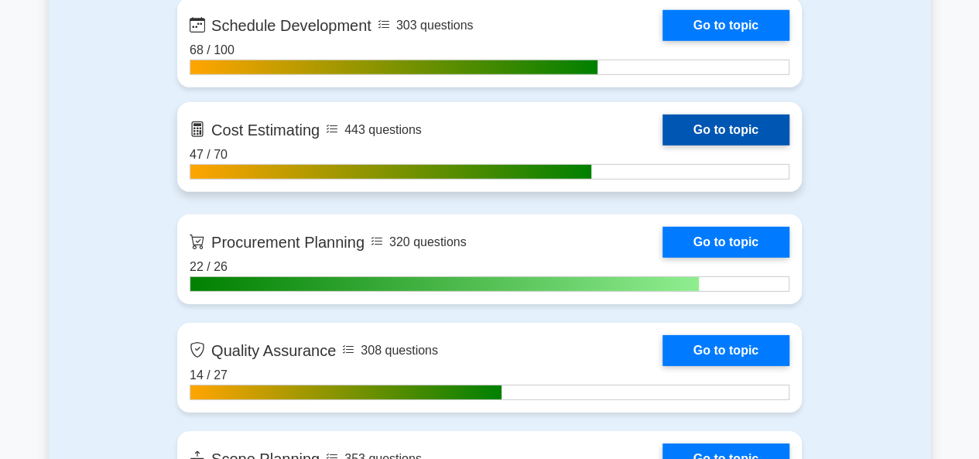
click at [662, 145] on link "Go to topic" at bounding box center [725, 130] width 127 height 31
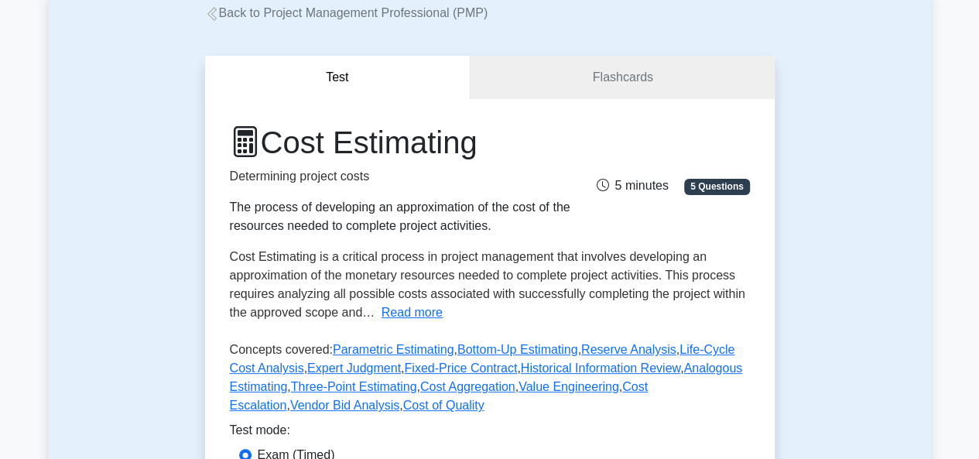
scroll to position [232, 0]
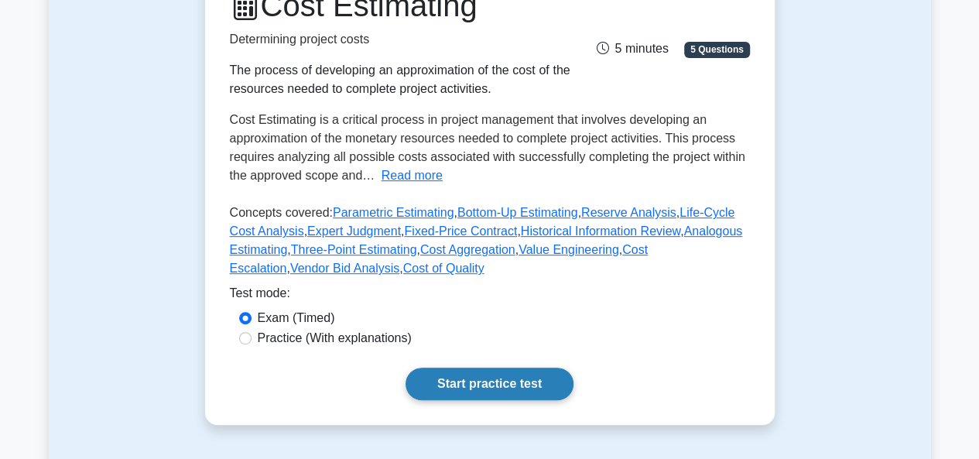
click at [481, 388] on link "Start practice test" at bounding box center [489, 383] width 168 height 32
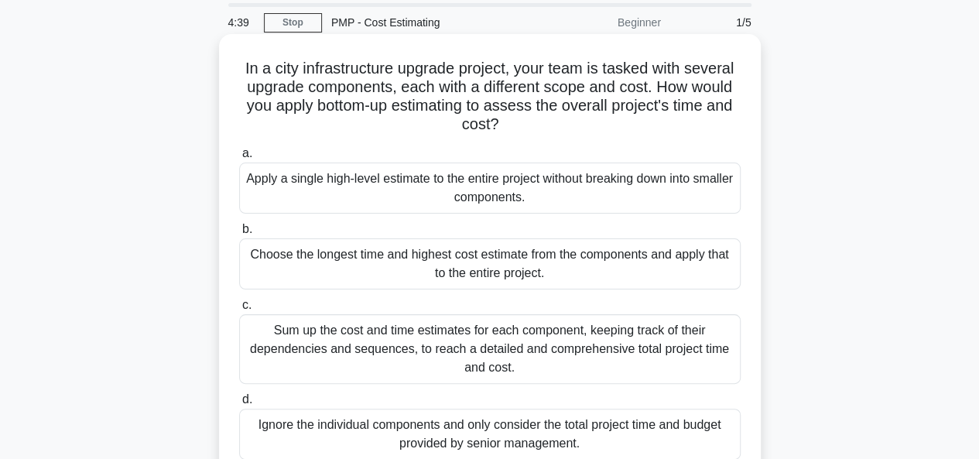
scroll to position [77, 0]
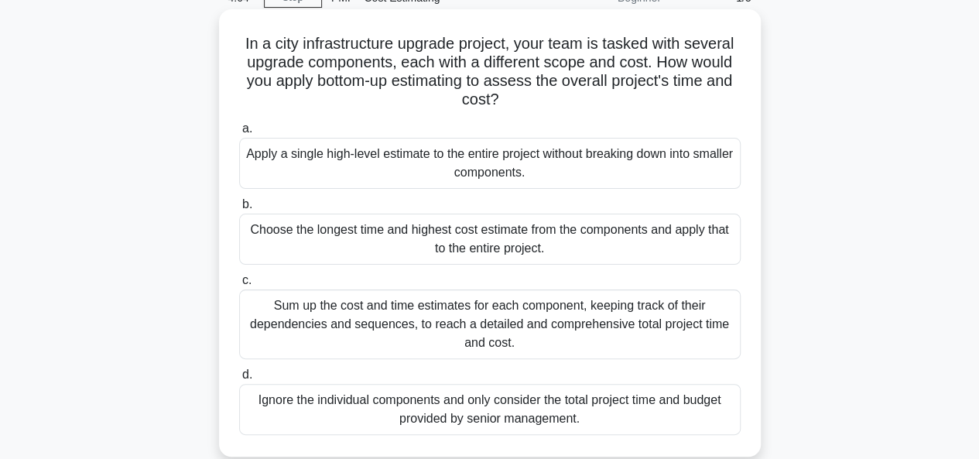
click at [448, 322] on div "Sum up the cost and time estimates for each component, keeping track of their d…" at bounding box center [489, 324] width 501 height 70
click at [239, 285] on input "c. Sum up the cost and time estimates for each component, keeping track of thei…" at bounding box center [239, 280] width 0 height 10
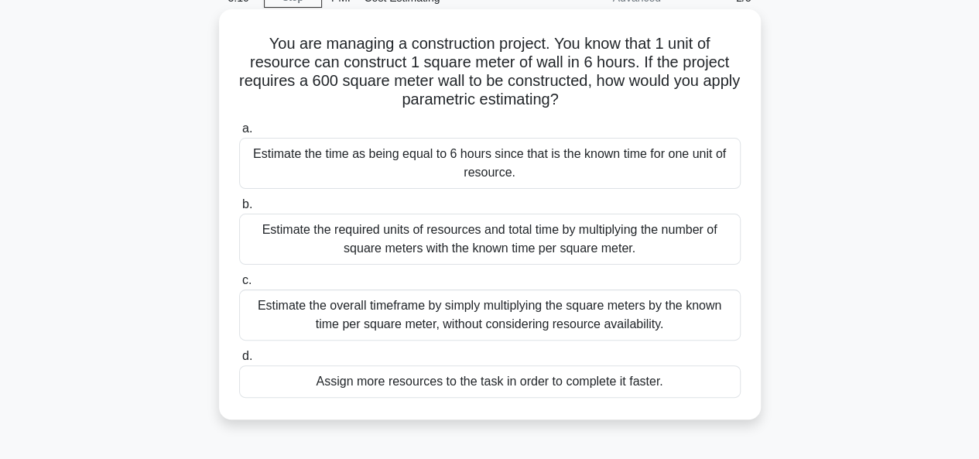
click at [463, 244] on div "Estimate the required units of resources and total time by multiplying the numb…" at bounding box center [489, 239] width 501 height 51
click at [239, 210] on input "b. Estimate the required units of resources and total time by multiplying the n…" at bounding box center [239, 205] width 0 height 10
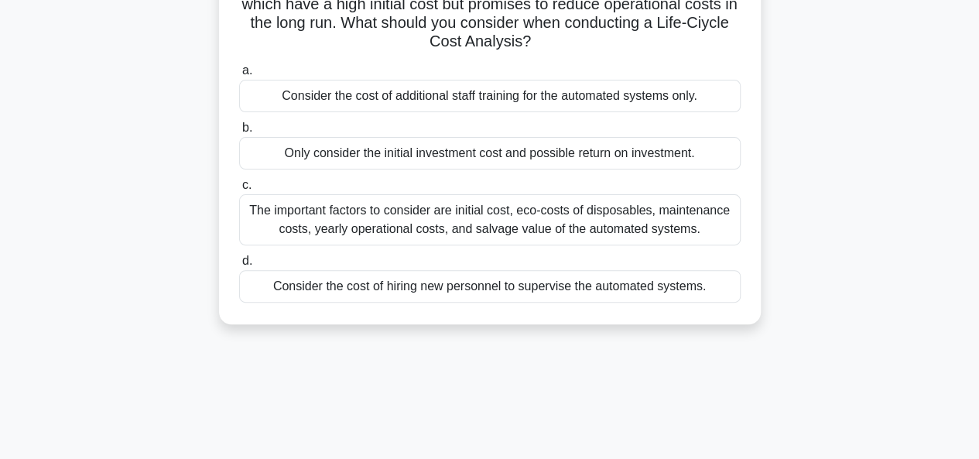
scroll to position [155, 0]
click at [467, 219] on div "The important factors to consider are initial cost, eco-costs of disposables, m…" at bounding box center [489, 218] width 501 height 51
click at [239, 190] on input "c. The important factors to consider are initial cost, eco-costs of disposables…" at bounding box center [239, 184] width 0 height 10
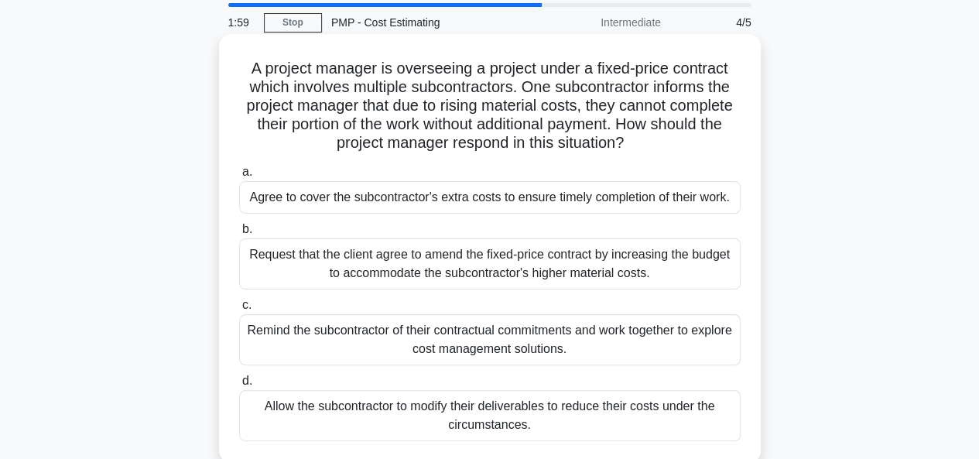
scroll to position [77, 0]
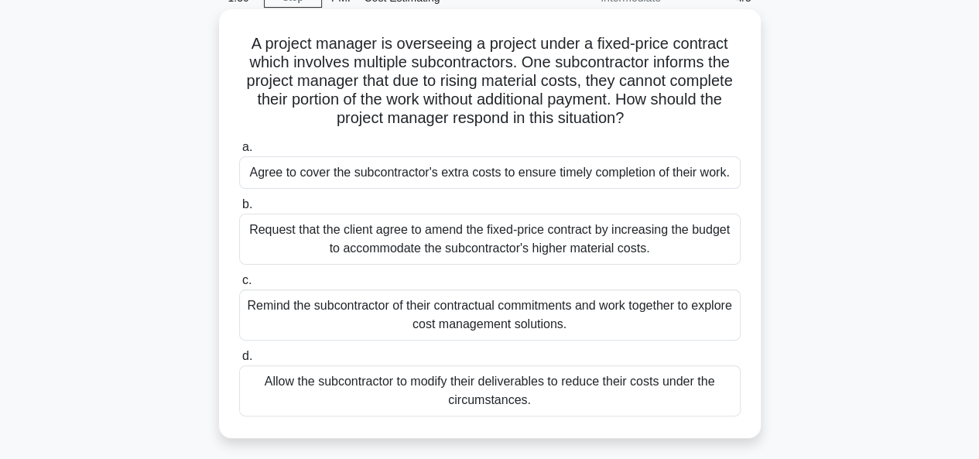
click at [477, 315] on div "Remind the subcontractor of their contractual commitments and work together to …" at bounding box center [489, 314] width 501 height 51
click at [239, 285] on input "c. Remind the subcontractor of their contractual commitments and work together …" at bounding box center [239, 280] width 0 height 10
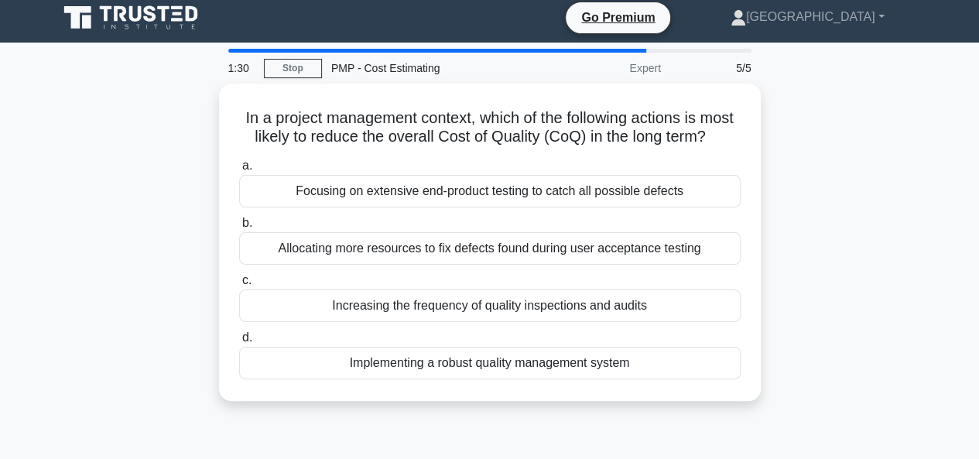
scroll to position [0, 0]
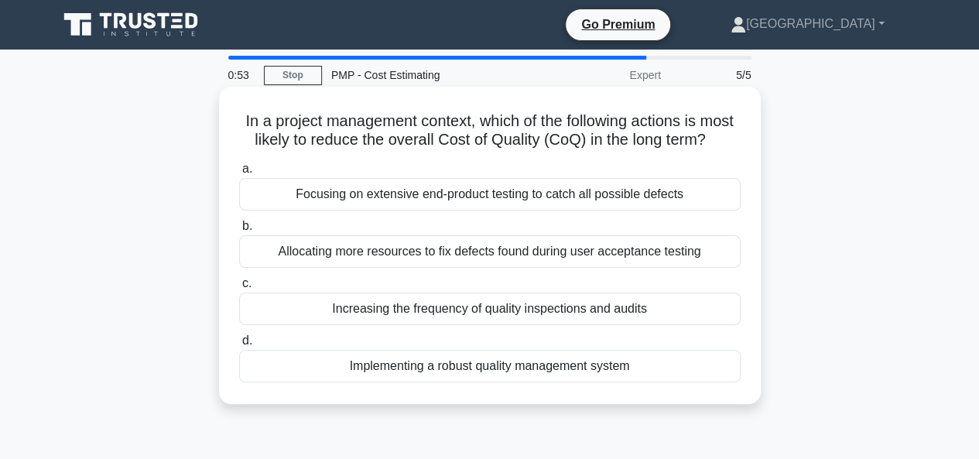
click at [449, 382] on div "Implementing a robust quality management system" at bounding box center [489, 366] width 501 height 32
click at [239, 346] on input "d. Implementing a robust quality management system" at bounding box center [239, 341] width 0 height 10
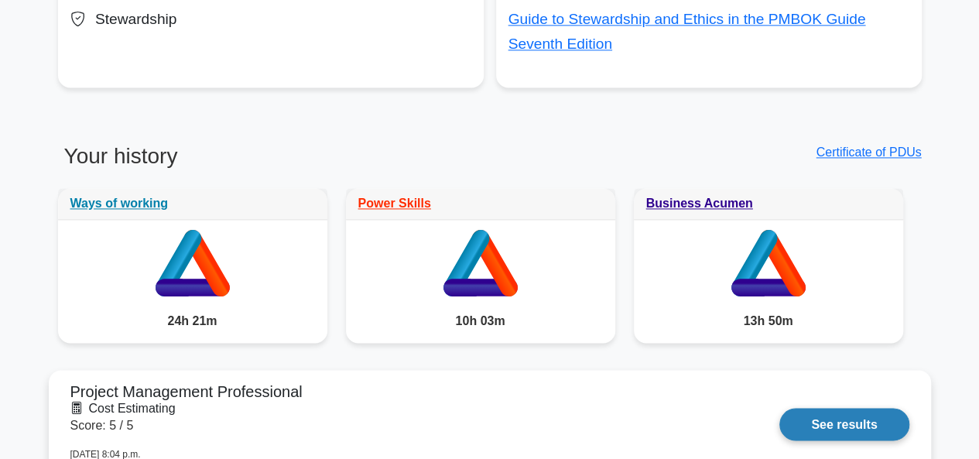
scroll to position [1238, 0]
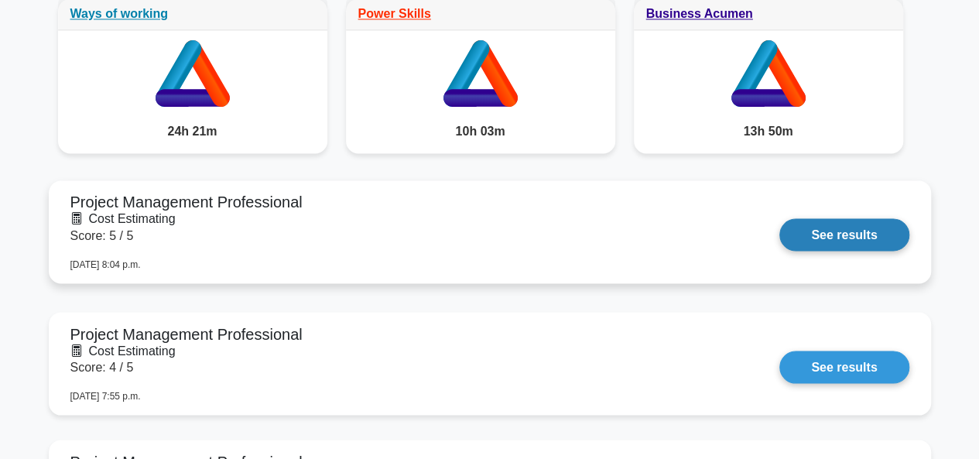
click at [819, 231] on link "See results" at bounding box center [843, 234] width 129 height 32
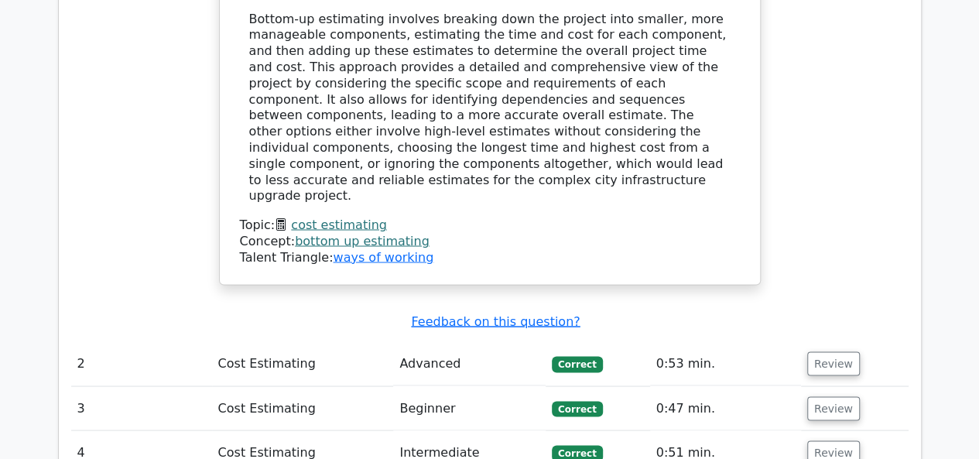
scroll to position [1470, 0]
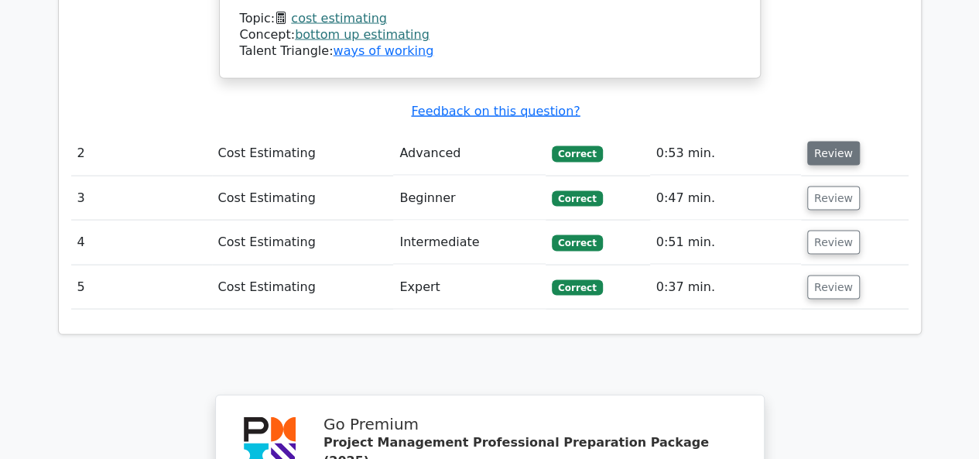
click at [840, 142] on button "Review" at bounding box center [833, 154] width 53 height 24
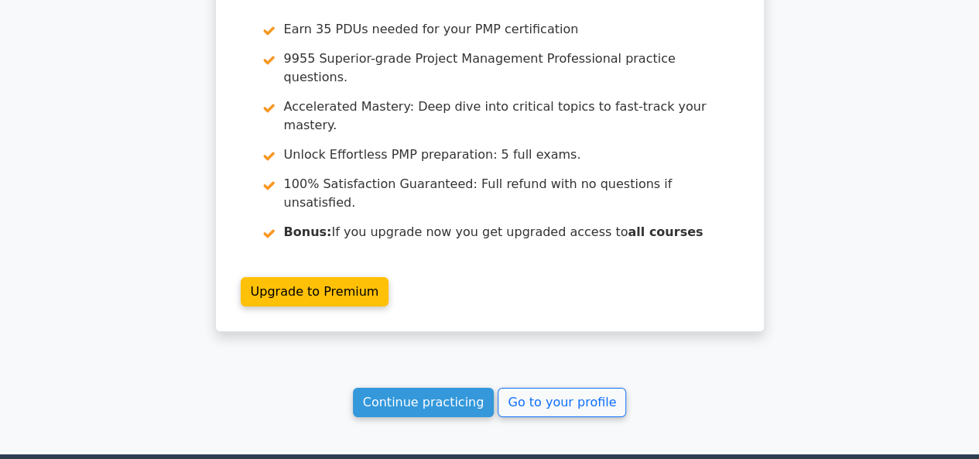
scroll to position [2712, 0]
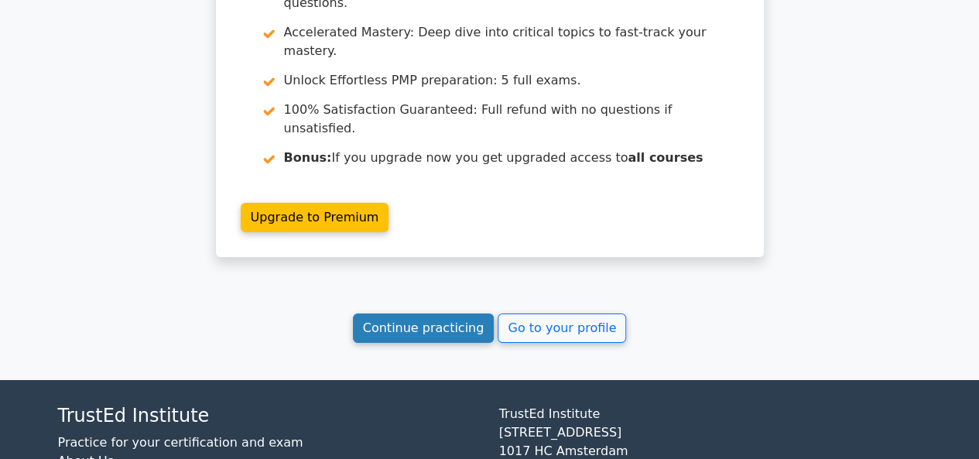
click at [447, 313] on link "Continue practicing" at bounding box center [424, 327] width 142 height 29
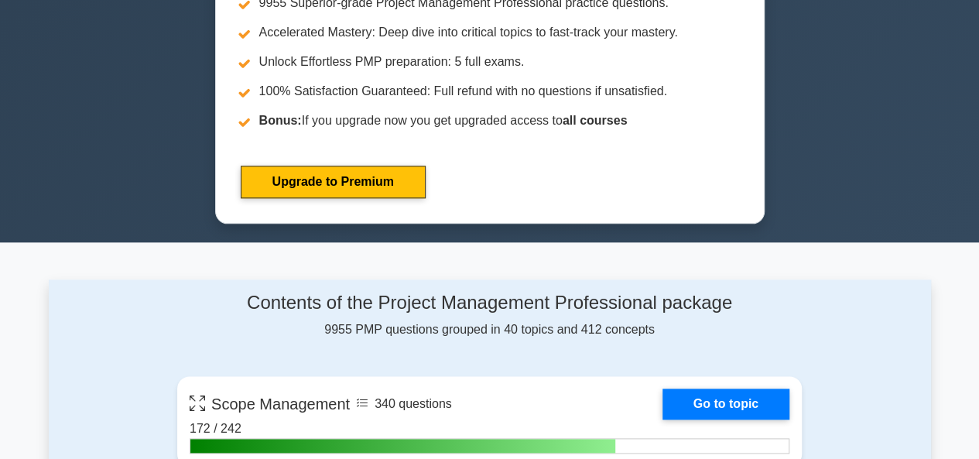
scroll to position [774, 0]
